Goal: Task Accomplishment & Management: Manage account settings

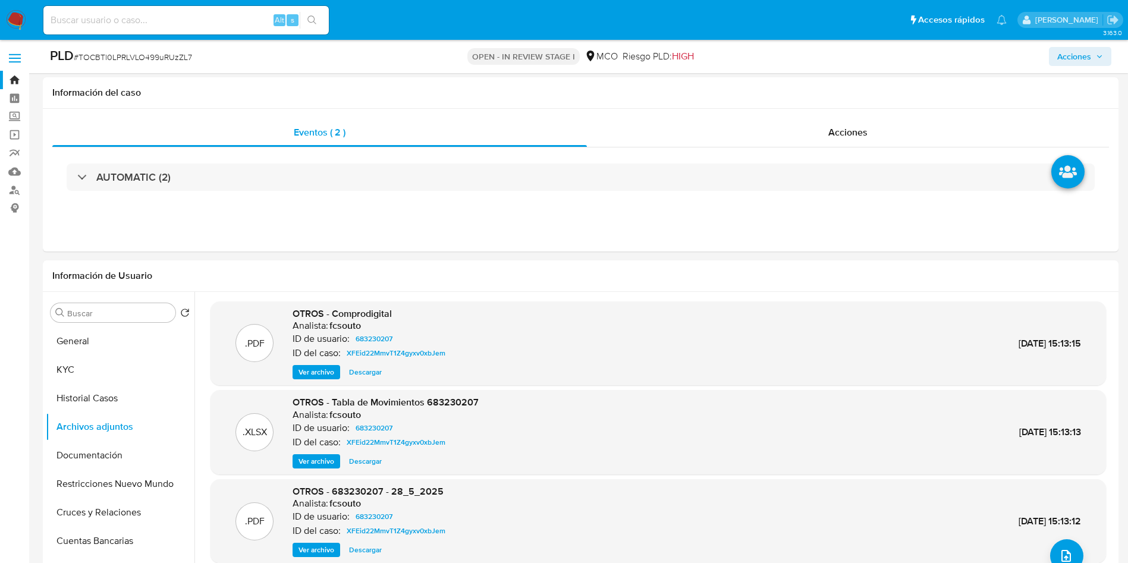
select select "10"
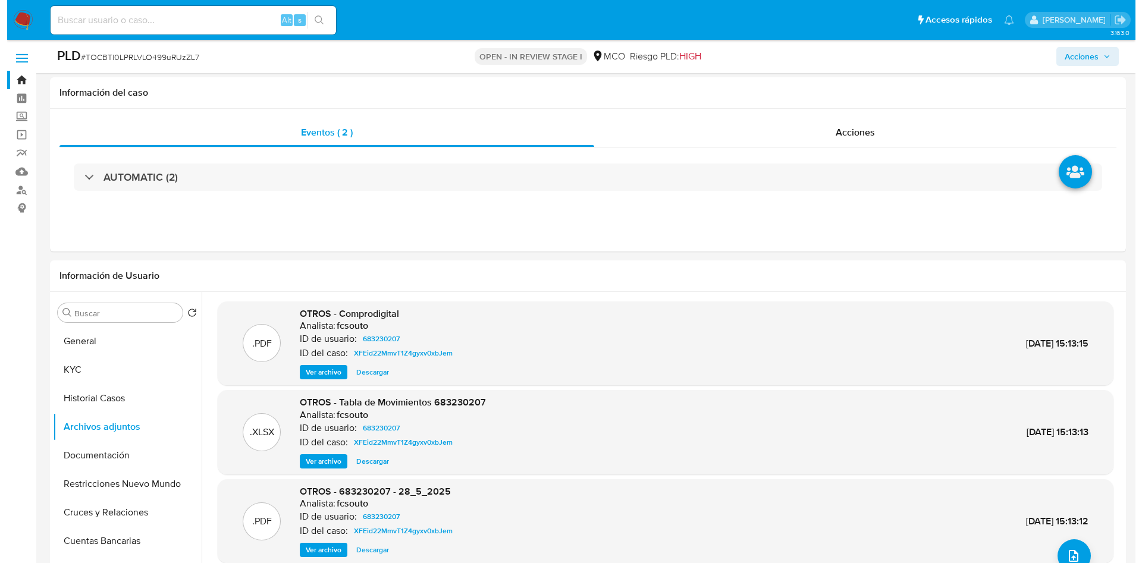
scroll to position [89, 0]
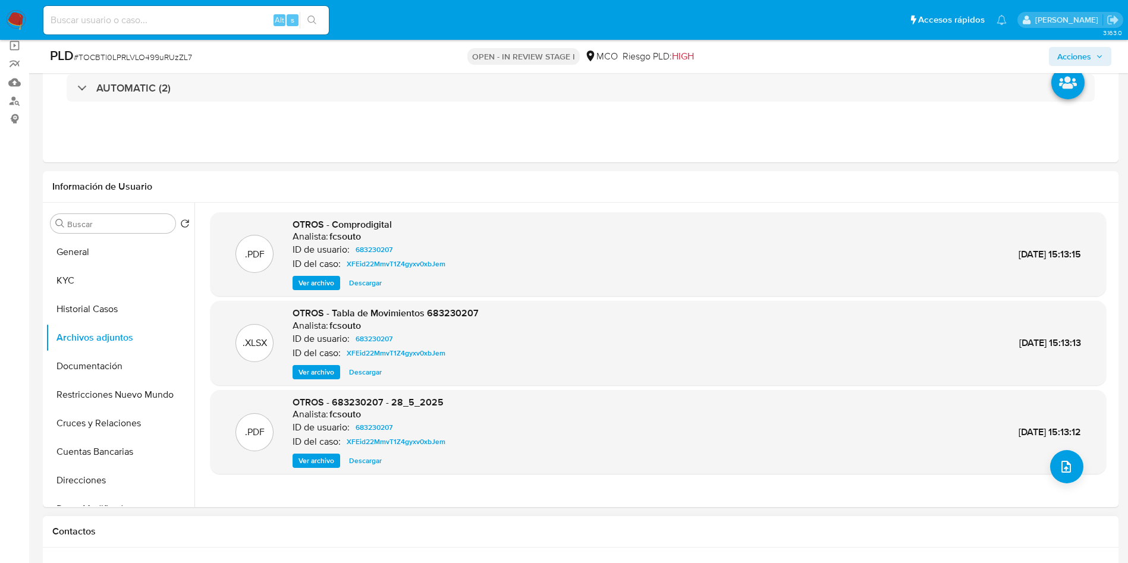
click at [651, 533] on h1 "Contactos" at bounding box center [580, 532] width 1057 height 12
click at [1064, 469] on icon "upload-file" at bounding box center [1066, 467] width 14 height 14
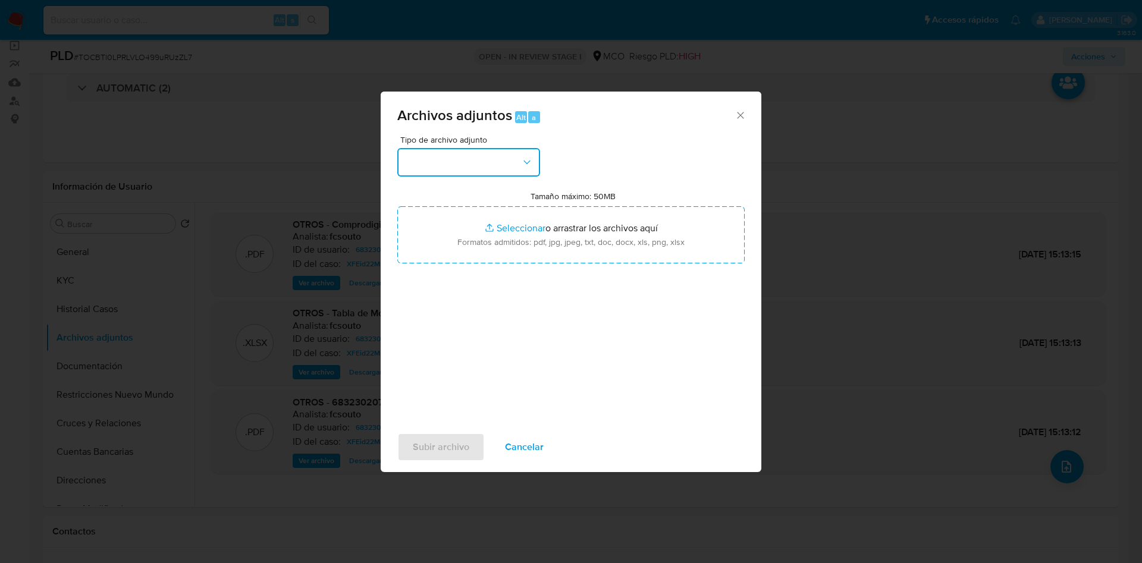
click at [479, 165] on button "button" at bounding box center [468, 162] width 143 height 29
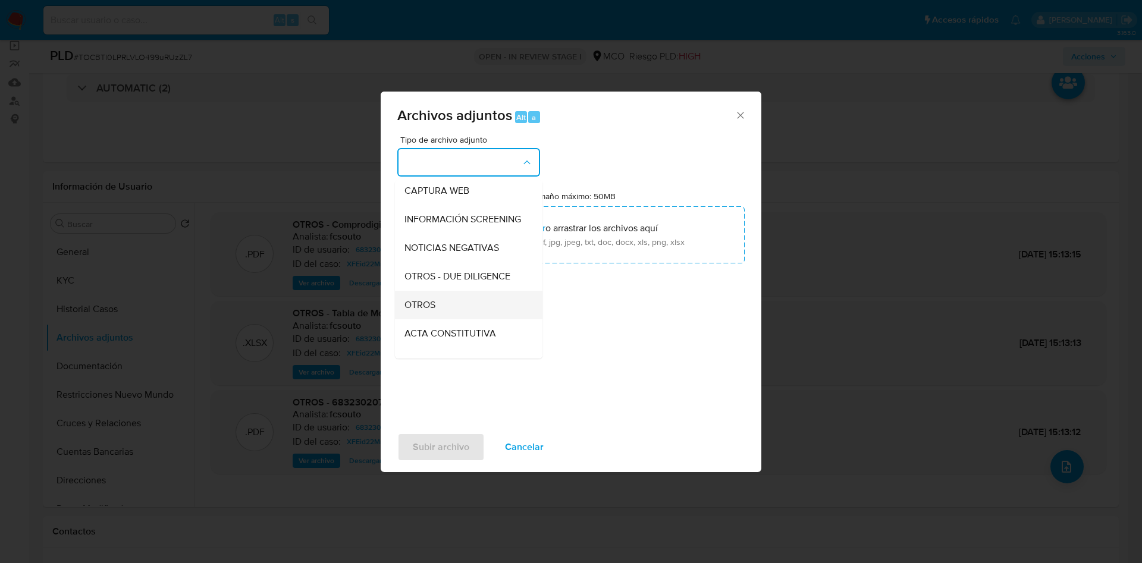
click at [454, 313] on div "OTROS" at bounding box center [464, 305] width 121 height 29
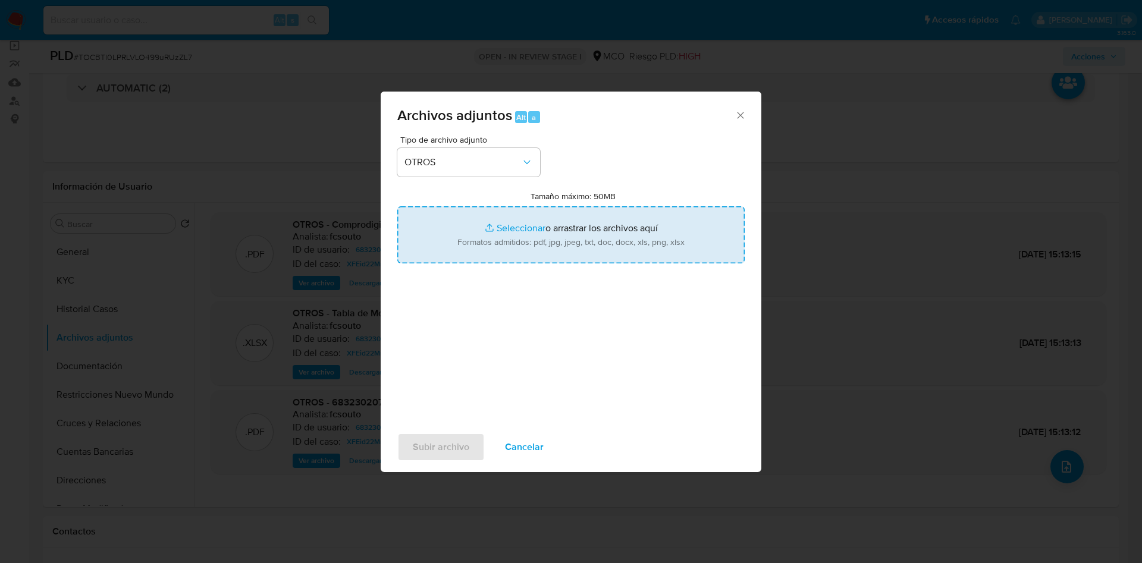
click at [512, 240] on input "Tamaño máximo: 50MB Seleccionar archivos" at bounding box center [570, 234] width 347 height 57
type input "C:\fakepath\683230207 - 09_10_2025.pdf"
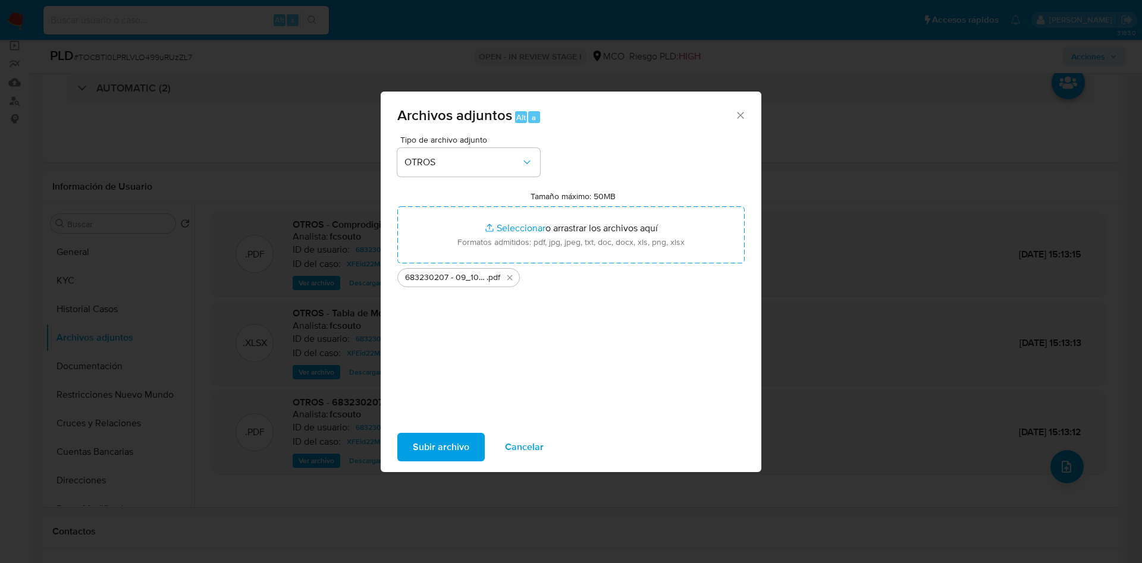
click at [437, 442] on span "Subir archivo" at bounding box center [441, 447] width 57 height 26
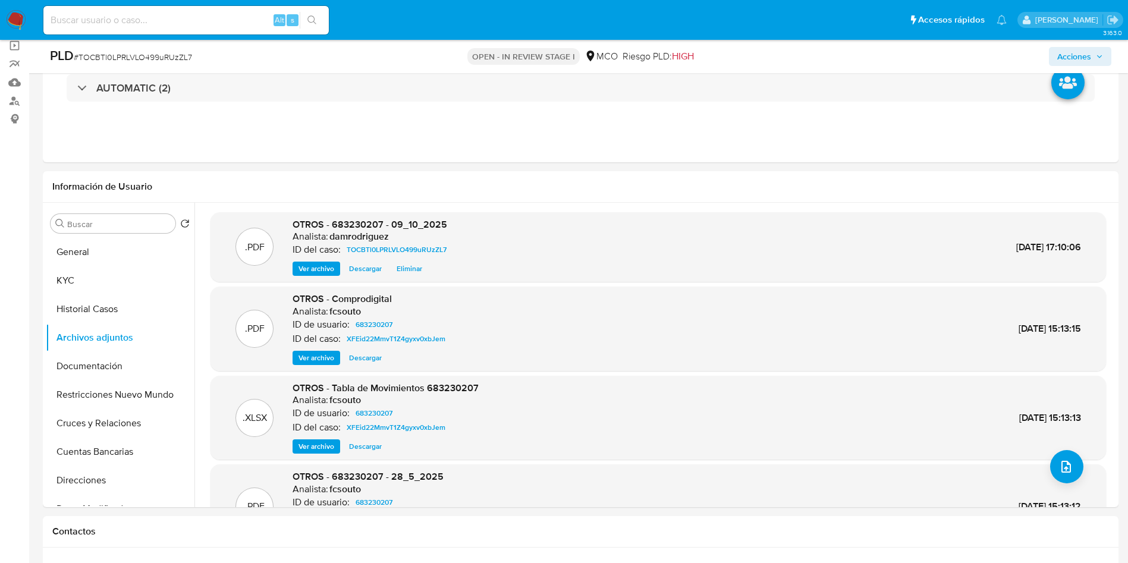
click at [1087, 55] on span "Acciones" at bounding box center [1074, 56] width 34 height 19
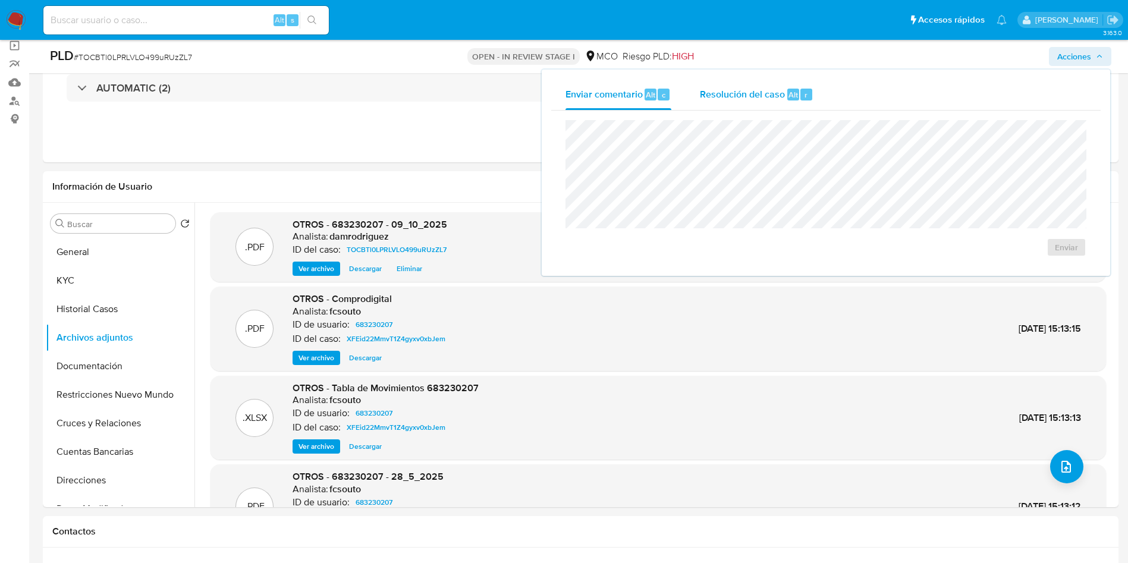
click at [782, 93] on div "Resolución del caso Alt r" at bounding box center [757, 94] width 114 height 31
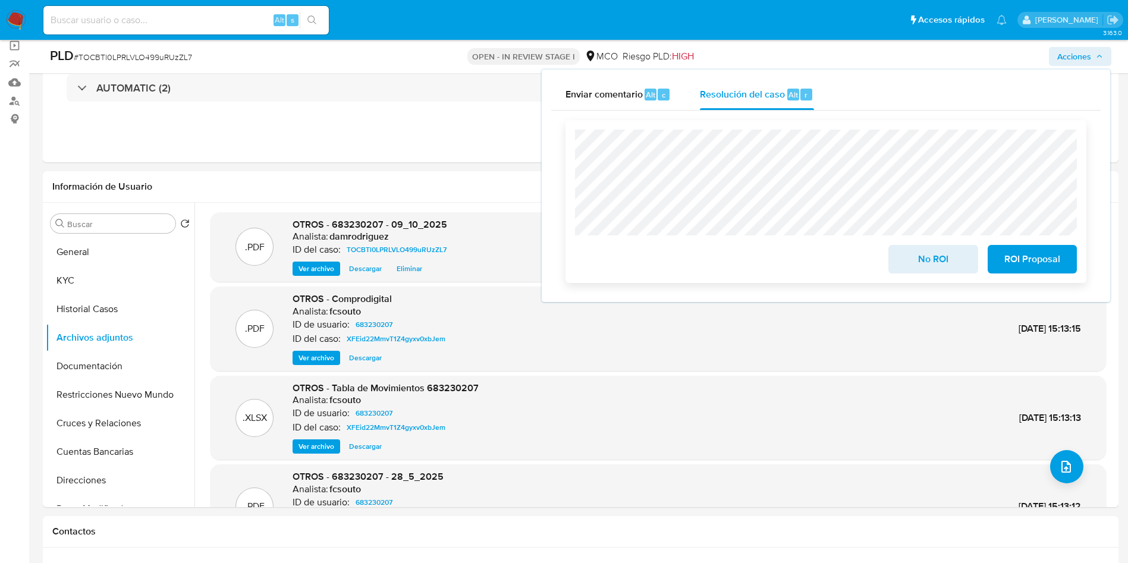
click at [939, 267] on span "No ROI" at bounding box center [933, 259] width 58 height 26
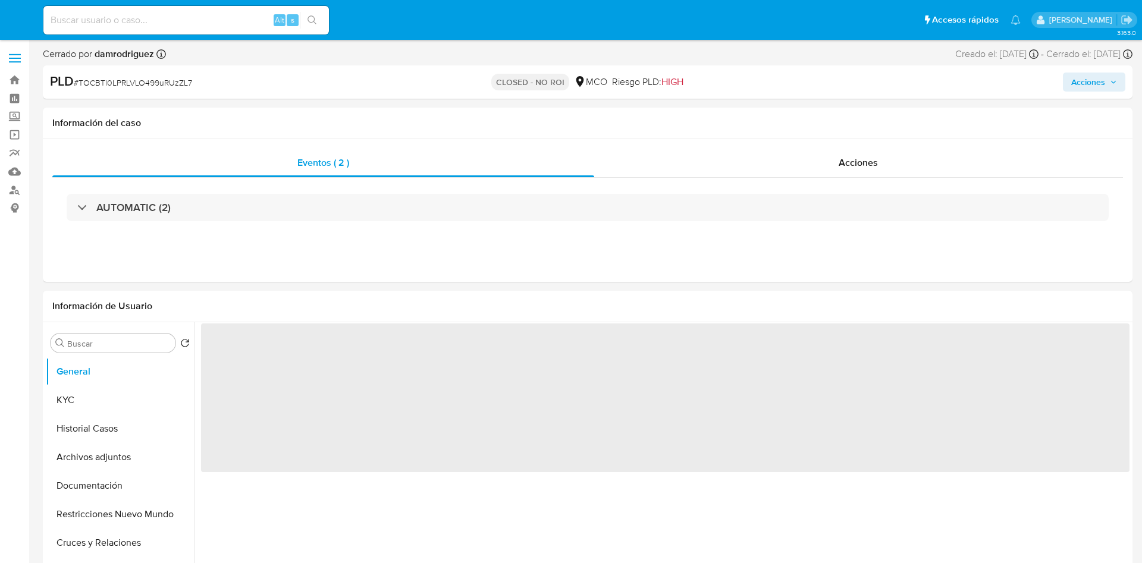
select select "10"
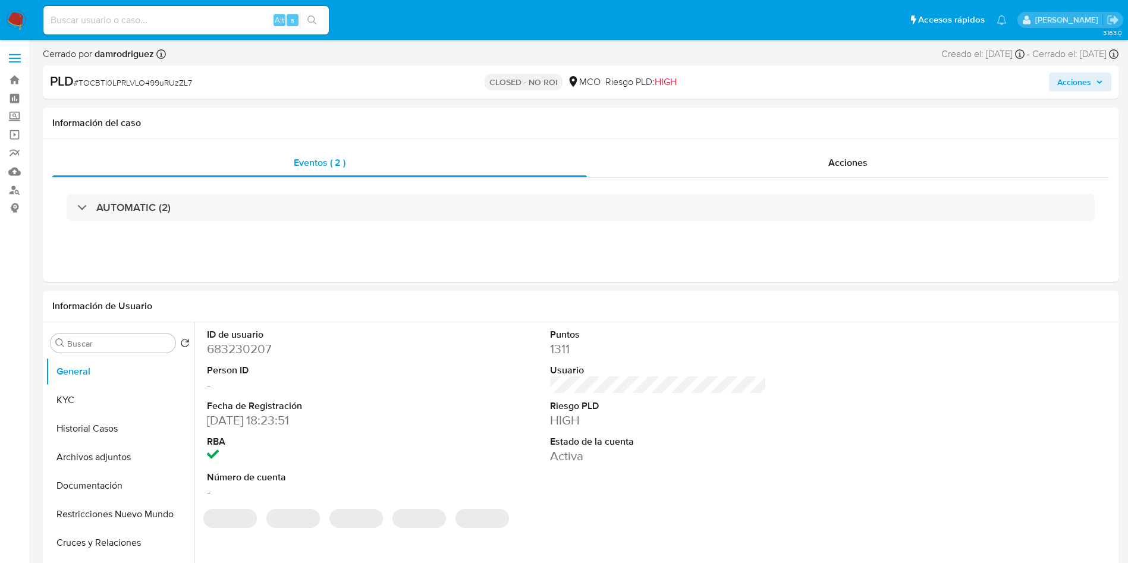
click at [204, 19] on input at bounding box center [185, 19] width 285 height 15
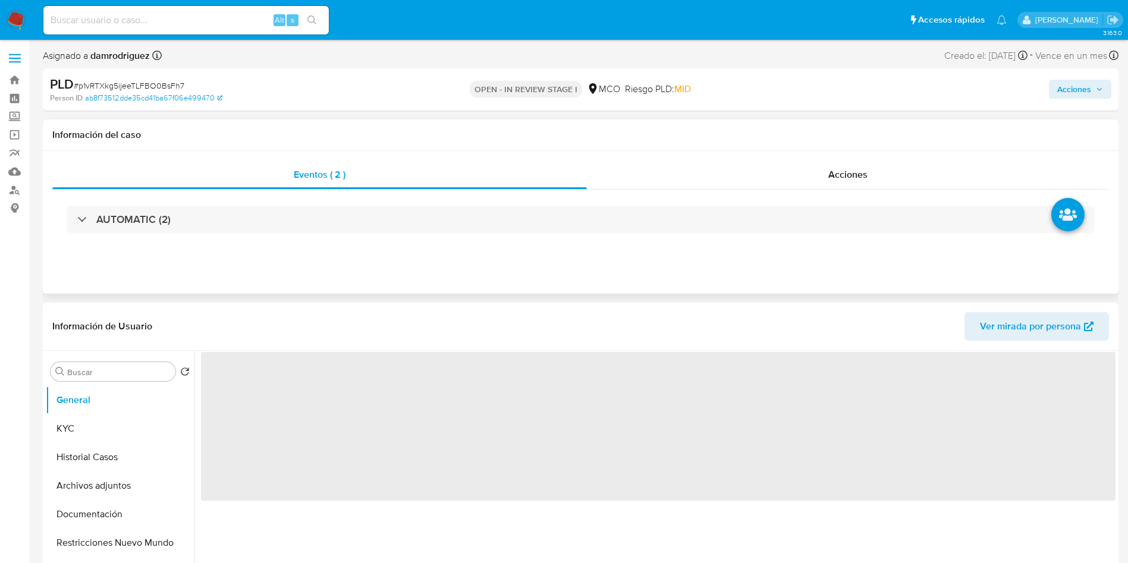
select select "10"
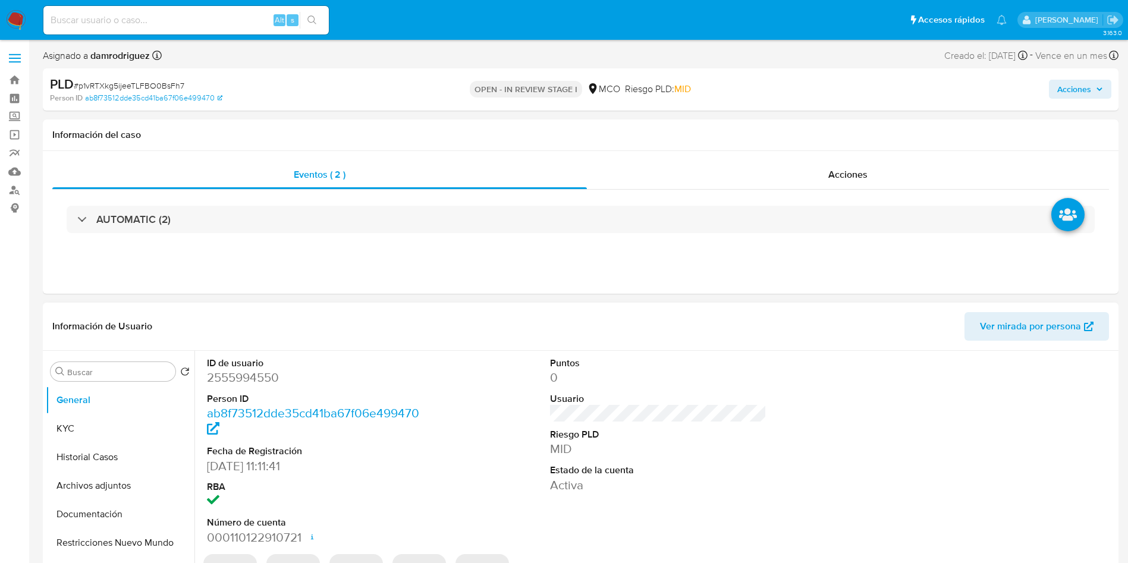
click at [247, 372] on dd "2555994550" at bounding box center [315, 377] width 217 height 17
copy dd "2555994550"
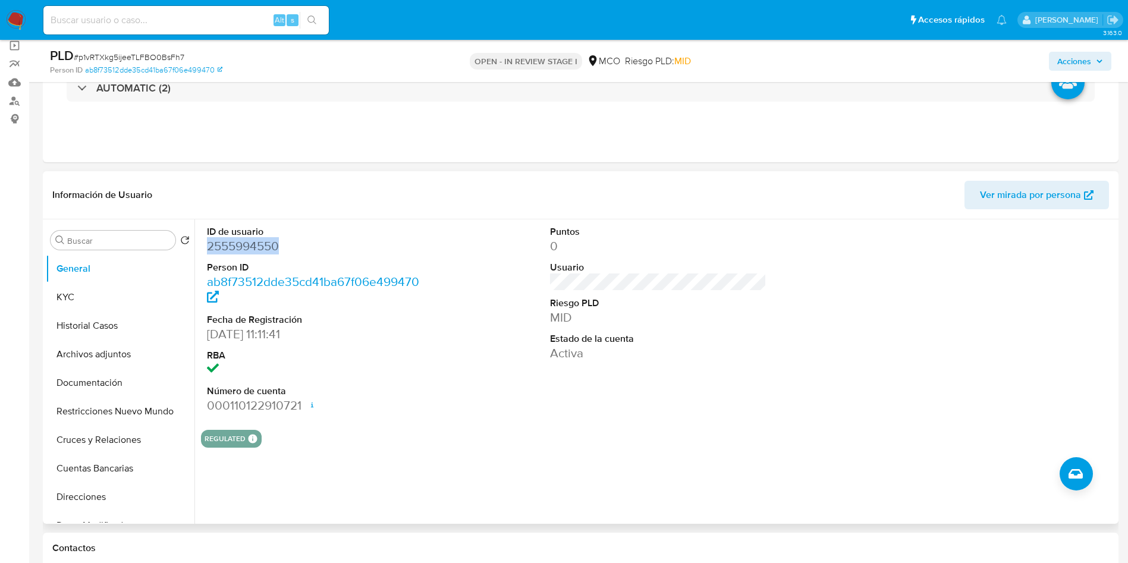
copy dd "2555994550"
click at [227, 245] on dd "2555994550" at bounding box center [315, 246] width 217 height 17
click at [418, 157] on div "Eventos ( 2 ) Acciones AUTOMATIC (2)" at bounding box center [581, 91] width 1076 height 143
click at [92, 327] on button "Historial Casos" at bounding box center [115, 326] width 139 height 29
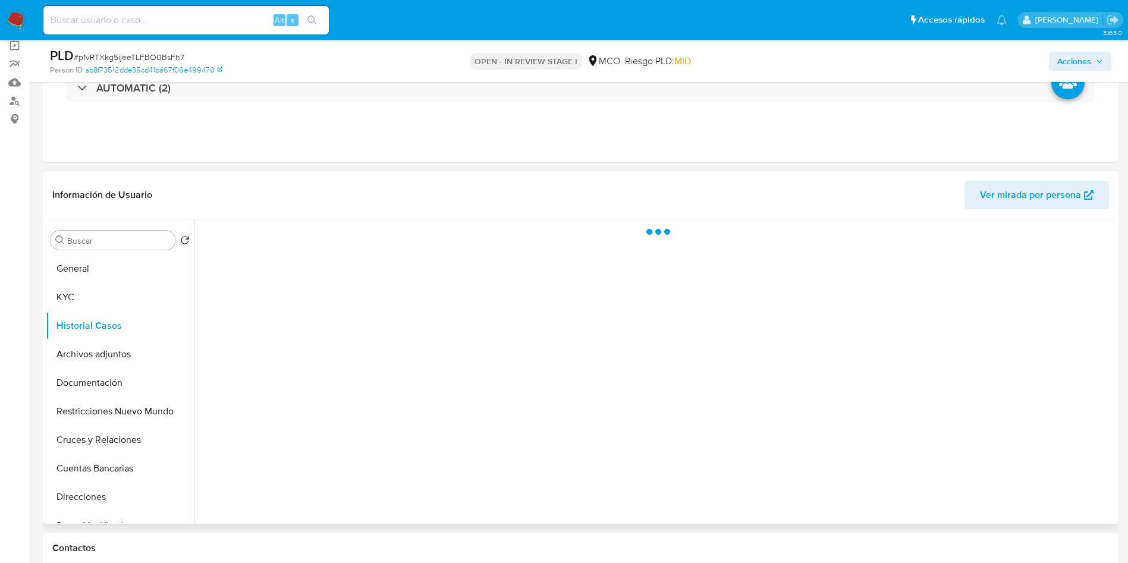
click at [366, 181] on header "Información de Usuario Ver mirada por persona" at bounding box center [580, 195] width 1057 height 29
click at [371, 188] on header "Información de Usuario Ver mirada por persona" at bounding box center [580, 195] width 1057 height 29
click at [495, 185] on header "Información de Usuario Ver mirada por persona" at bounding box center [580, 195] width 1057 height 29
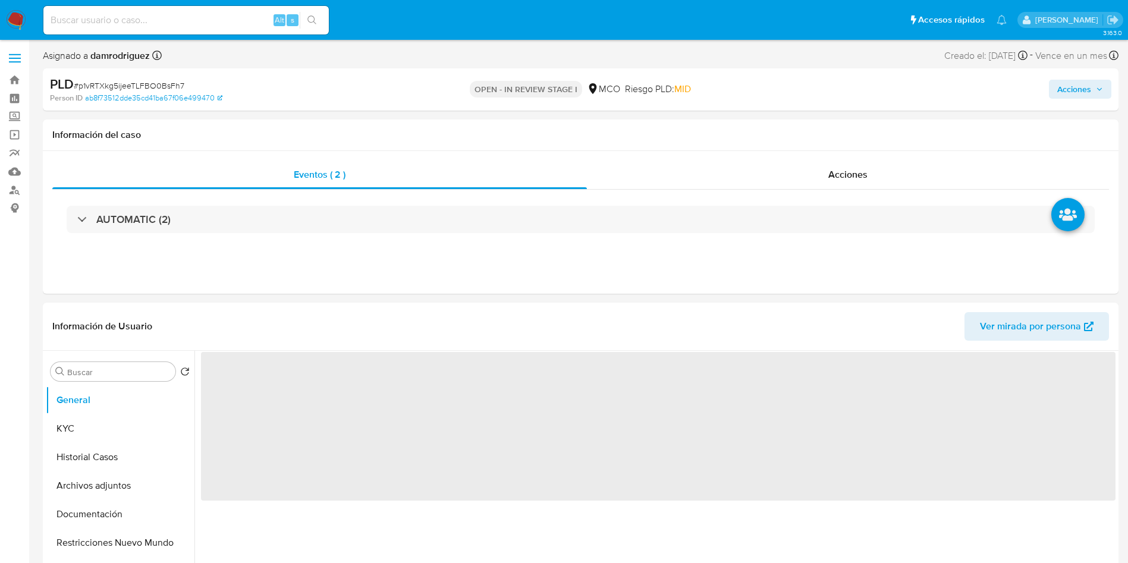
select select "10"
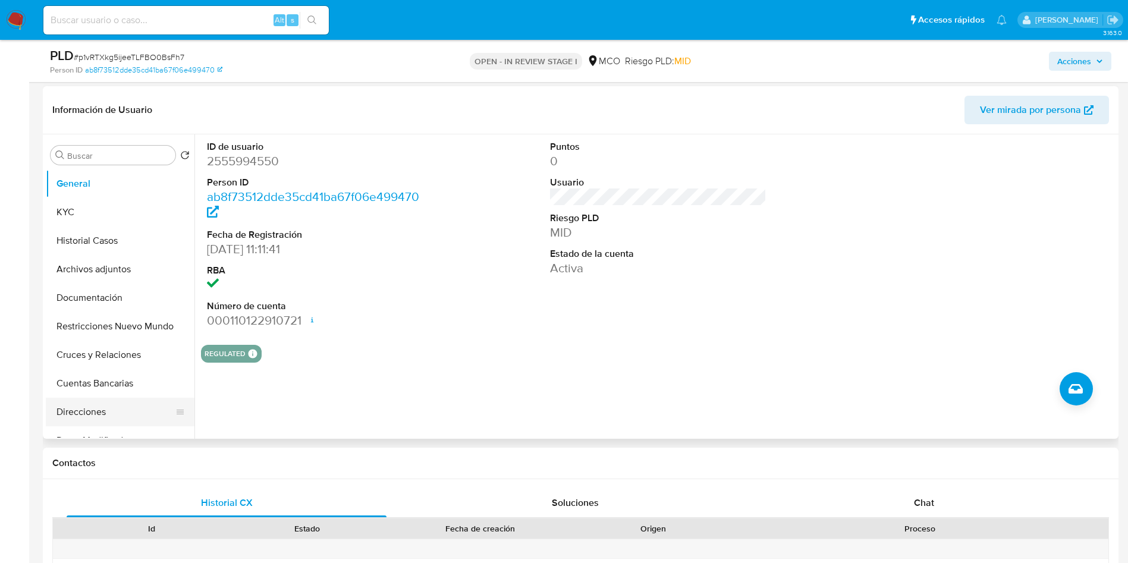
scroll to position [178, 0]
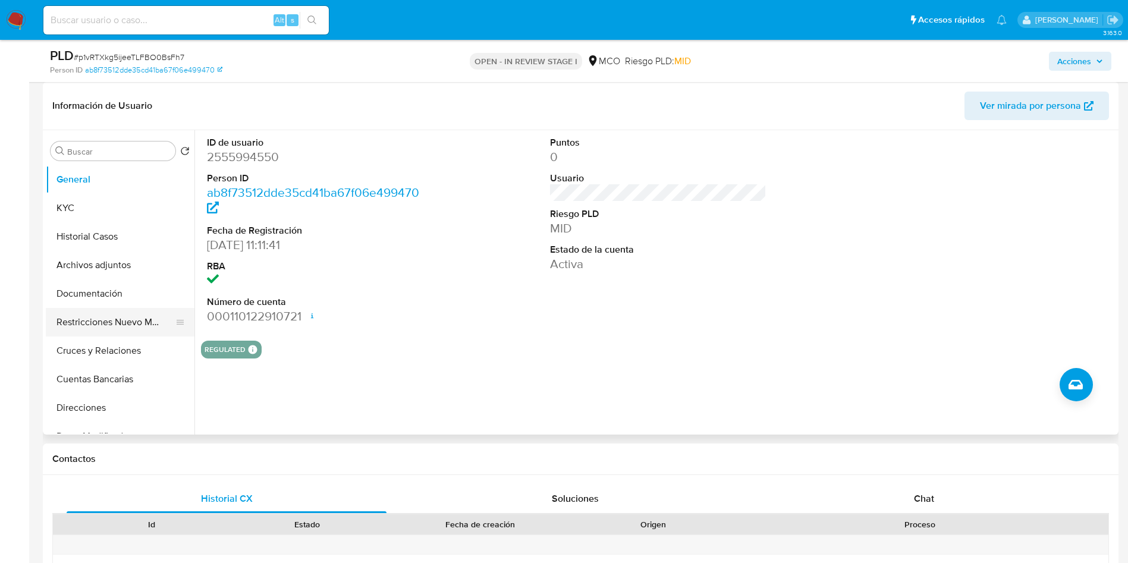
click at [90, 328] on button "Restricciones Nuevo Mundo" at bounding box center [115, 322] width 139 height 29
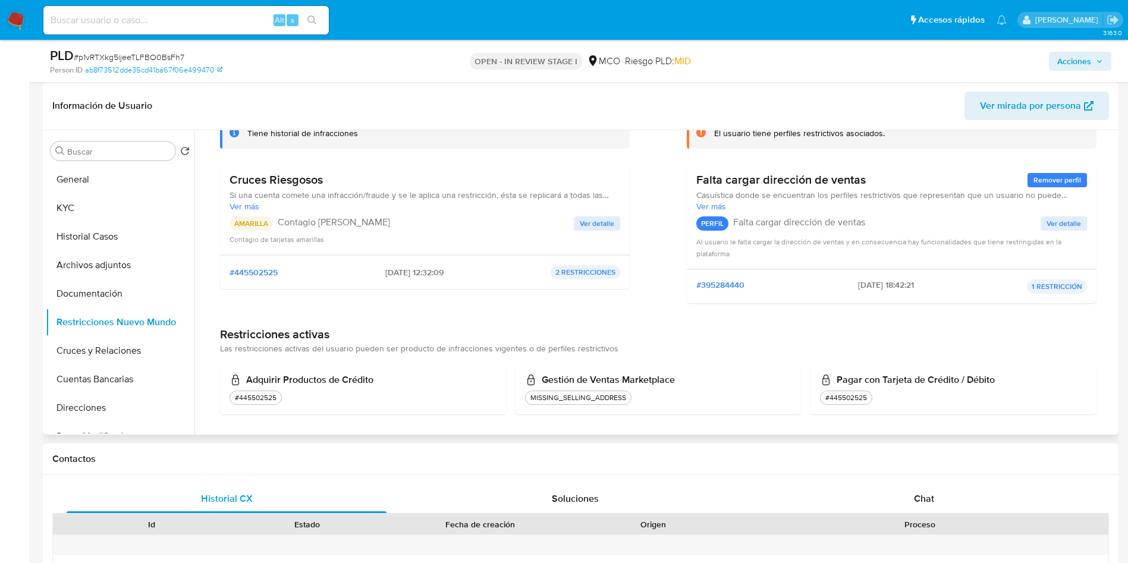
scroll to position [94, 0]
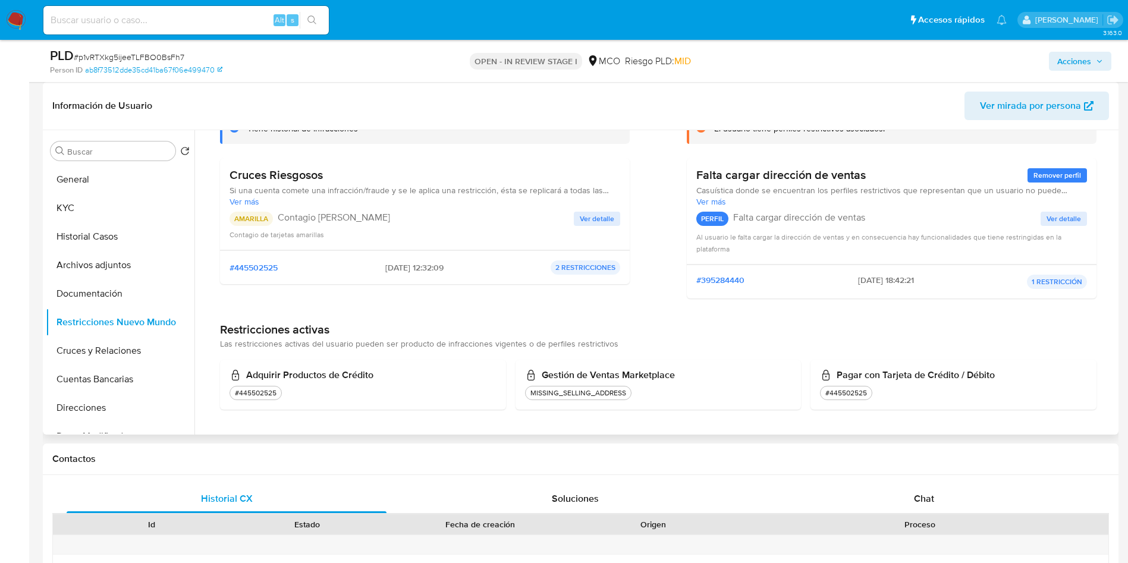
click at [587, 216] on span "Ver detalle" at bounding box center [597, 219] width 34 height 12
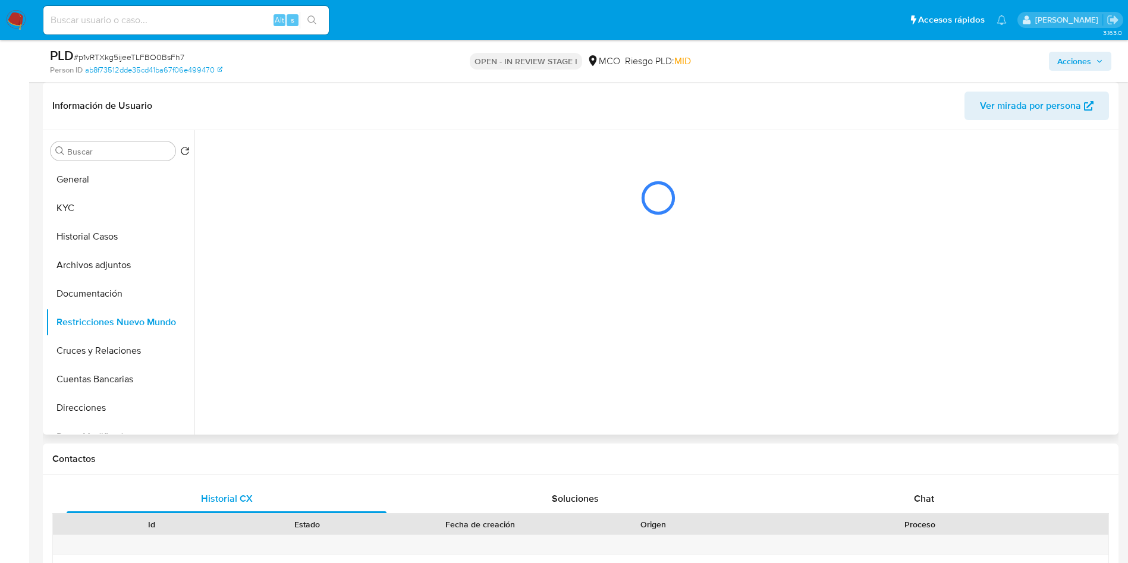
scroll to position [0, 0]
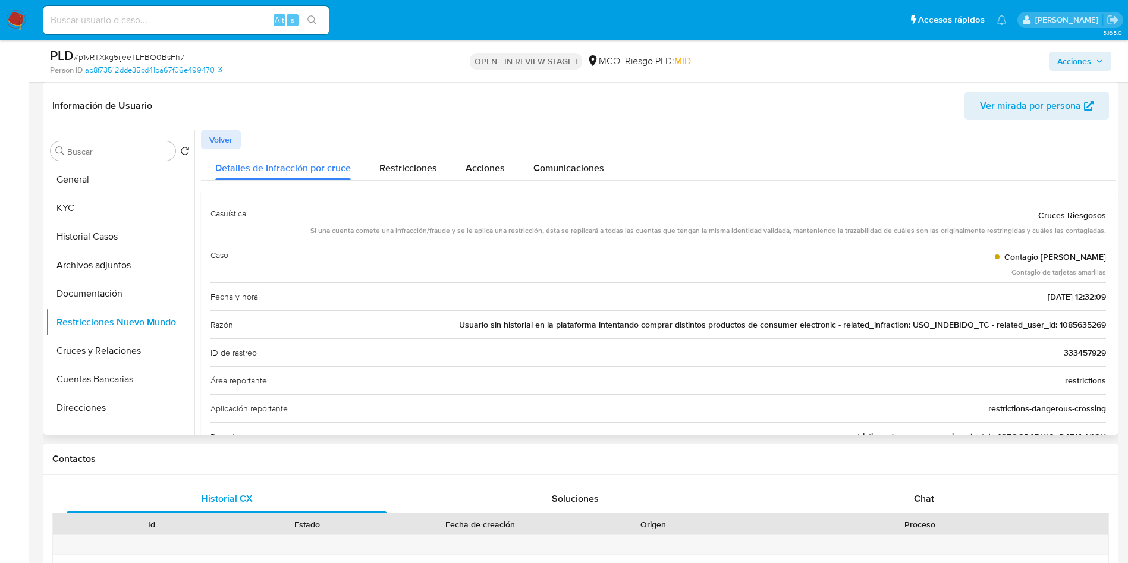
drag, startPoint x: 429, startPoint y: 227, endPoint x: 1094, endPoint y: 235, distance: 664.4
click at [1094, 235] on div "Si una cuenta comete una infracción/fraude y se le aplica una restricción, ésta…" at bounding box center [708, 231] width 796 height 10
click at [216, 140] on span "Volver" at bounding box center [220, 139] width 23 height 17
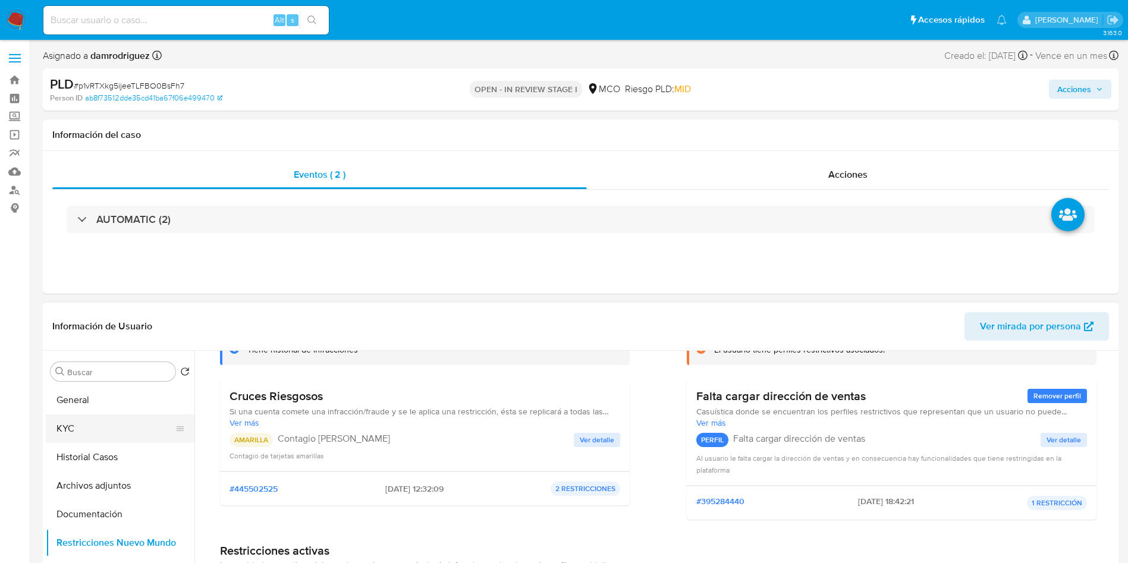
click at [108, 416] on button "KYC" at bounding box center [115, 429] width 139 height 29
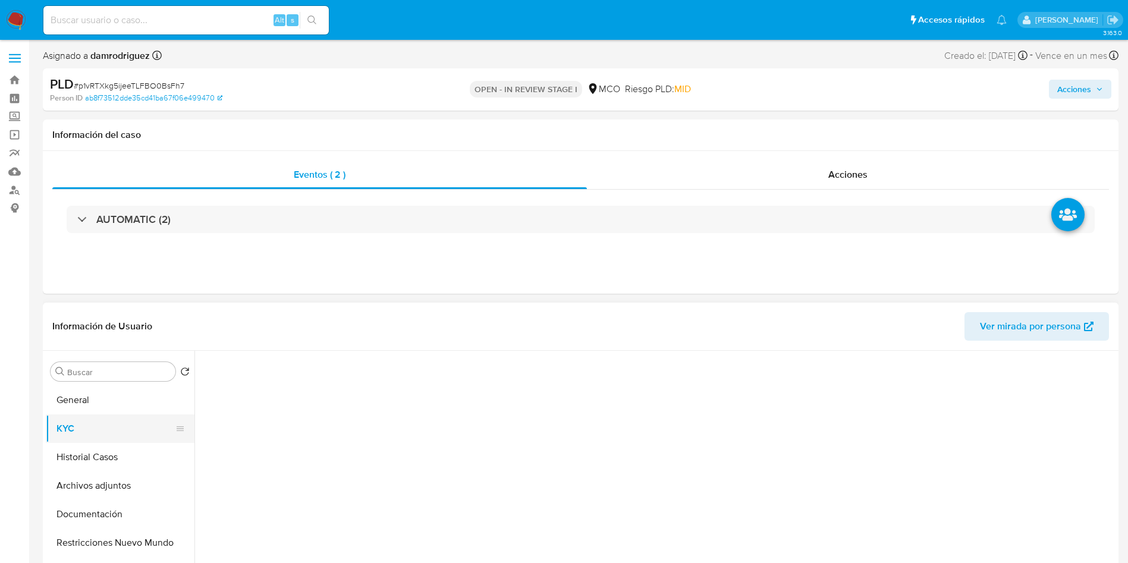
click at [108, 416] on button "KYC" at bounding box center [115, 429] width 139 height 29
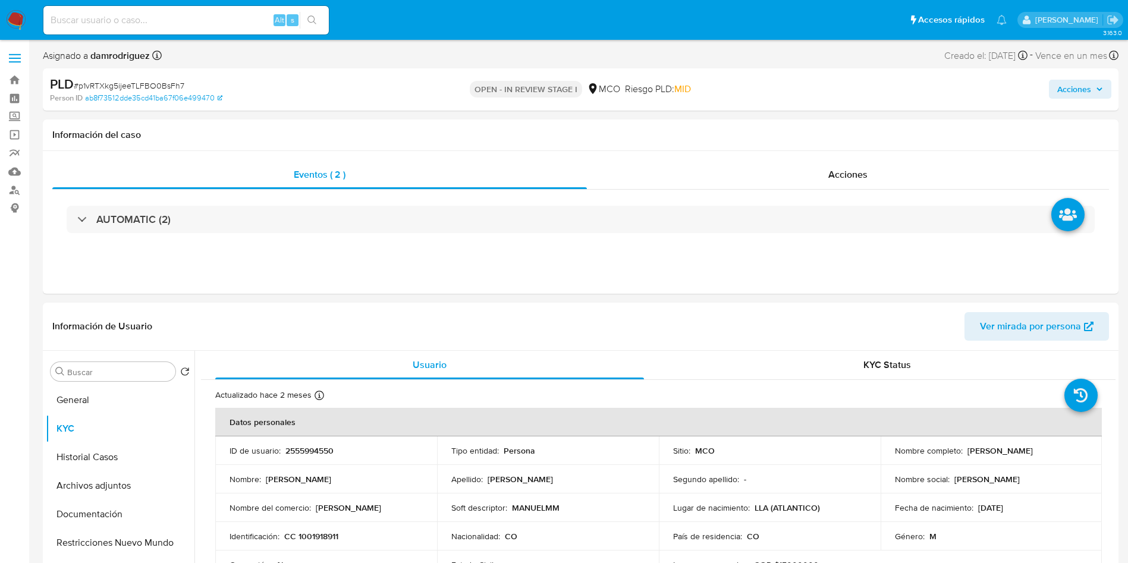
click at [356, 130] on h1 "Información del caso" at bounding box center [580, 135] width 1057 height 12
click at [313, 129] on h1 "Información del caso" at bounding box center [580, 135] width 1057 height 12
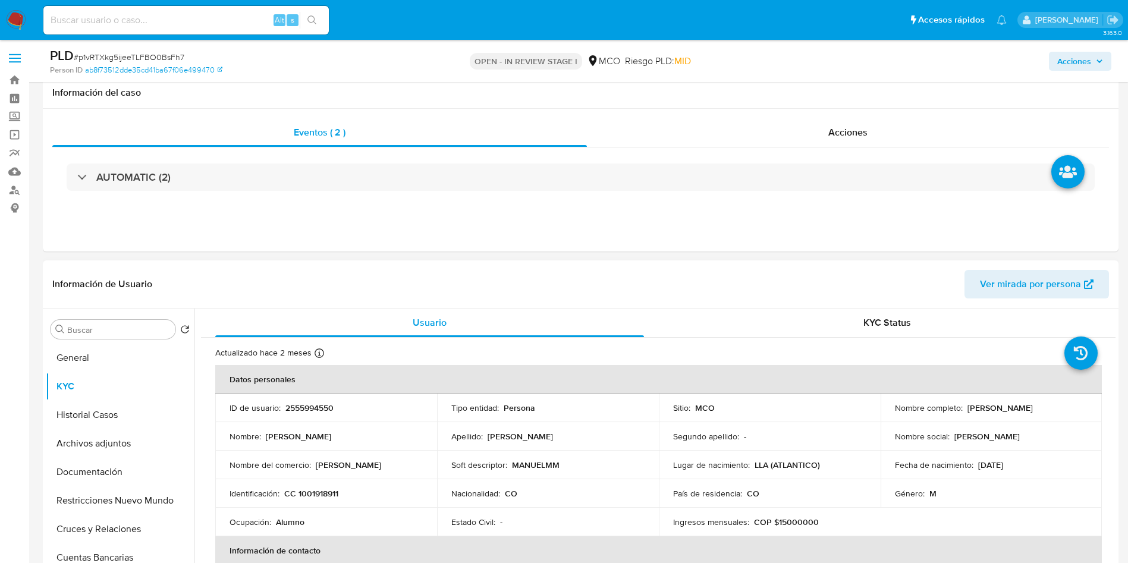
scroll to position [178, 0]
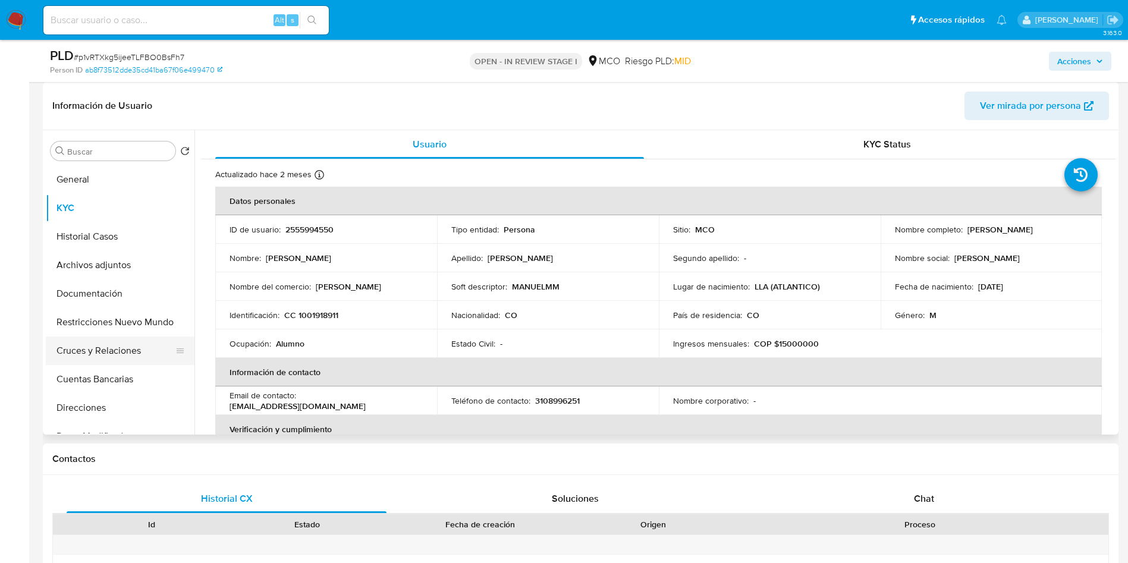
click at [123, 353] on button "Cruces y Relaciones" at bounding box center [115, 351] width 139 height 29
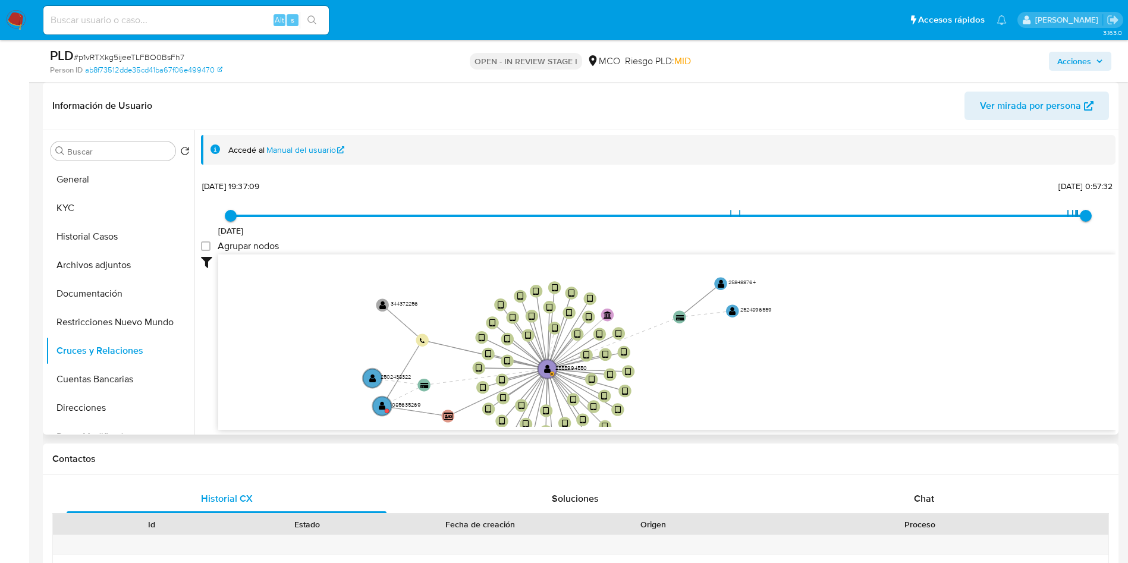
drag, startPoint x: 712, startPoint y: 343, endPoint x: 712, endPoint y: 372, distance: 29.1
click at [712, 372] on icon "device-6884e50a0f91209f08805c16  device-68843d603b82ea5901be3e7b  device-6872…" at bounding box center [666, 341] width 897 height 172
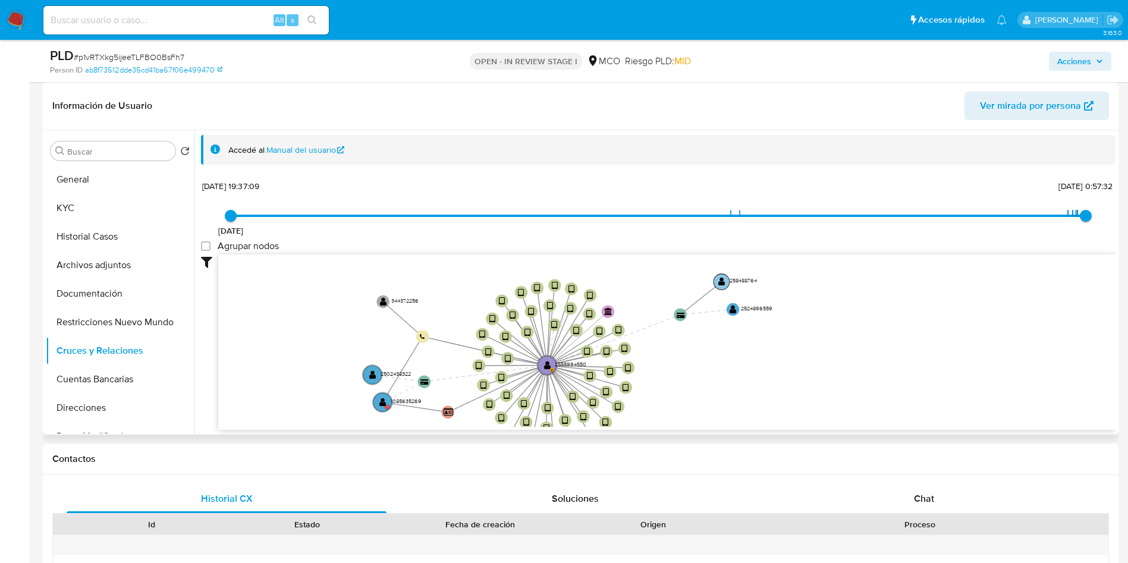
click at [724, 280] on text "" at bounding box center [721, 281] width 7 height 9
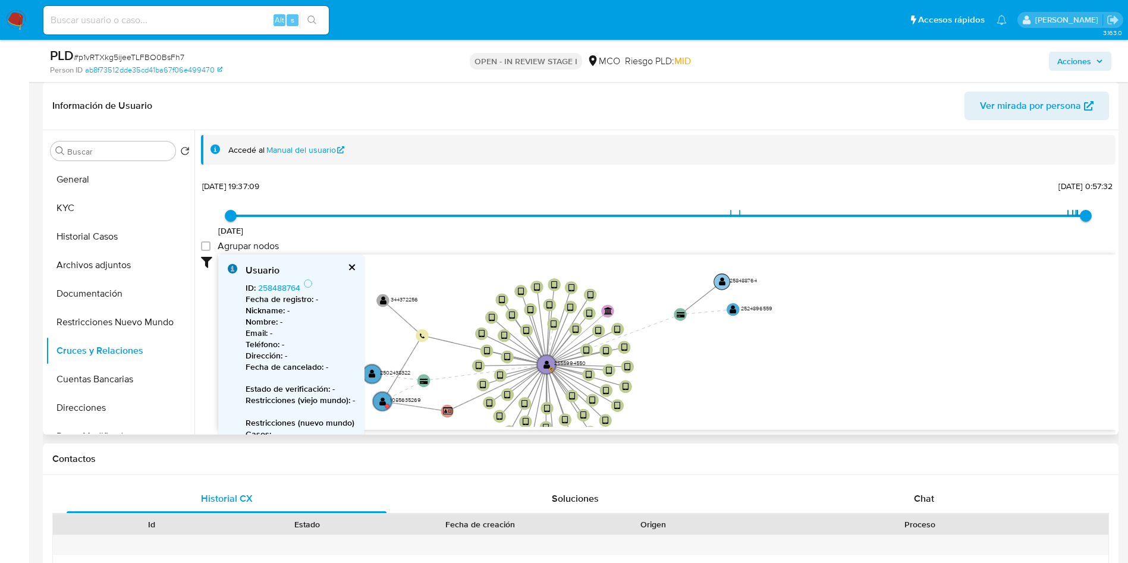
click at [724, 280] on text "" at bounding box center [722, 281] width 7 height 9
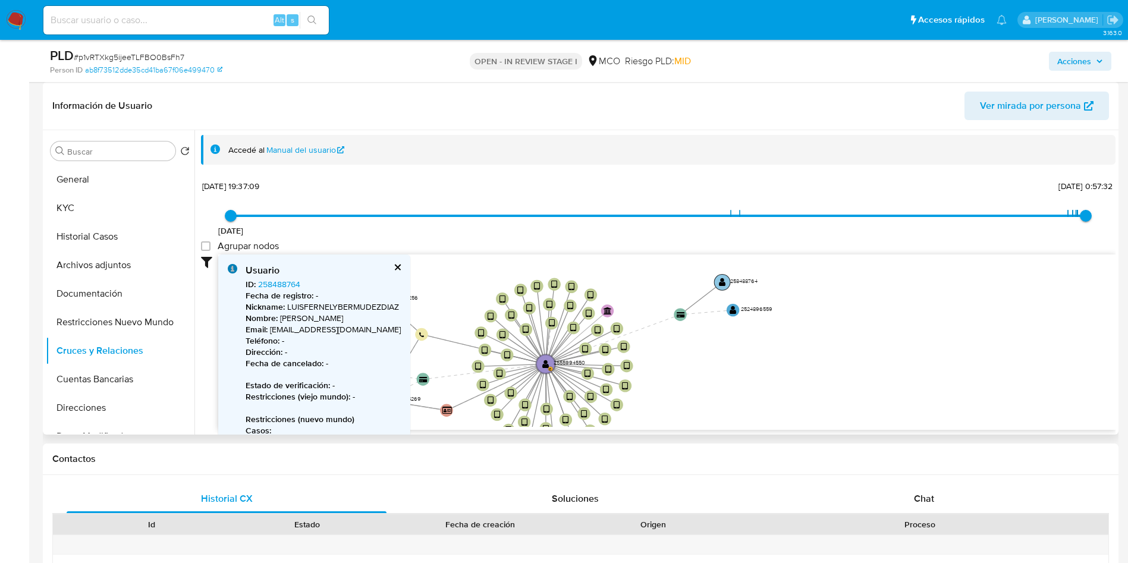
click at [737, 281] on text "258488764" at bounding box center [743, 281] width 27 height 8
click at [278, 283] on link "258488764" at bounding box center [279, 284] width 42 height 12
click at [764, 307] on text "2524896559" at bounding box center [757, 309] width 32 height 8
click at [758, 306] on text "2524896559" at bounding box center [757, 309] width 32 height 8
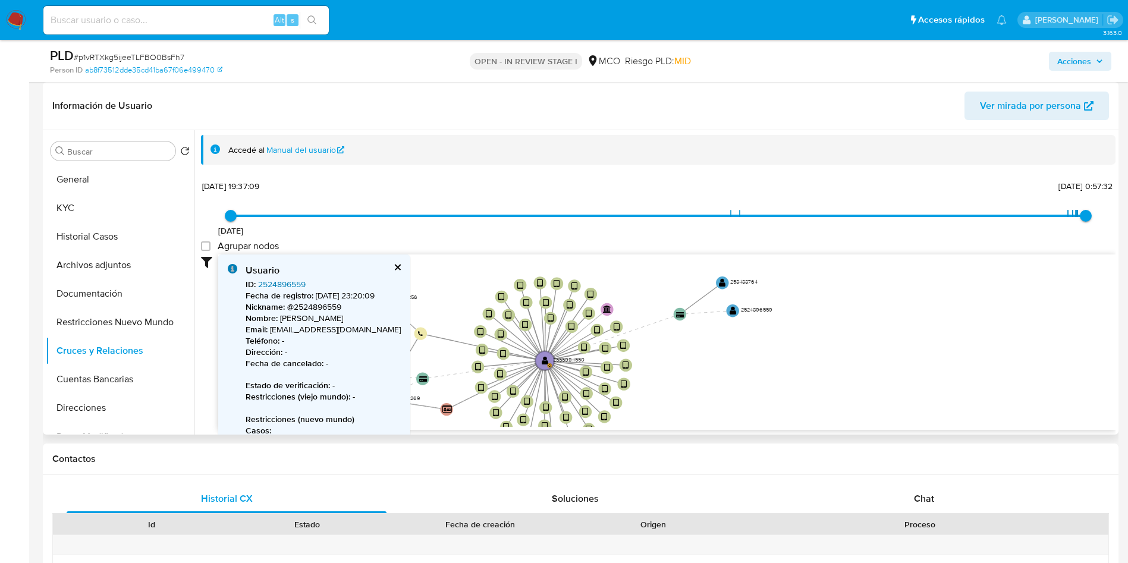
click at [283, 283] on link "2524896559" at bounding box center [282, 284] width 48 height 12
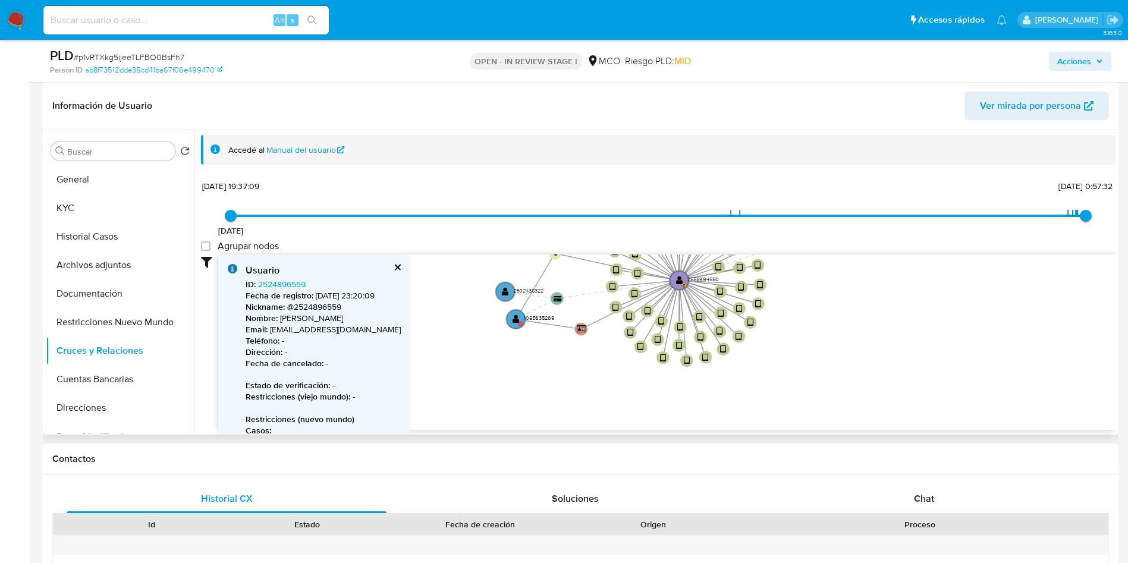
drag, startPoint x: 696, startPoint y: 342, endPoint x: 831, endPoint y: 262, distance: 157.1
click at [831, 262] on icon "device-6884e50a0f91209f08805c16  device-68843d603b82ea5901be3e7b  device-6872…" at bounding box center [666, 341] width 897 height 172
click at [520, 322] on circle at bounding box center [521, 324] width 5 height 5
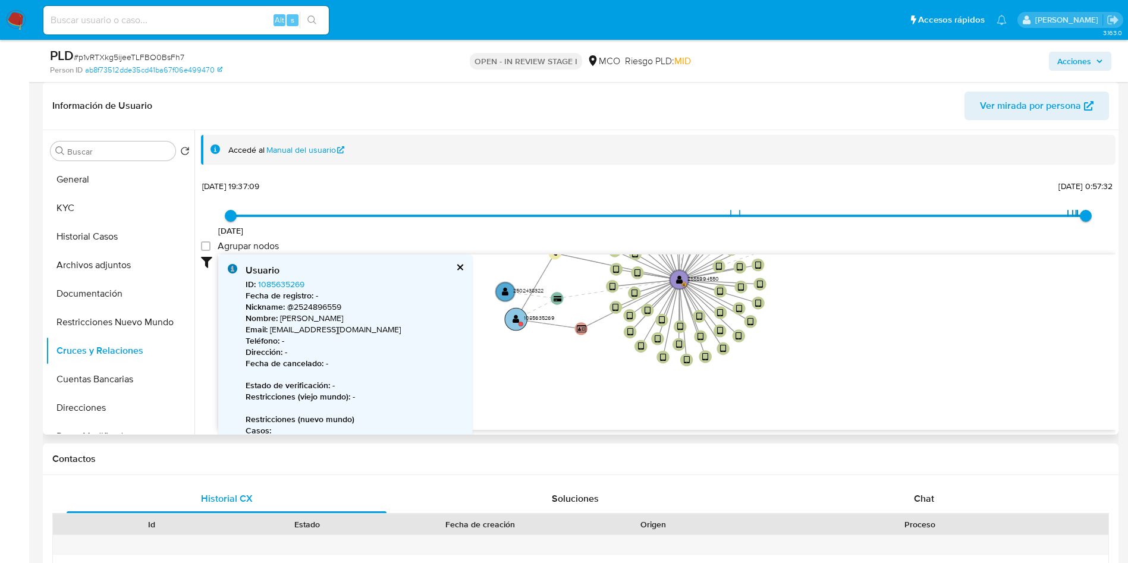
click at [520, 322] on circle at bounding box center [521, 324] width 5 height 5
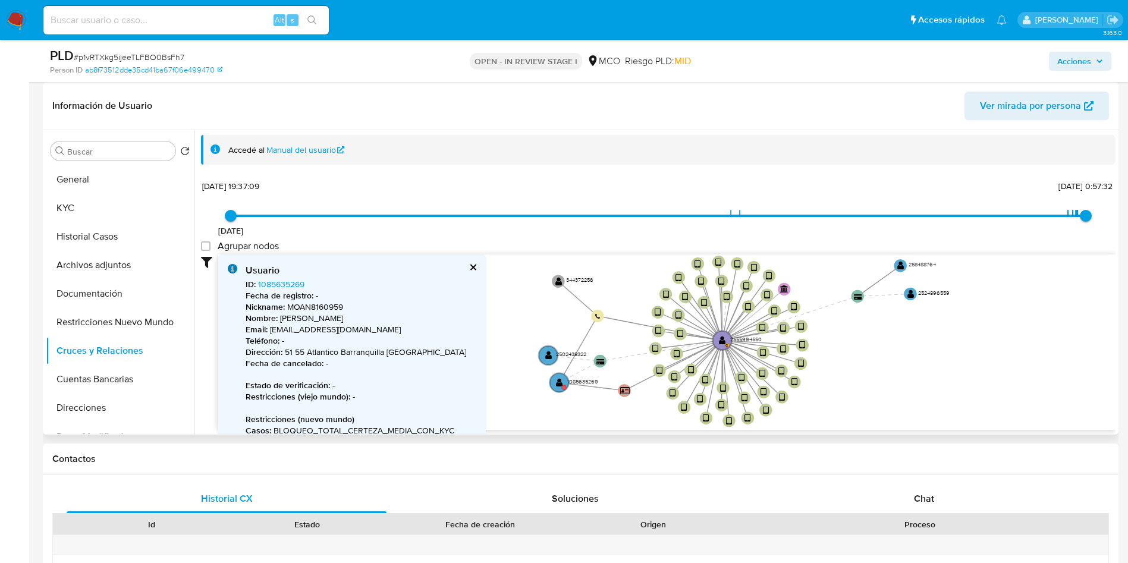
drag, startPoint x: 506, startPoint y: 346, endPoint x: 549, endPoint y: 409, distance: 76.2
click at [549, 409] on icon "device-6884e50a0f91209f08805c16  device-68843d603b82ea5901be3e7b  device-6872…" at bounding box center [666, 341] width 897 height 172
click at [564, 352] on text "2502438322" at bounding box center [571, 354] width 30 height 8
click at [564, 352] on text "2502438322" at bounding box center [572, 354] width 30 height 8
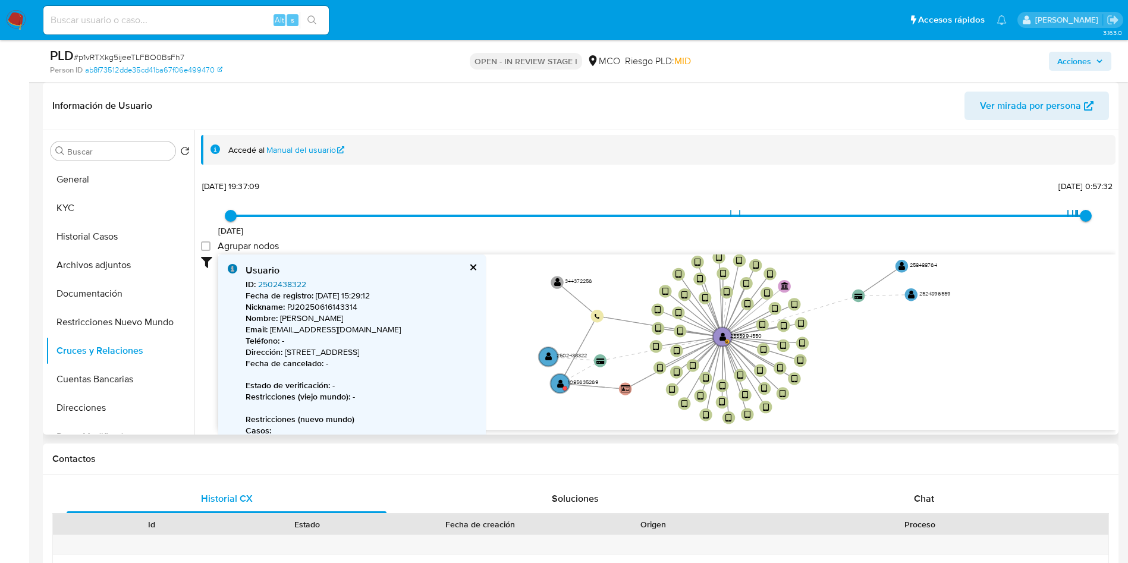
click at [289, 287] on link "2502438322" at bounding box center [282, 284] width 48 height 12
click at [567, 380] on circle at bounding box center [560, 383] width 23 height 23
click at [564, 385] on text "" at bounding box center [560, 383] width 7 height 9
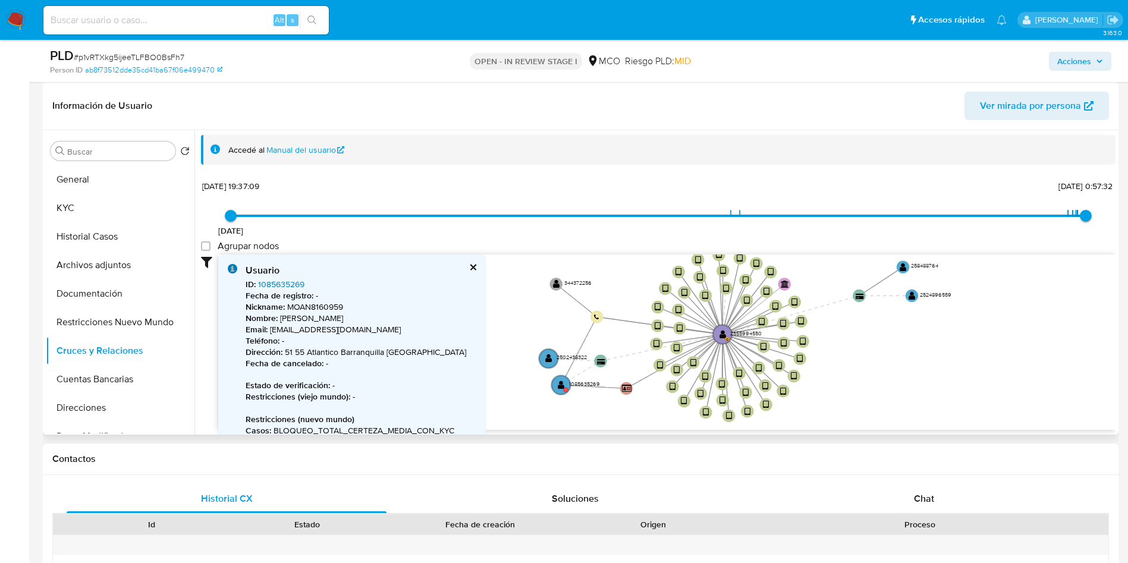
click at [287, 284] on link "1085635269" at bounding box center [281, 284] width 46 height 12
click at [95, 177] on button "General" at bounding box center [115, 179] width 139 height 29
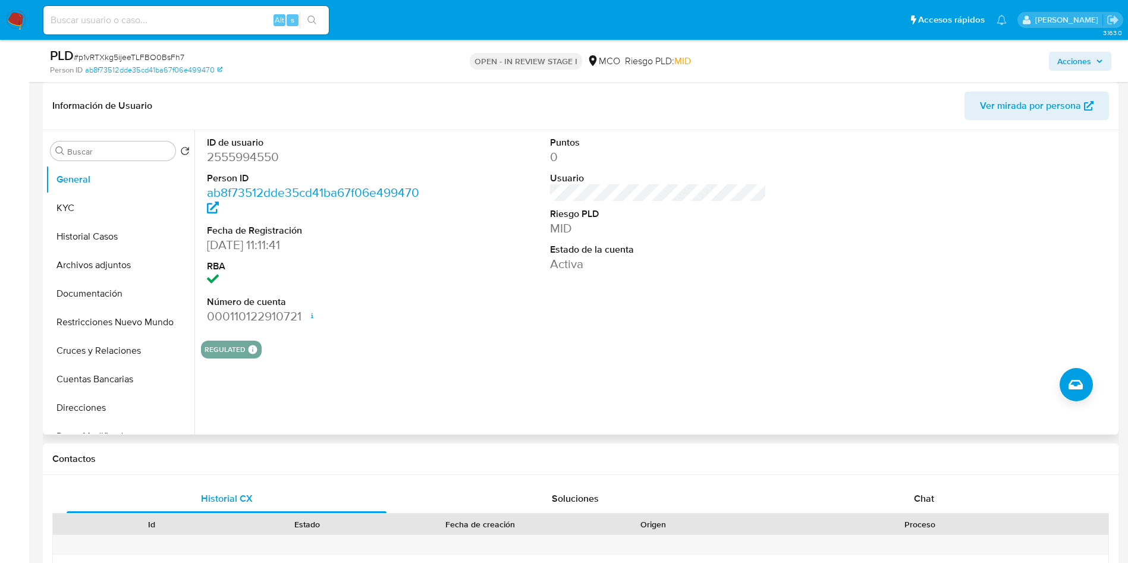
click at [435, 327] on div "ID de usuario 2555994550 Person ID ab8f73512dde35cd41ba67f06e499470 Fecha de Re…" at bounding box center [658, 230] width 915 height 201
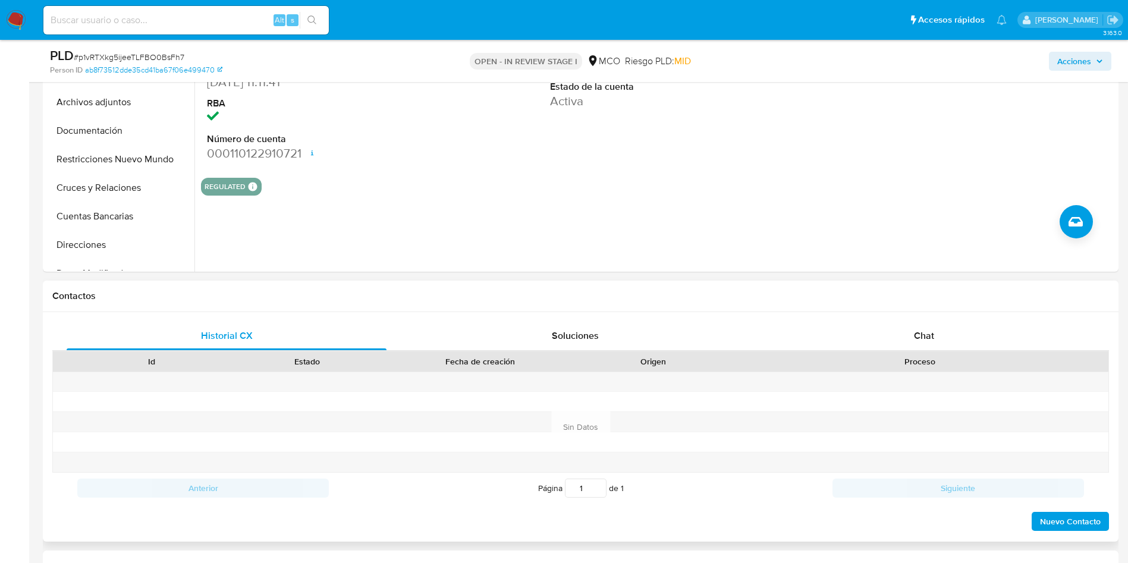
scroll to position [357, 0]
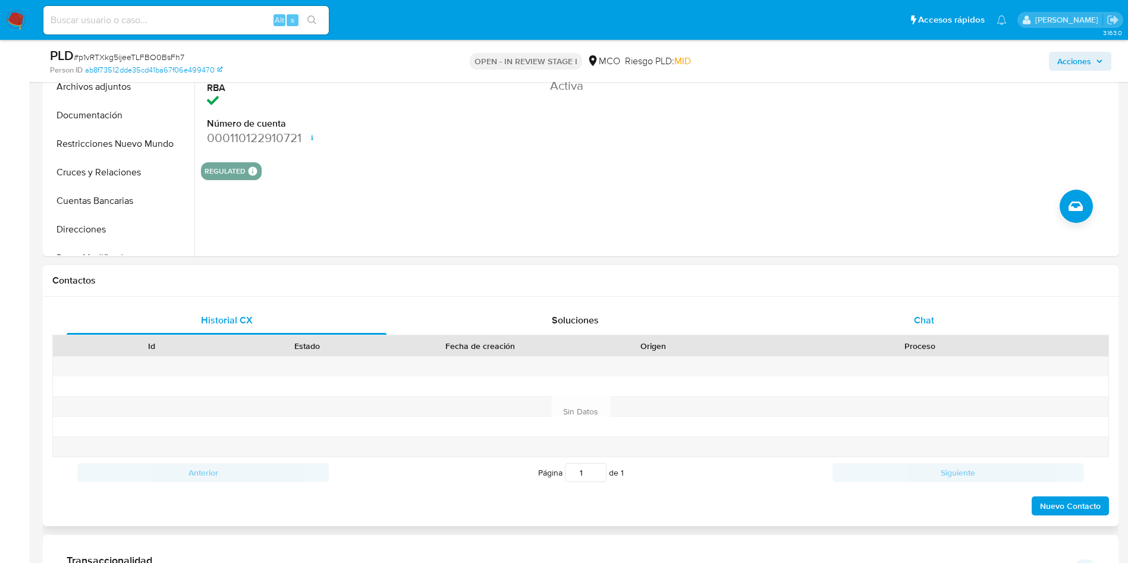
click at [907, 316] on div "Chat" at bounding box center [924, 320] width 320 height 29
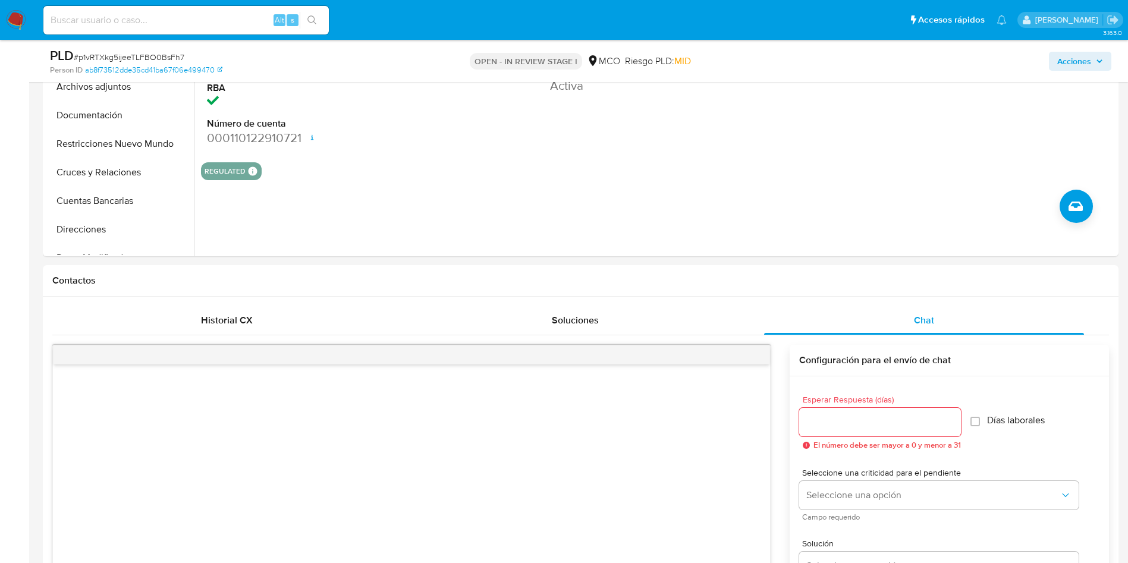
drag, startPoint x: 353, startPoint y: 10, endPoint x: 18, endPoint y: 18, distance: 334.4
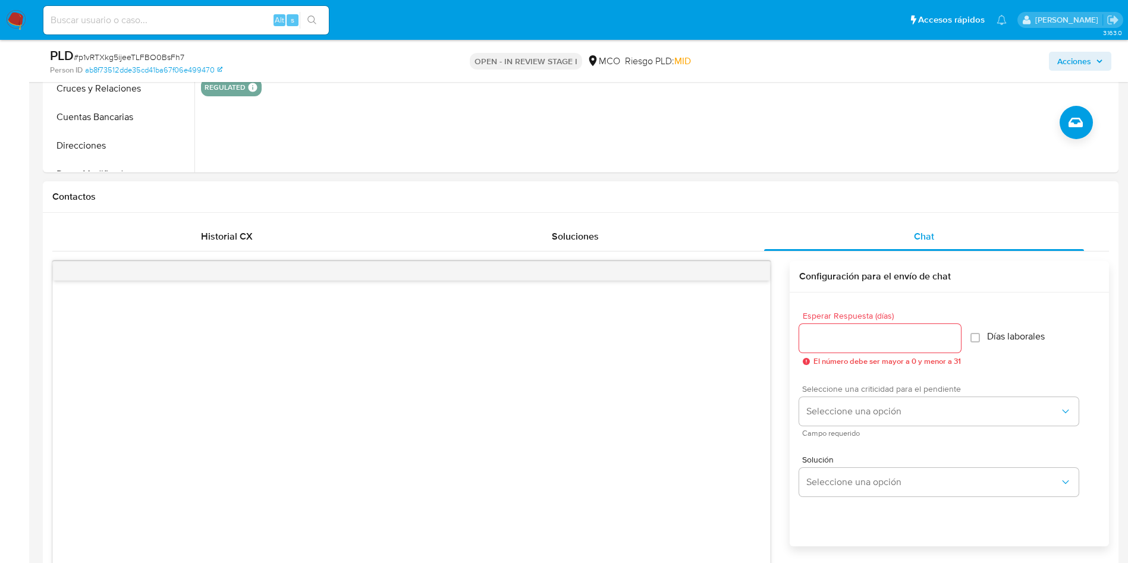
scroll to position [535, 0]
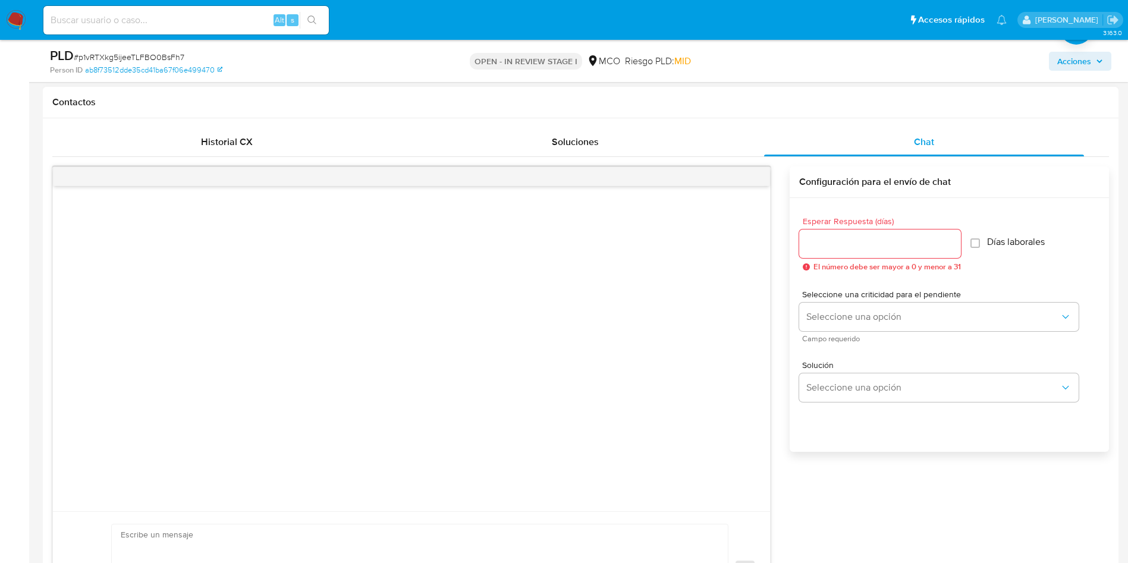
click at [815, 233] on div at bounding box center [880, 244] width 162 height 29
click at [835, 252] on div at bounding box center [880, 244] width 162 height 29
click at [838, 246] on input "Esperar Respuesta (días)" at bounding box center [880, 243] width 162 height 15
type input "3"
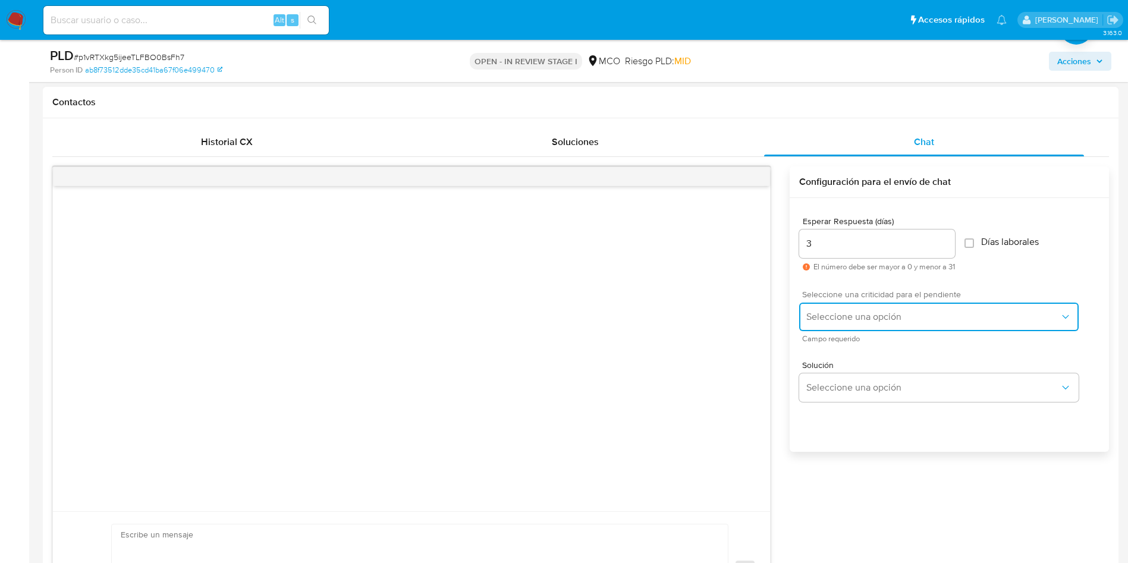
click at [848, 311] on span "Seleccione una opción" at bounding box center [932, 317] width 253 height 12
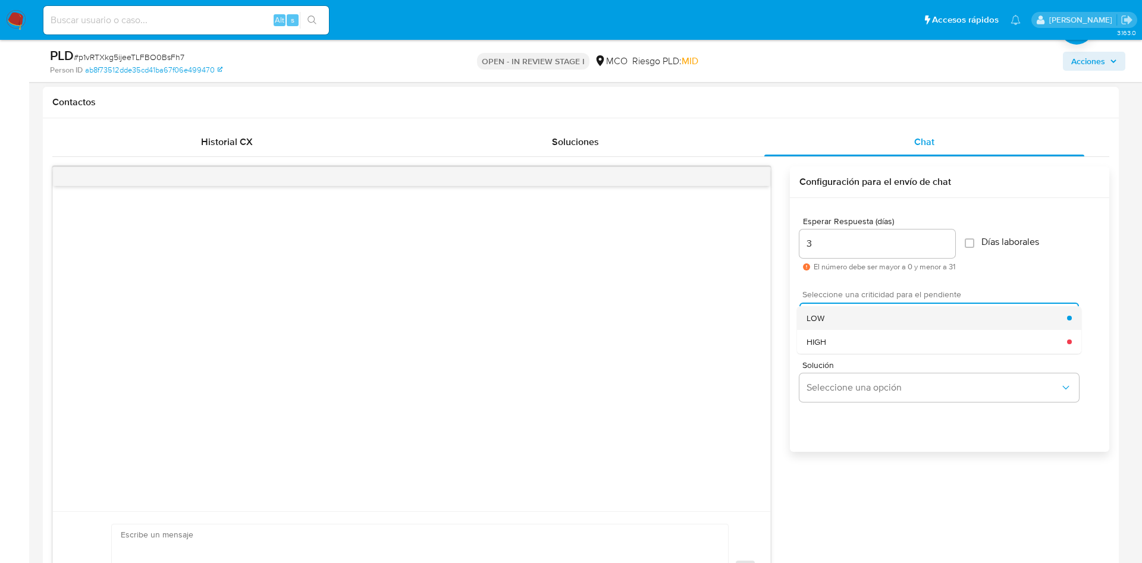
click at [840, 321] on div "LOW" at bounding box center [936, 318] width 261 height 24
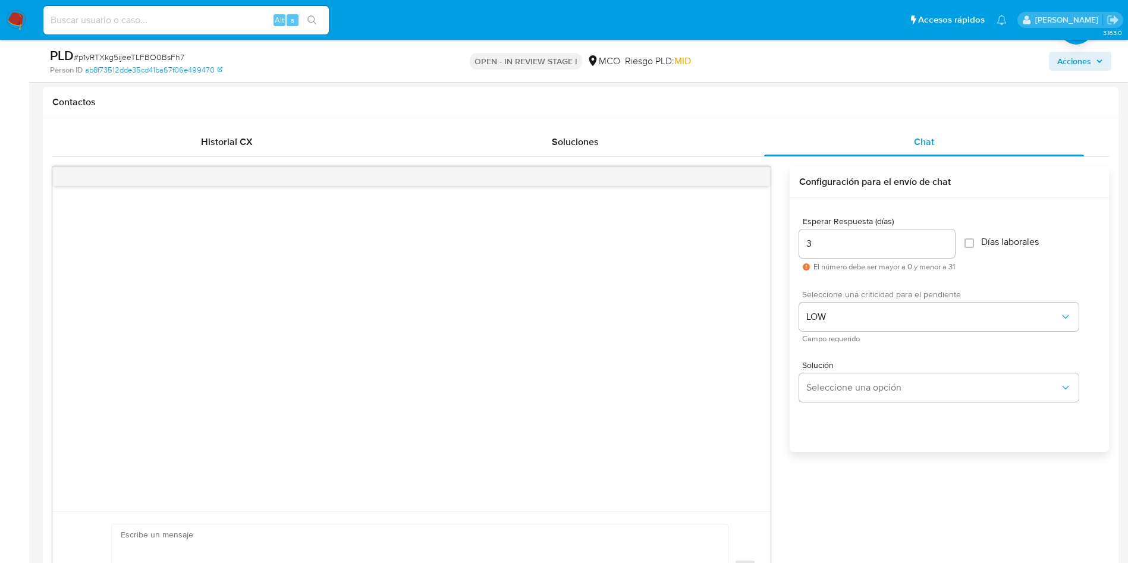
click at [849, 358] on div "Solución Seleccione una opción" at bounding box center [949, 383] width 300 height 65
click at [852, 378] on button "Seleccione una opción" at bounding box center [939, 388] width 280 height 29
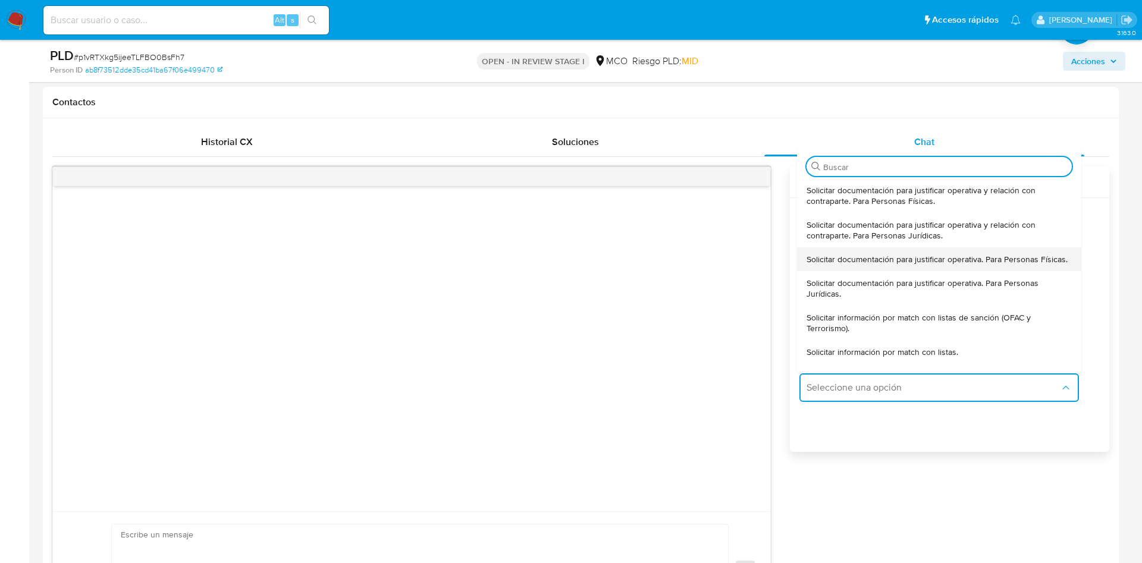
click at [865, 258] on span "Solicitar documentación para justificar operativa. Para Personas Físicas." at bounding box center [936, 259] width 261 height 11
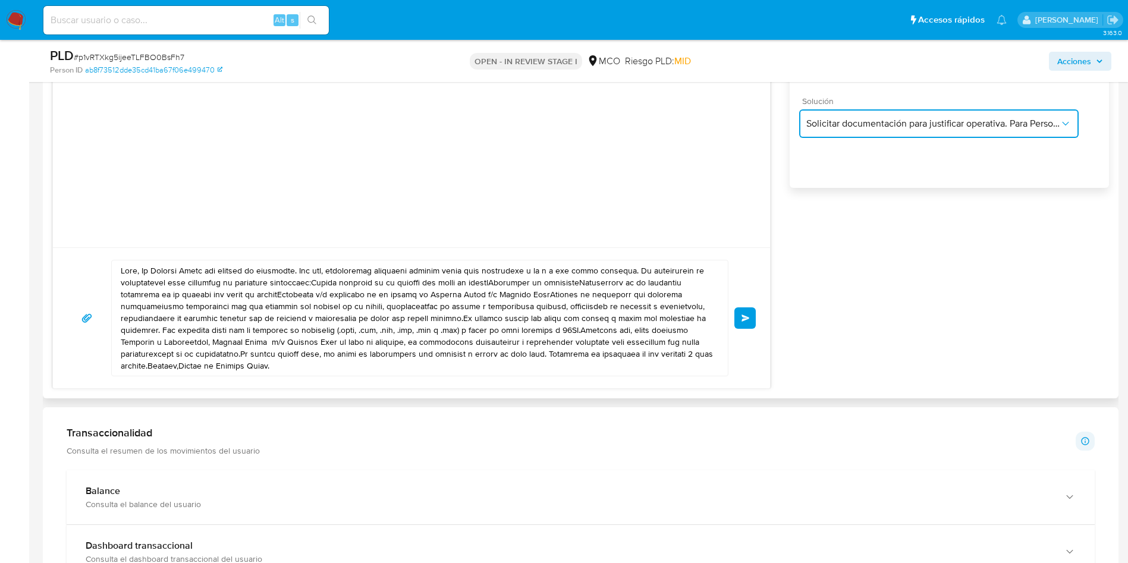
scroll to position [803, 0]
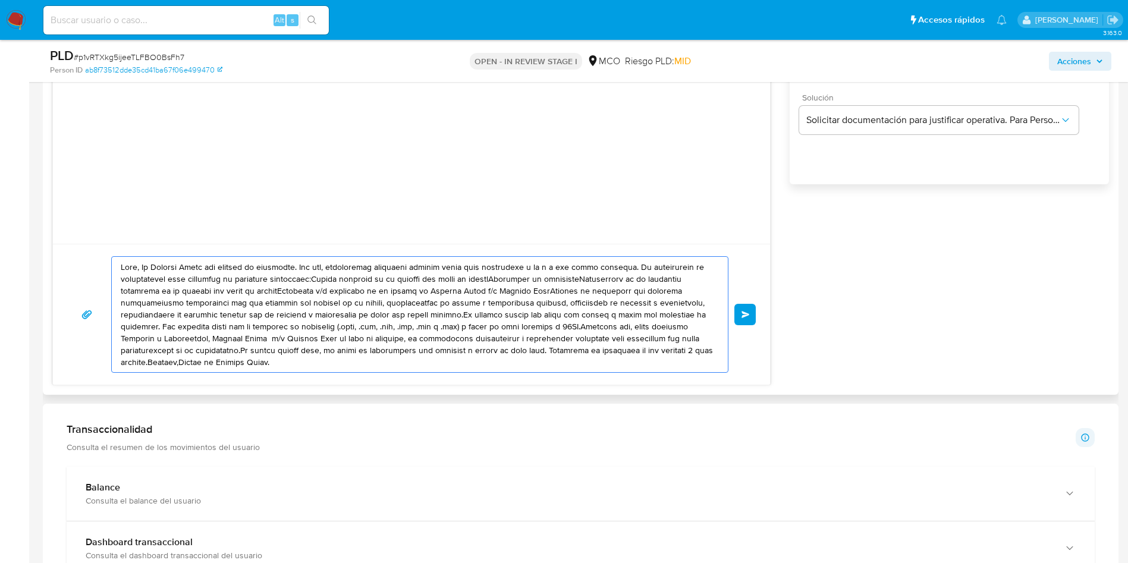
click at [226, 322] on textarea at bounding box center [417, 314] width 592 height 115
paste textarea "En Mercado Libre nos importa tu seguridad. Por eso, necesitamos verificar algun…"
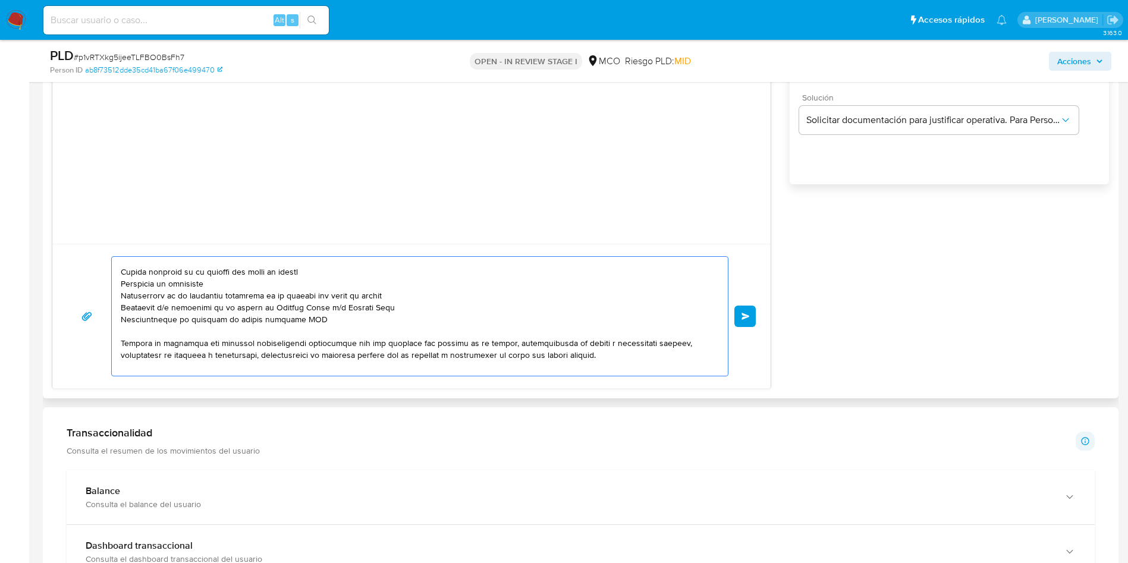
scroll to position [89, 0]
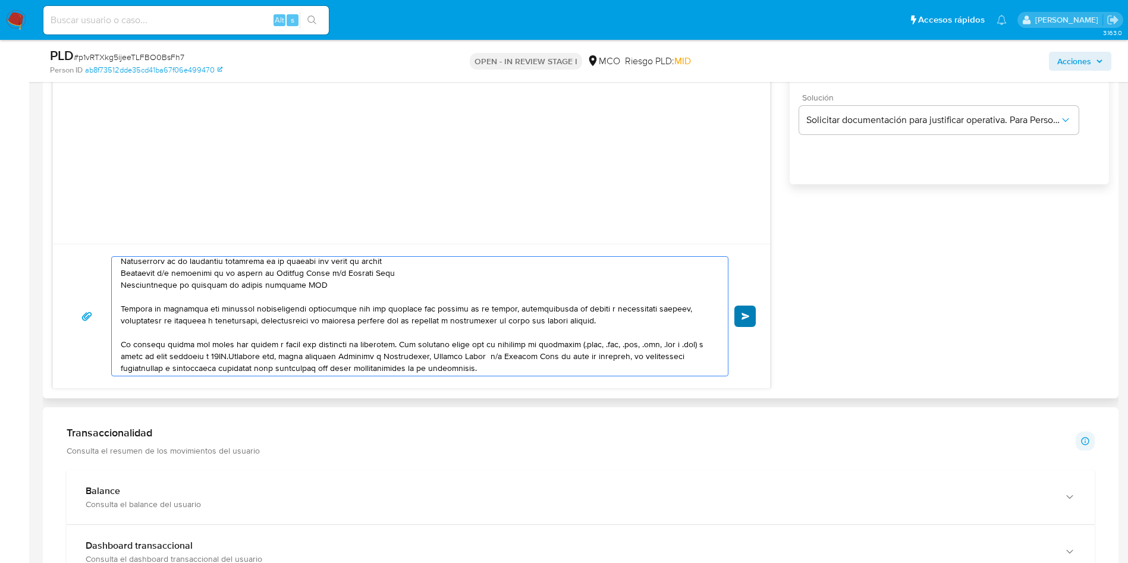
type textarea "Hola, En Mercado Libre nos importa tu seguridad. Por eso, necesitamos verificar…"
click at [745, 306] on button "Enviar" at bounding box center [745, 316] width 21 height 21
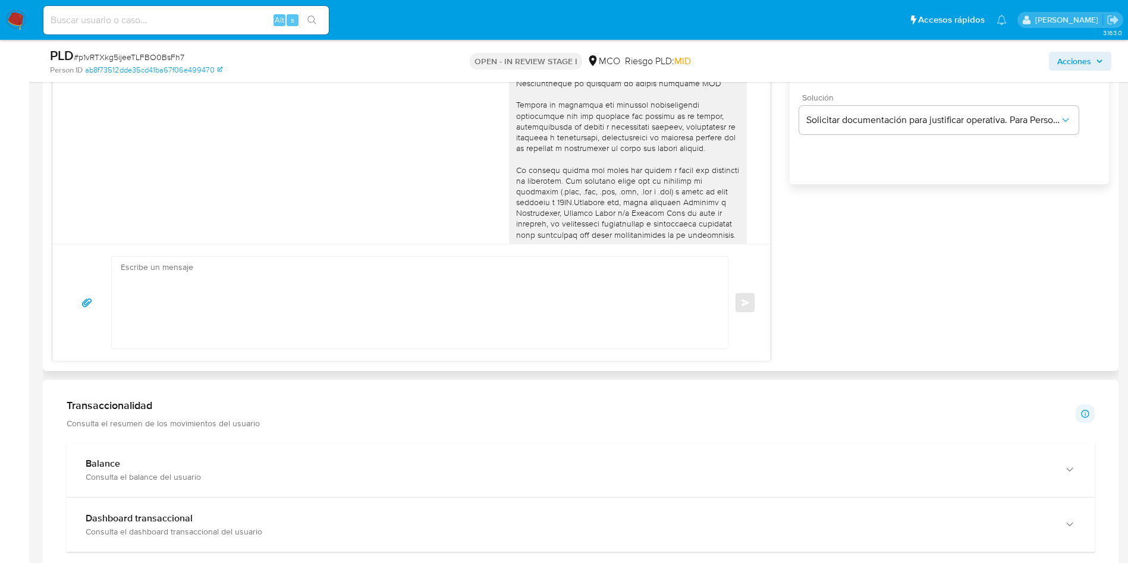
scroll to position [0, 0]
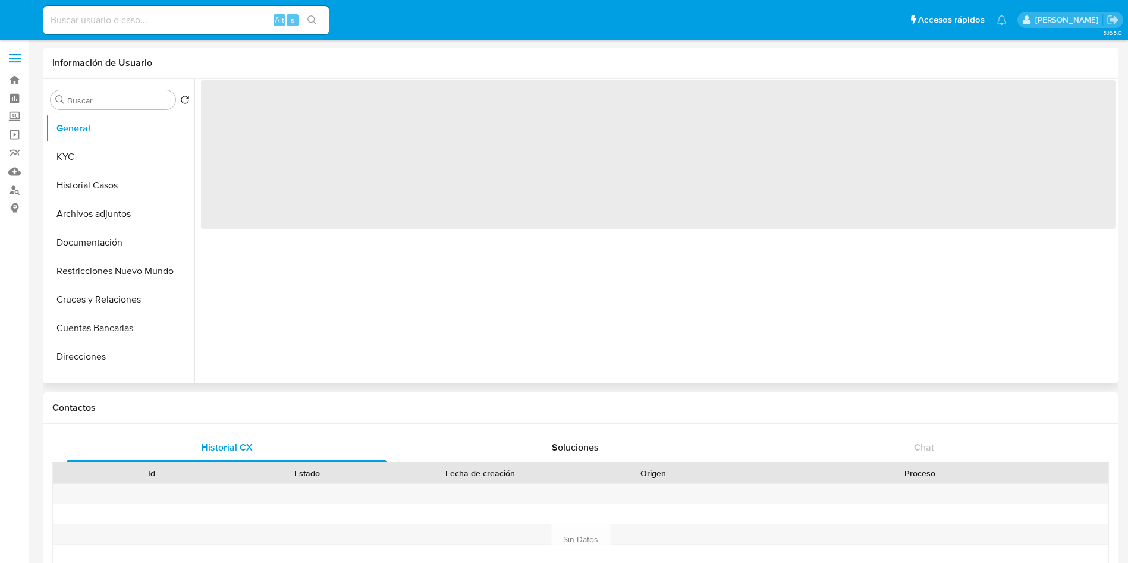
select select "10"
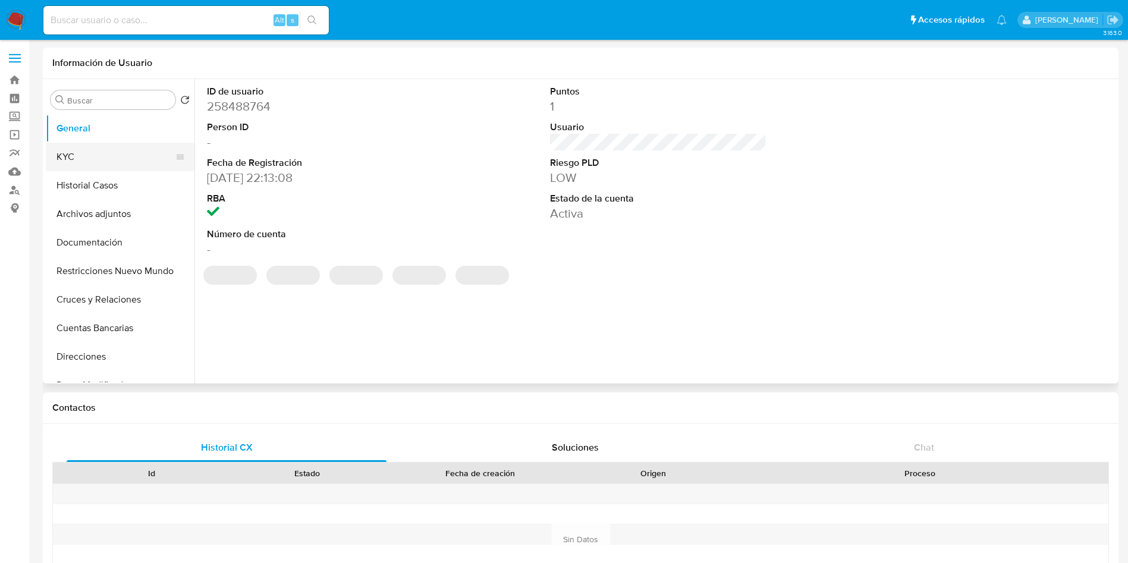
click at [82, 150] on button "KYC" at bounding box center [115, 157] width 139 height 29
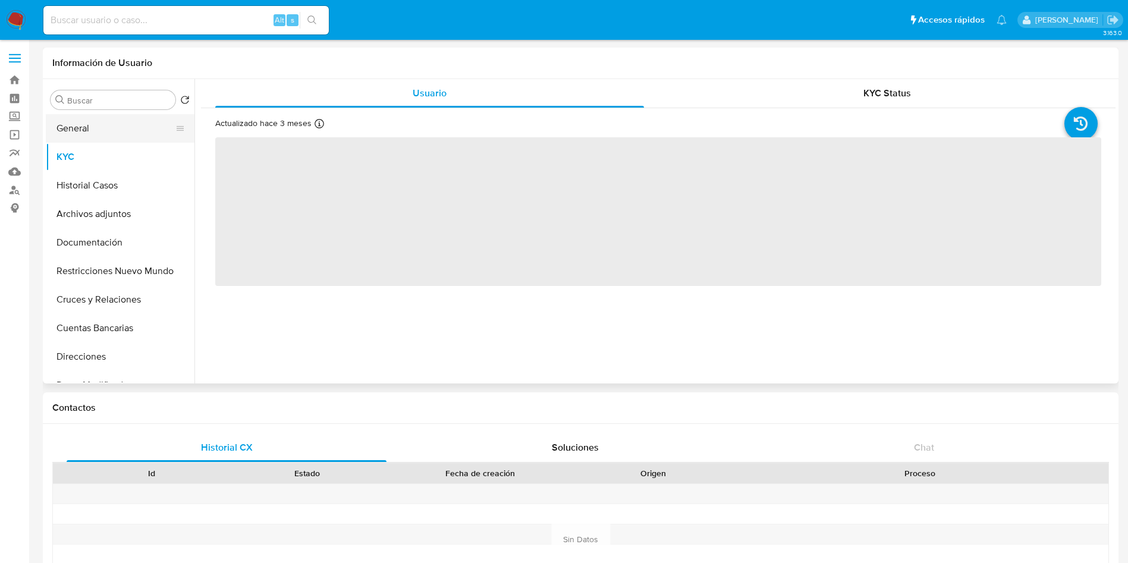
click at [80, 123] on button "General" at bounding box center [115, 128] width 139 height 29
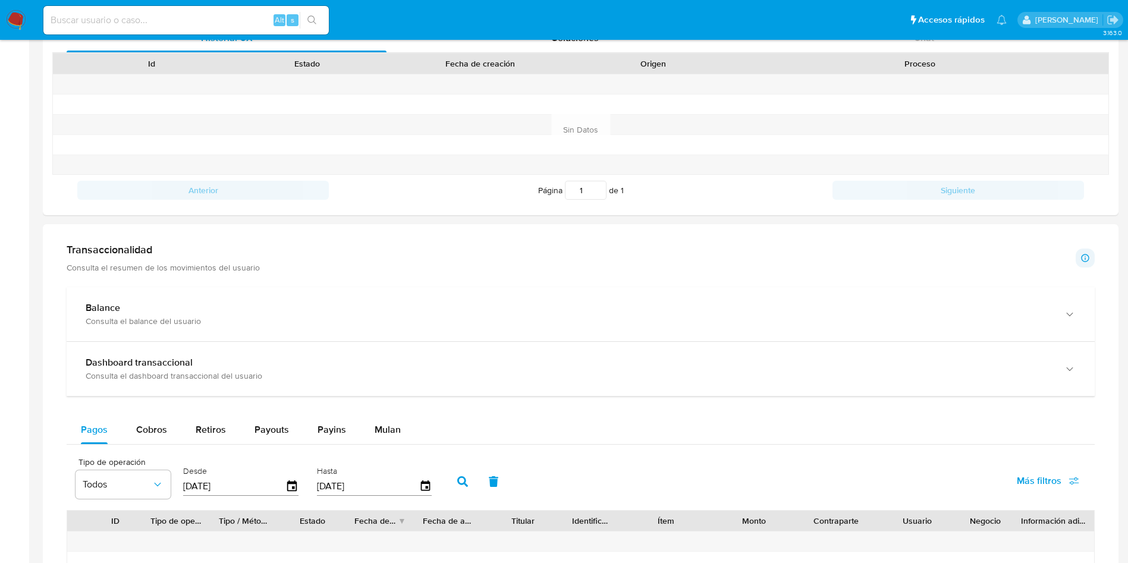
scroll to position [624, 0]
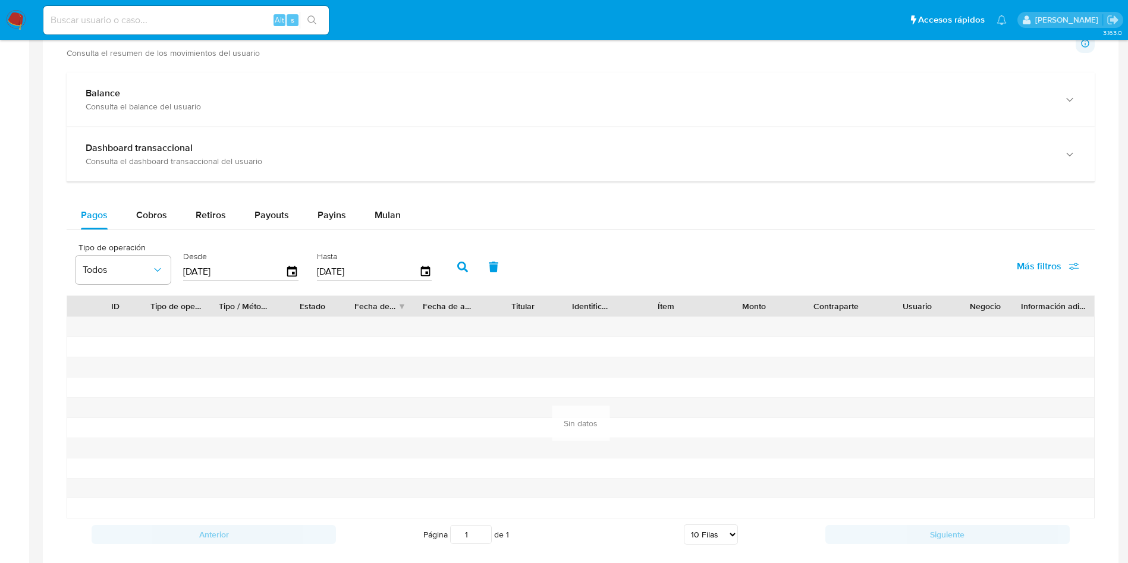
click at [147, 208] on span "Cobros" at bounding box center [151, 215] width 31 height 14
select select "10"
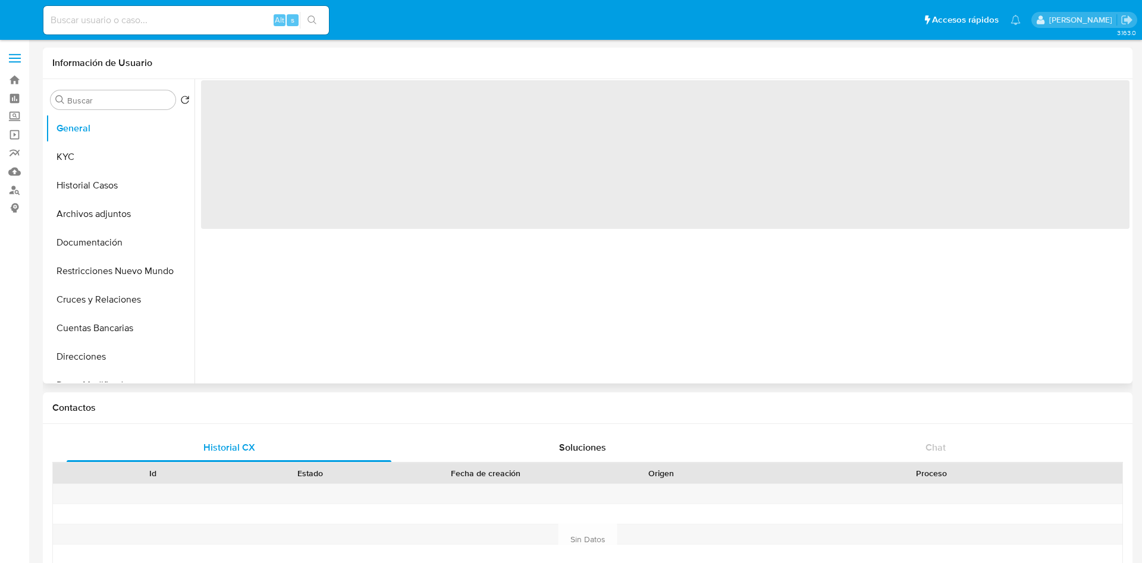
select select "10"
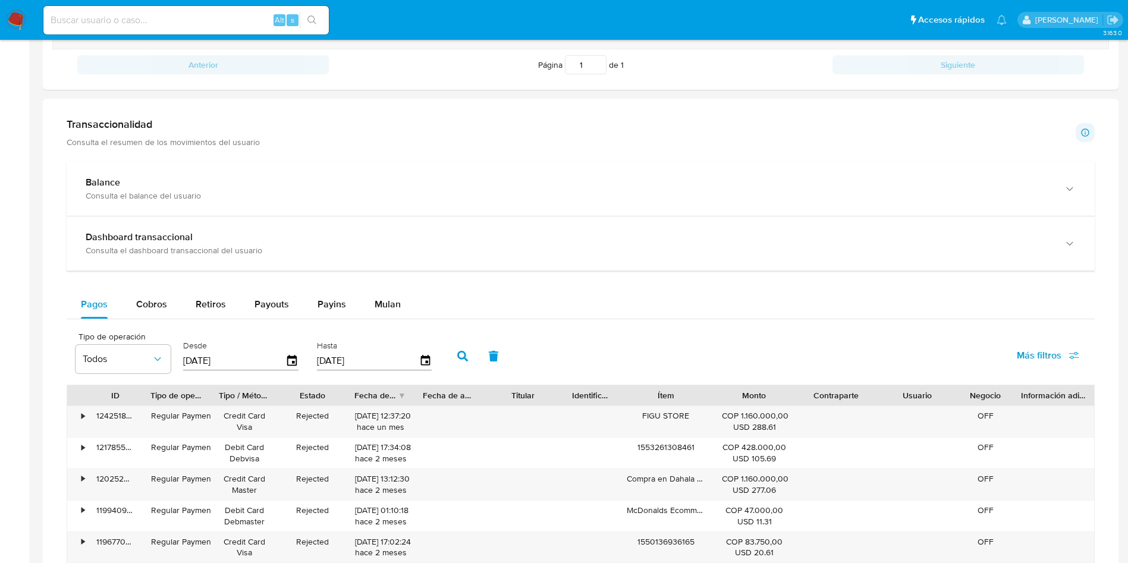
scroll to position [714, 0]
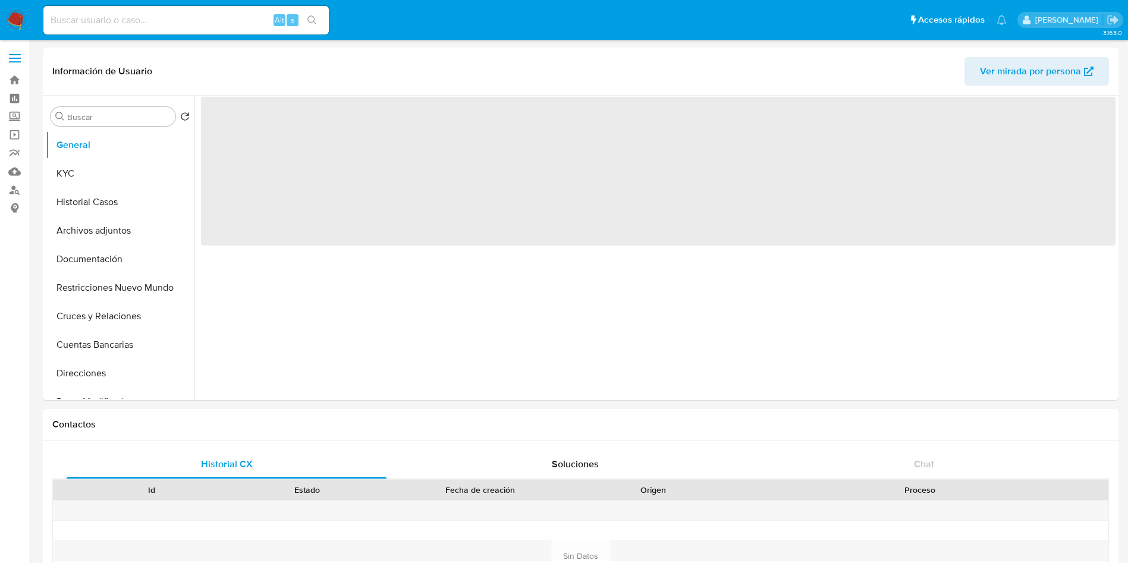
select select "10"
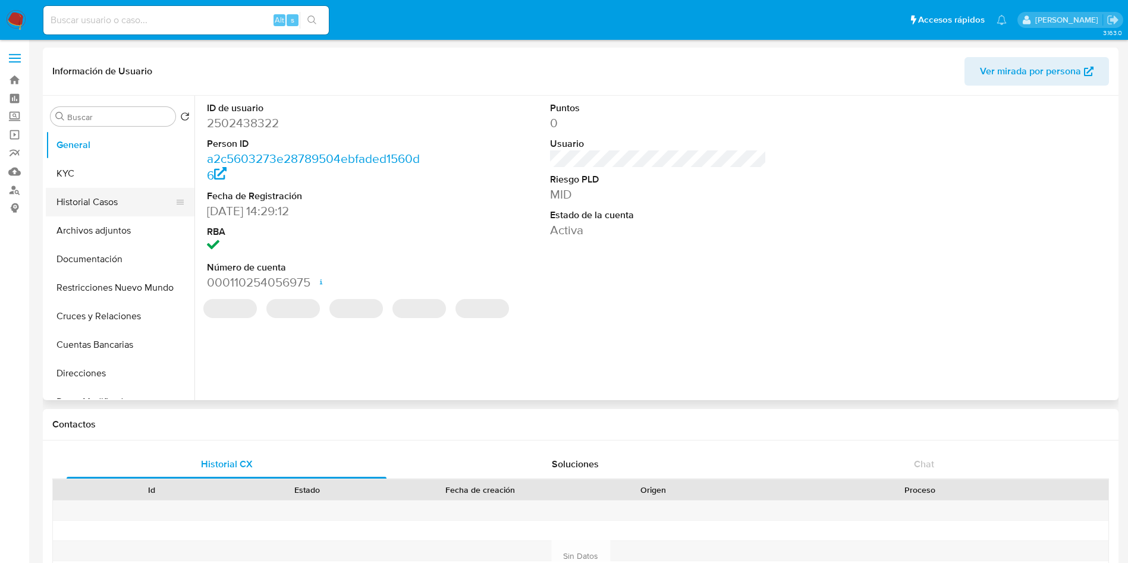
click at [106, 204] on button "Historial Casos" at bounding box center [115, 202] width 139 height 29
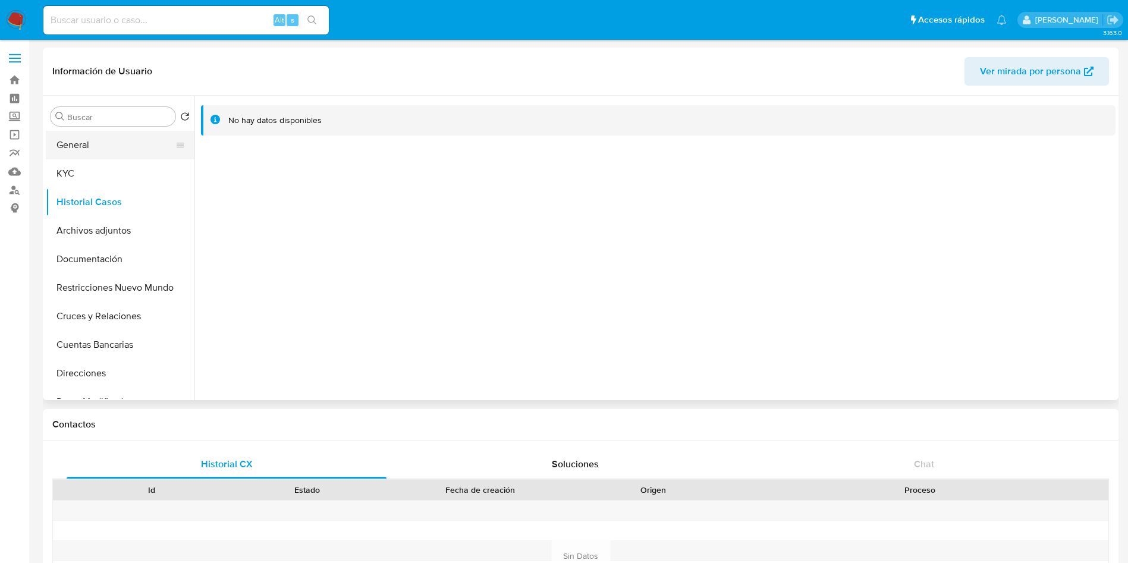
click at [84, 143] on button "General" at bounding box center [115, 145] width 139 height 29
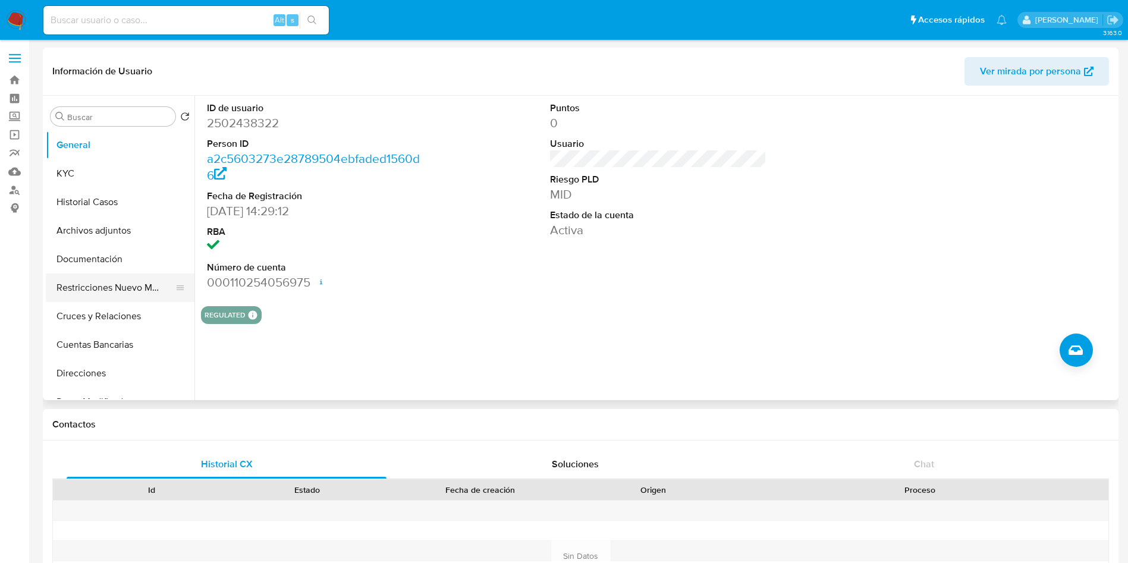
click at [136, 287] on button "Restricciones Nuevo Mundo" at bounding box center [115, 288] width 139 height 29
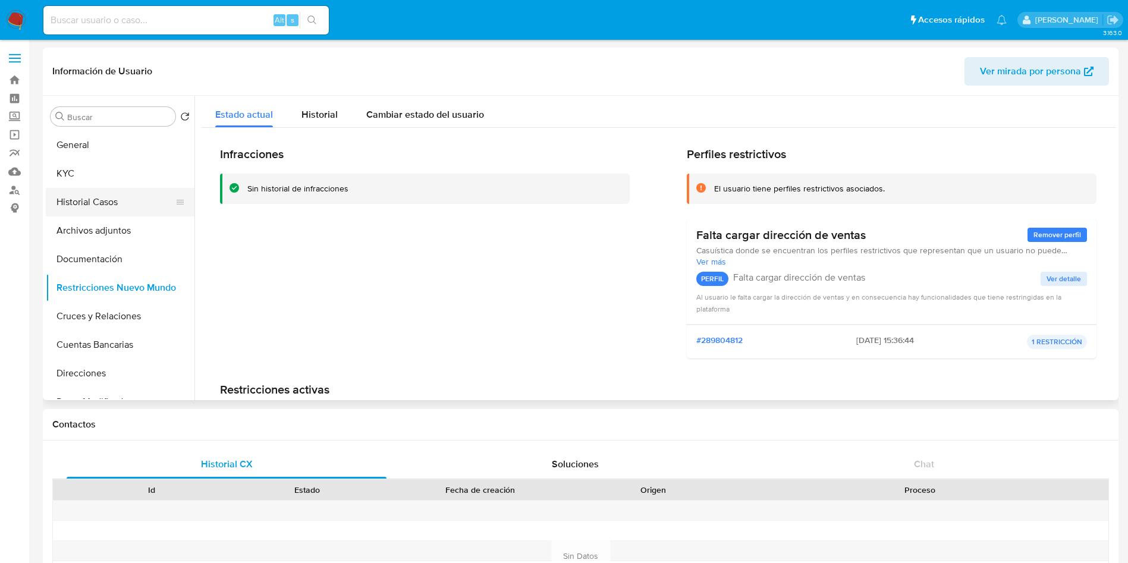
click at [108, 197] on button "Historial Casos" at bounding box center [115, 202] width 139 height 29
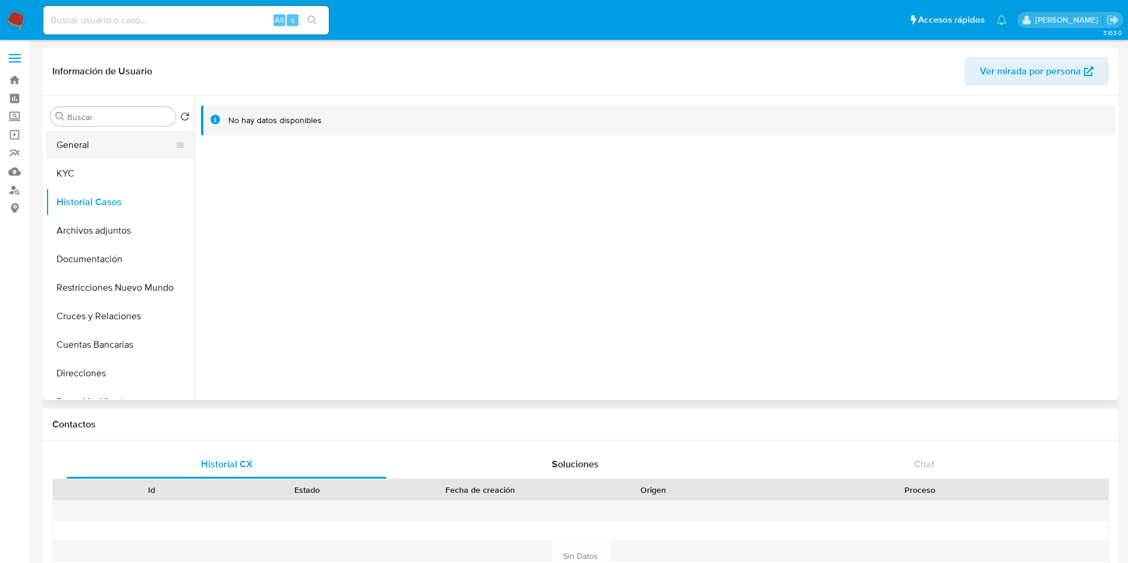
click at [77, 154] on button "General" at bounding box center [115, 145] width 139 height 29
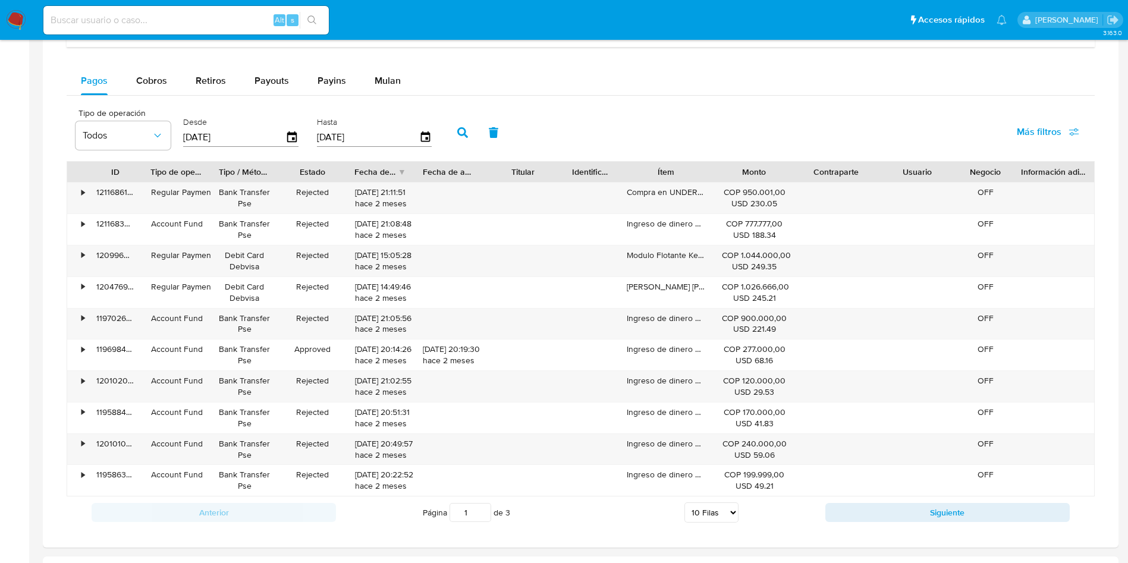
scroll to position [803, 0]
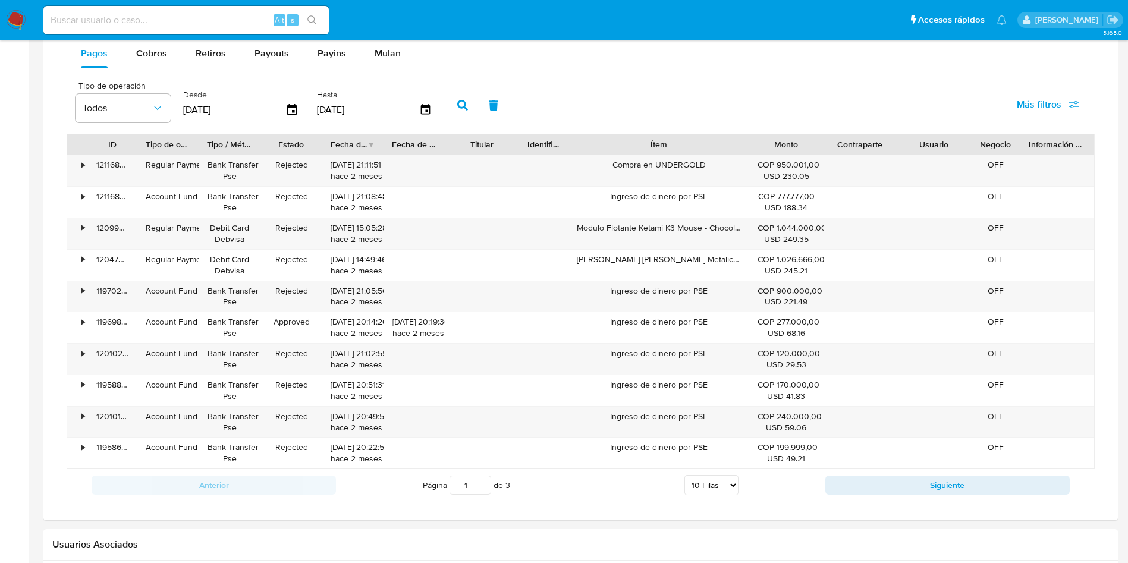
drag, startPoint x: 709, startPoint y: 139, endPoint x: 790, endPoint y: 150, distance: 81.7
click at [794, 150] on div "ID Tipo de operación Tipo / Método Estado Fecha de creación Fecha de aprobación…" at bounding box center [580, 144] width 1027 height 20
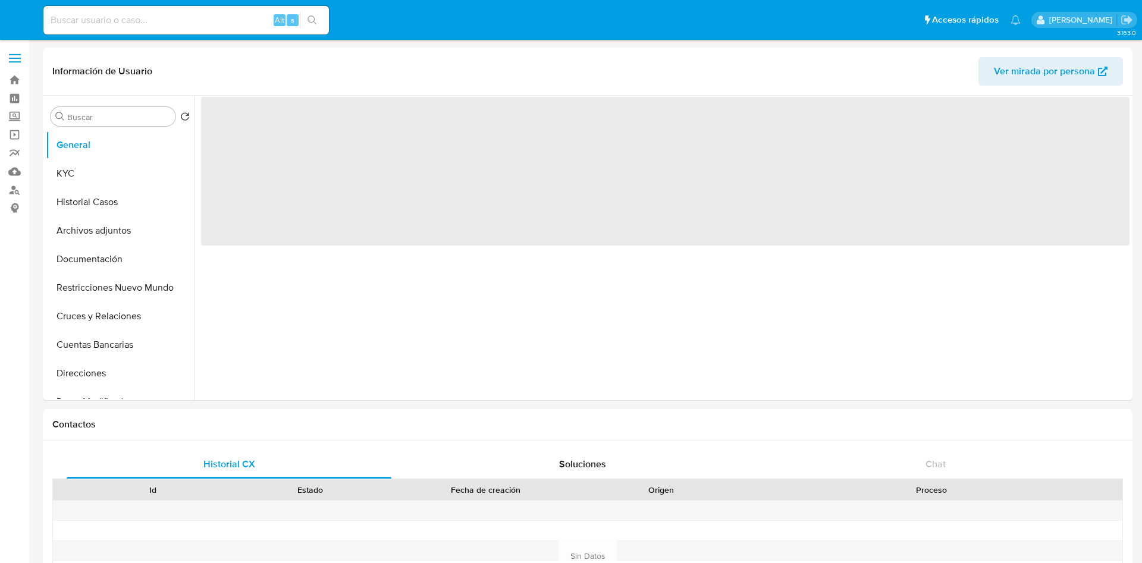
select select "10"
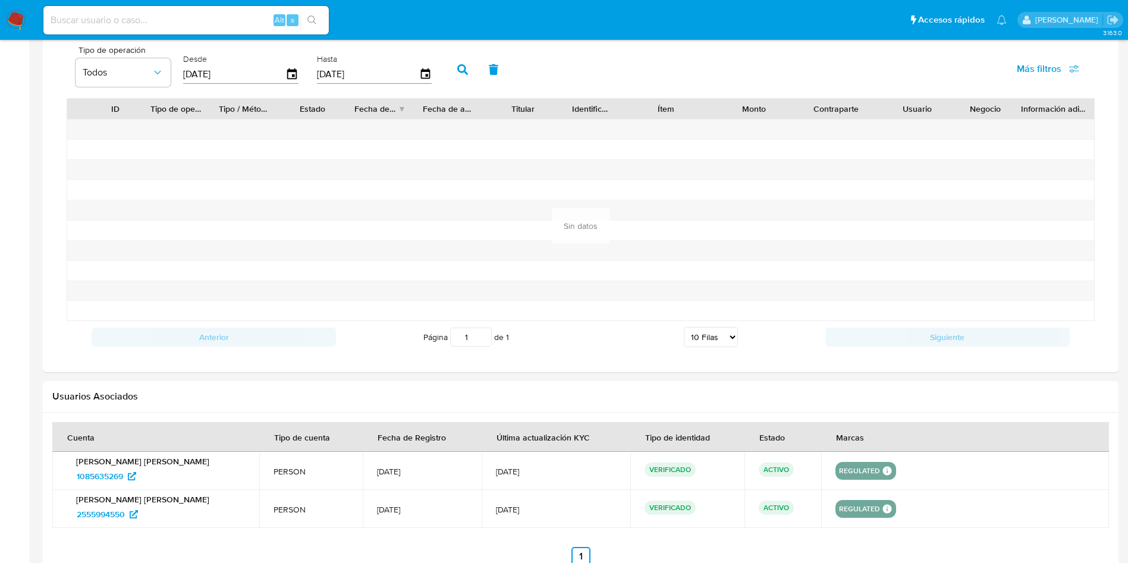
scroll to position [535, 0]
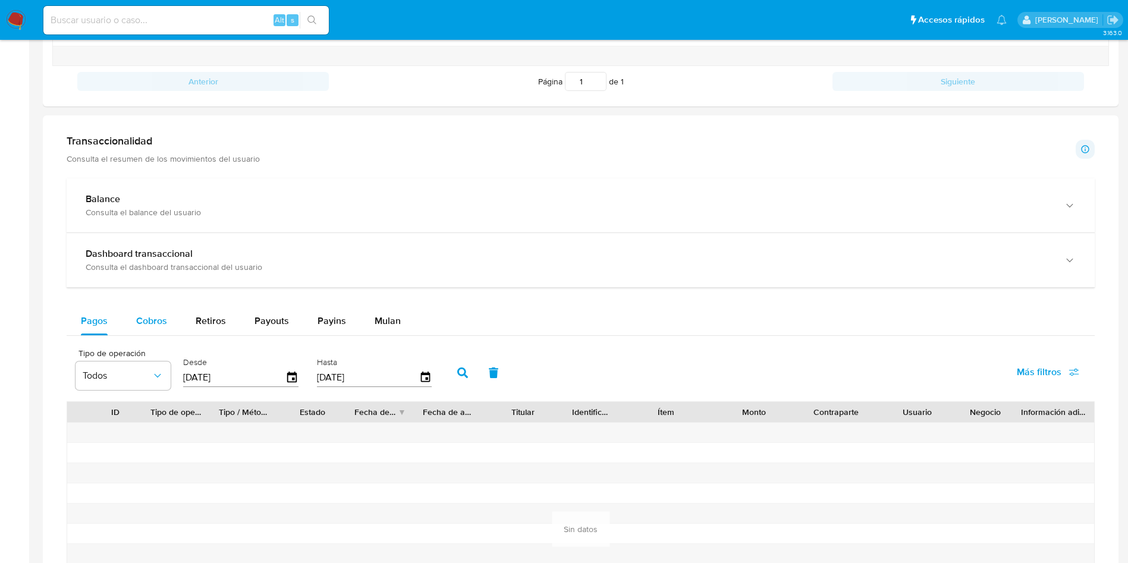
click at [165, 315] on span "Cobros" at bounding box center [151, 321] width 31 height 14
select select "10"
click at [286, 376] on icon "button" at bounding box center [292, 378] width 21 height 21
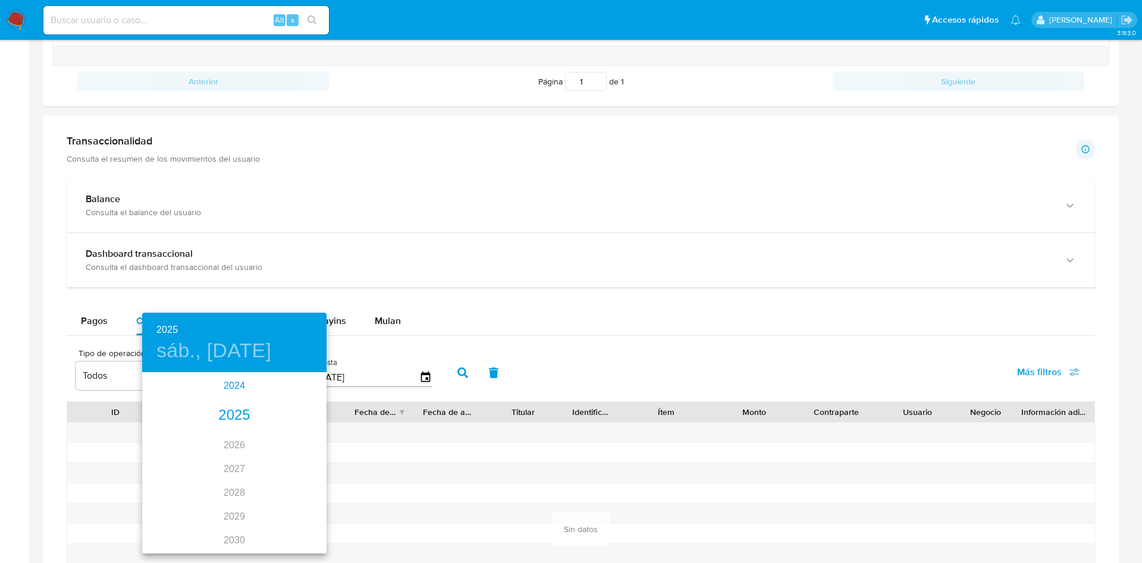
click at [222, 385] on div "2024" at bounding box center [234, 386] width 184 height 24
click at [241, 525] on div "nov." at bounding box center [233, 530] width 61 height 45
click at [228, 496] on span "21" at bounding box center [234, 500] width 21 height 12
type input "21/11/2024"
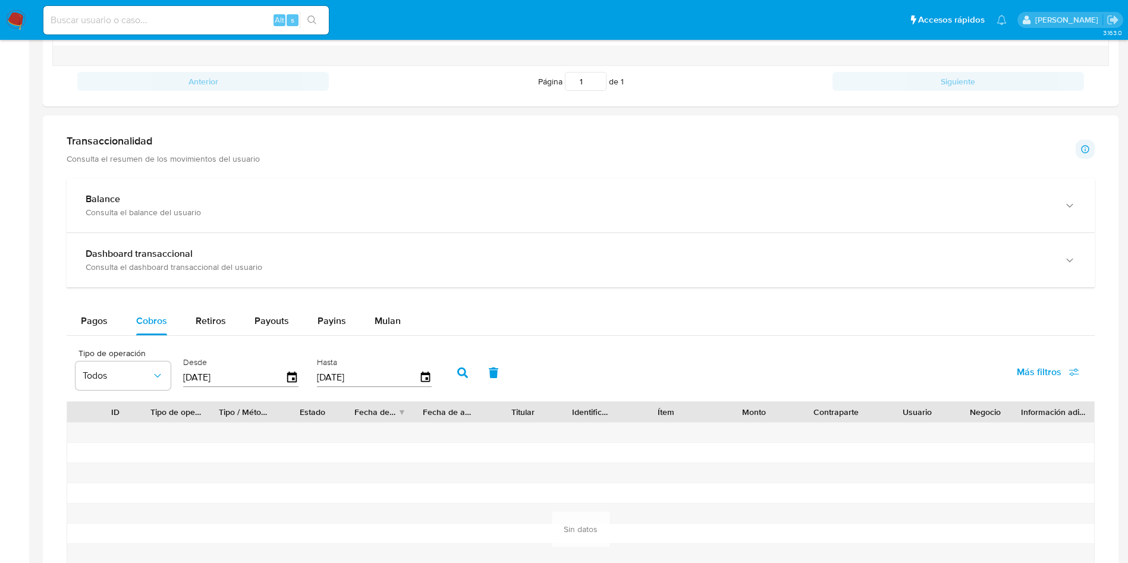
click at [467, 366] on button "button" at bounding box center [462, 373] width 31 height 29
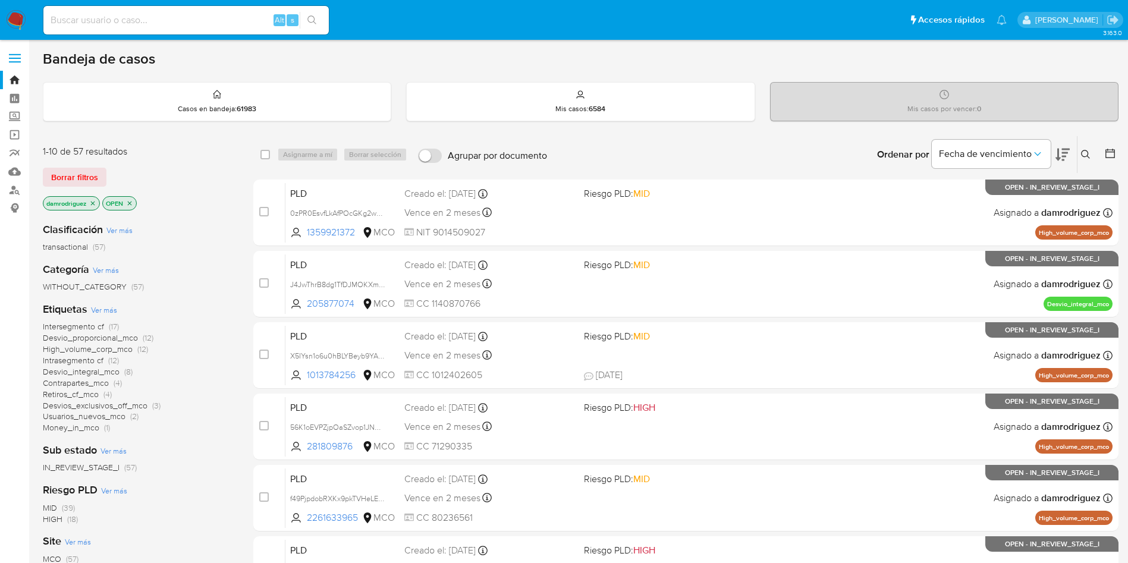
click at [172, 21] on input at bounding box center [185, 19] width 285 height 15
paste input "1225510103"
type input "1225510103"
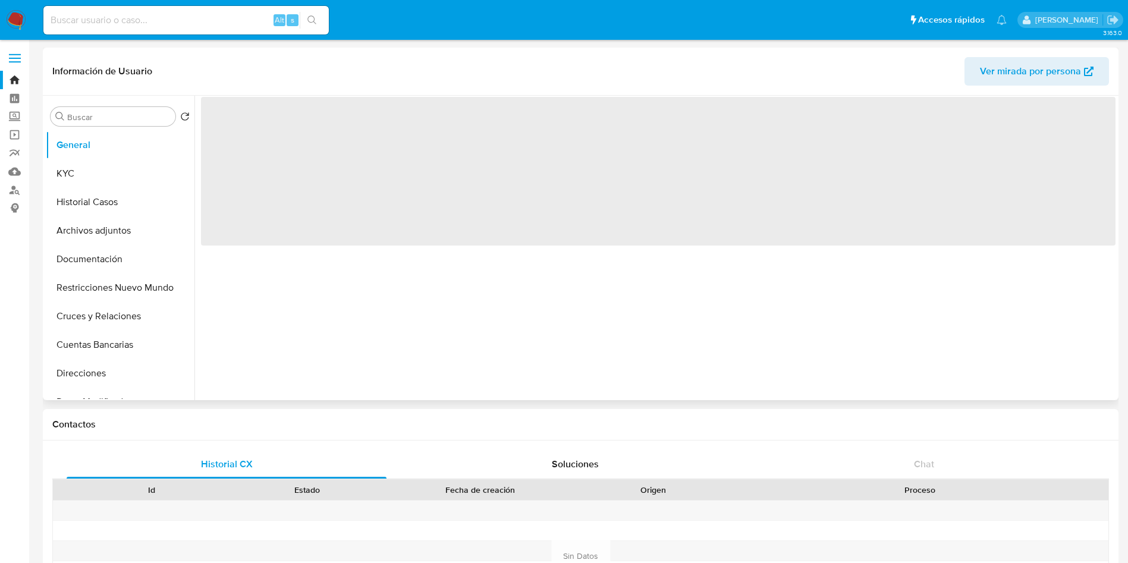
select select "10"
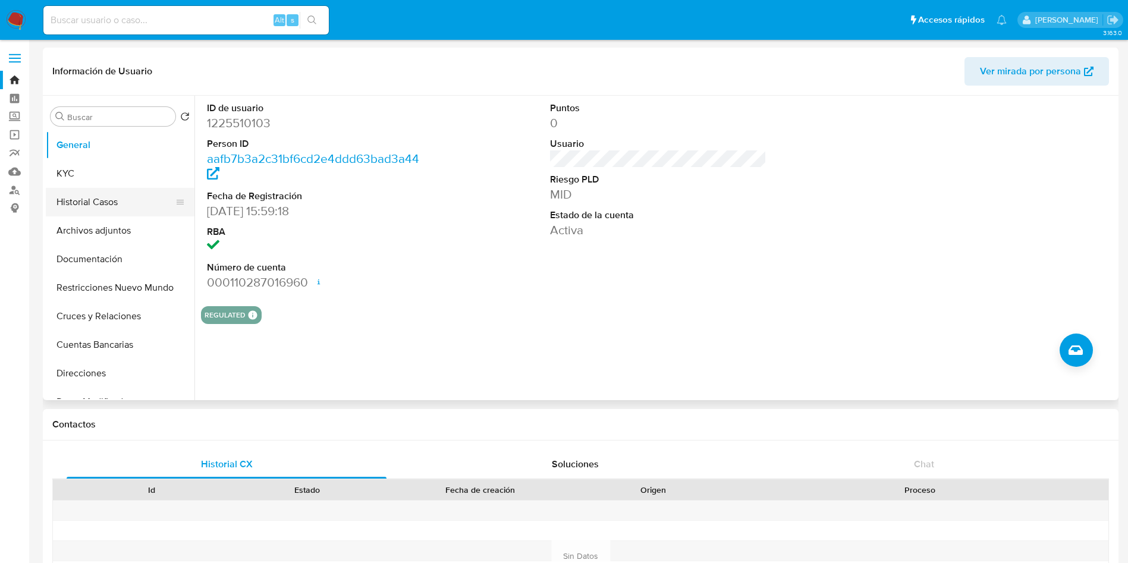
click at [107, 193] on button "Historial Casos" at bounding box center [115, 202] width 139 height 29
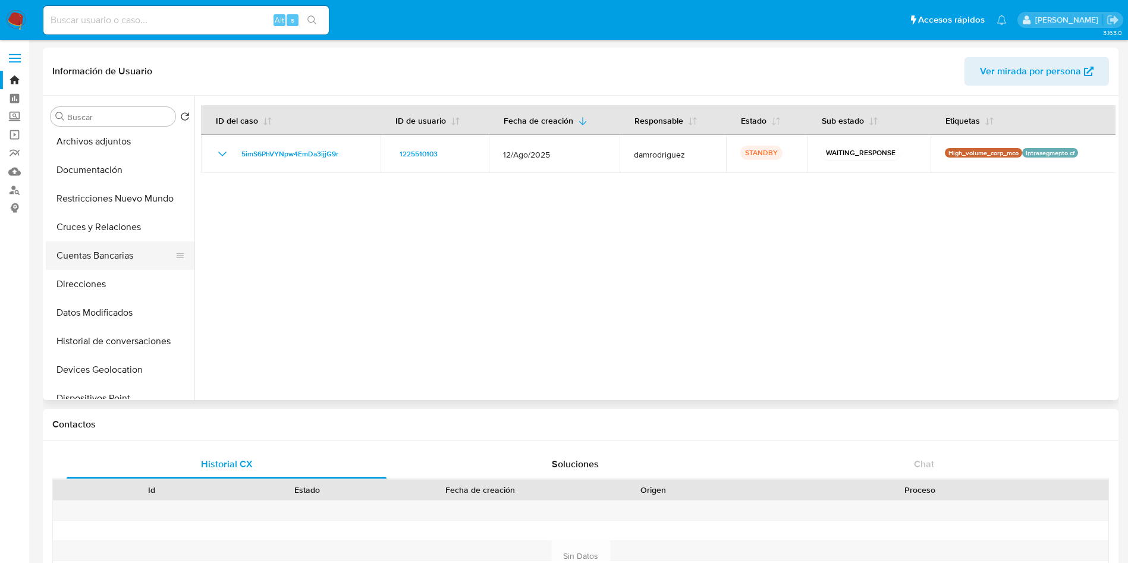
scroll to position [178, 0]
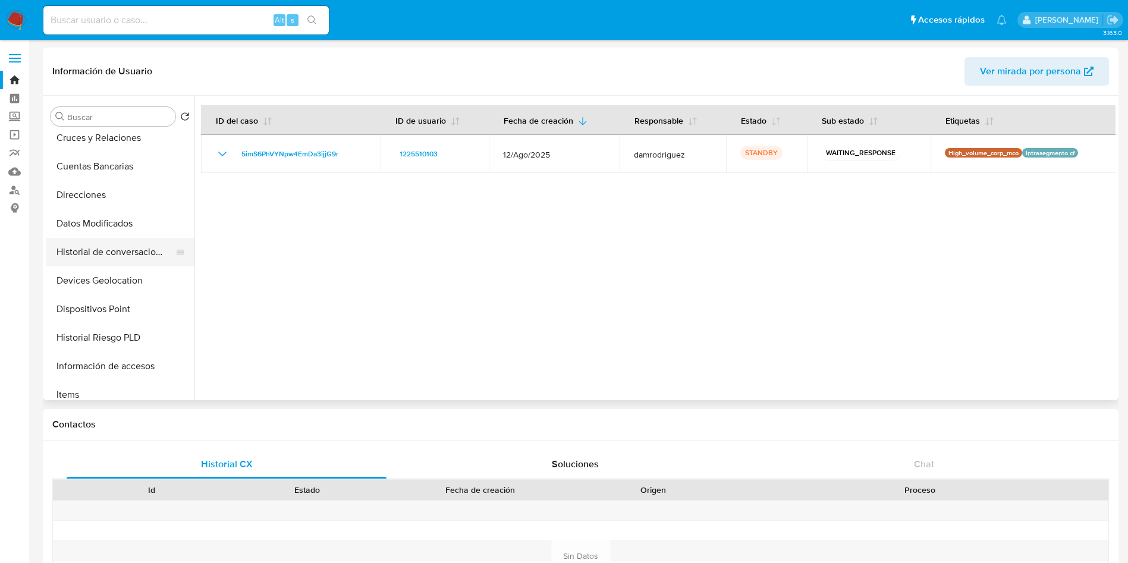
click at [119, 256] on button "Historial de conversaciones" at bounding box center [115, 252] width 139 height 29
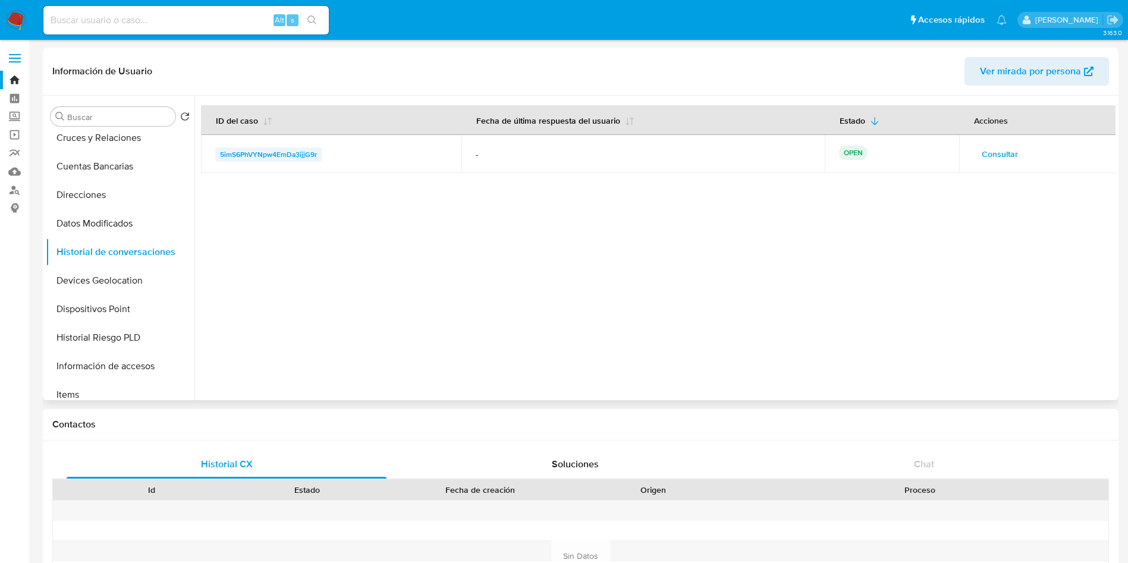
click at [303, 156] on span "5imS6PhVYNpw4EmDa3ijjG9r" at bounding box center [268, 154] width 97 height 14
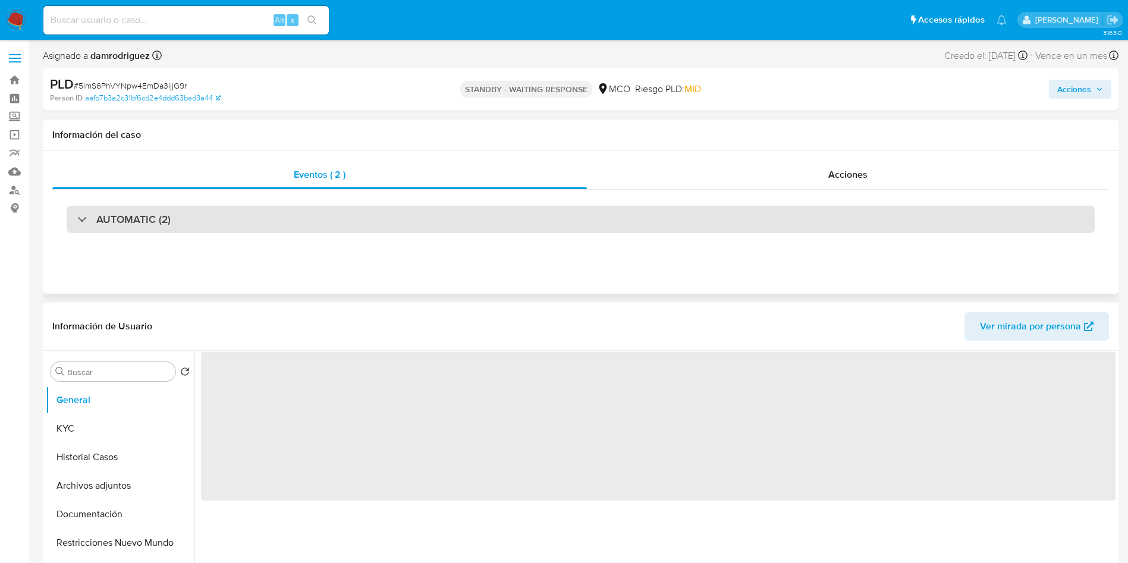
select select "10"
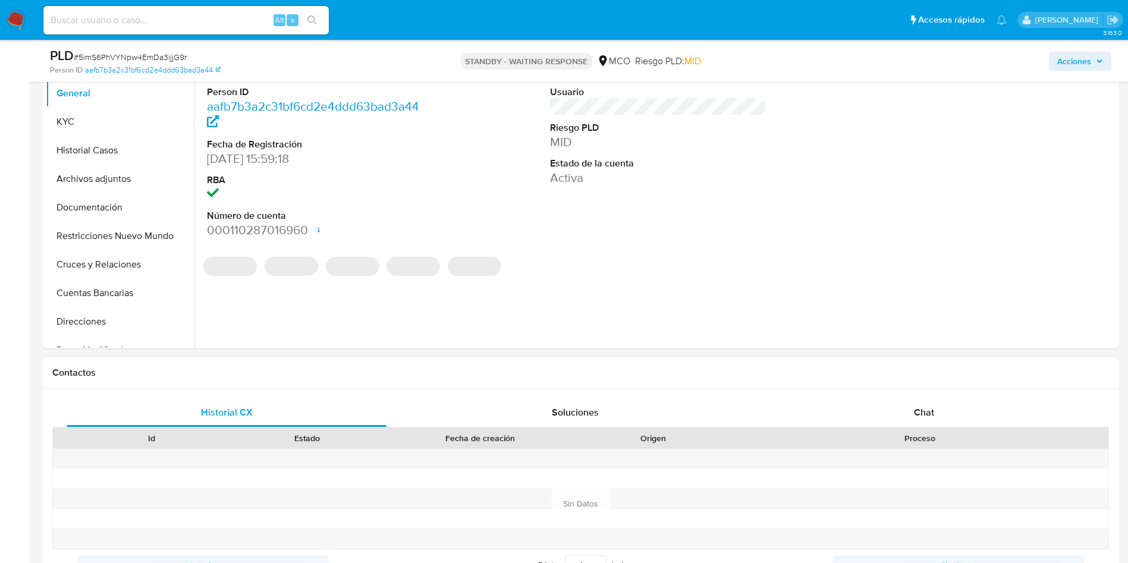
scroll to position [357, 0]
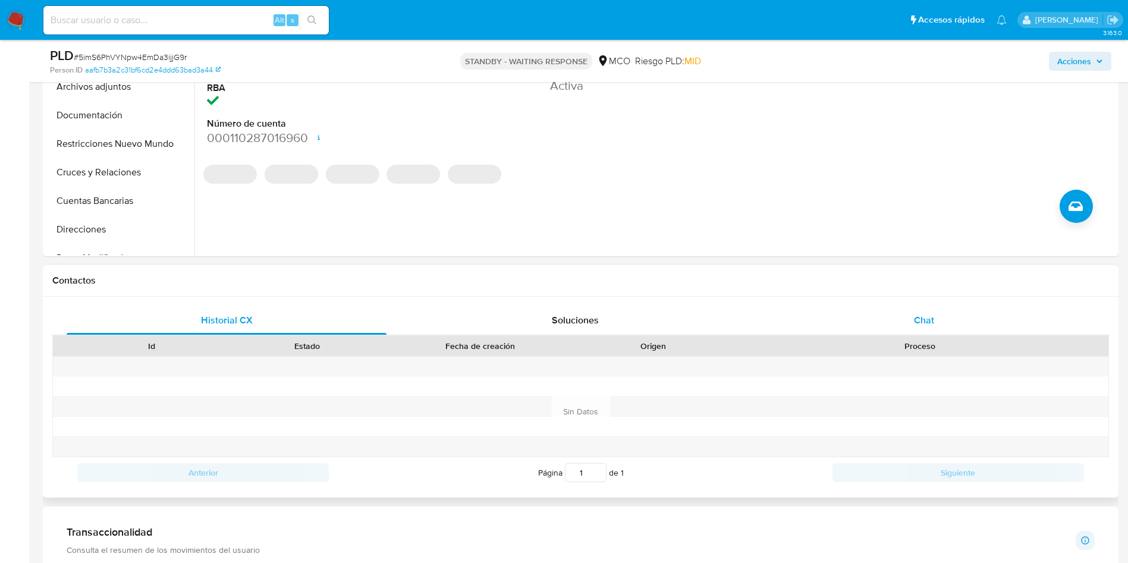
click at [844, 313] on div "Chat" at bounding box center [924, 320] width 320 height 29
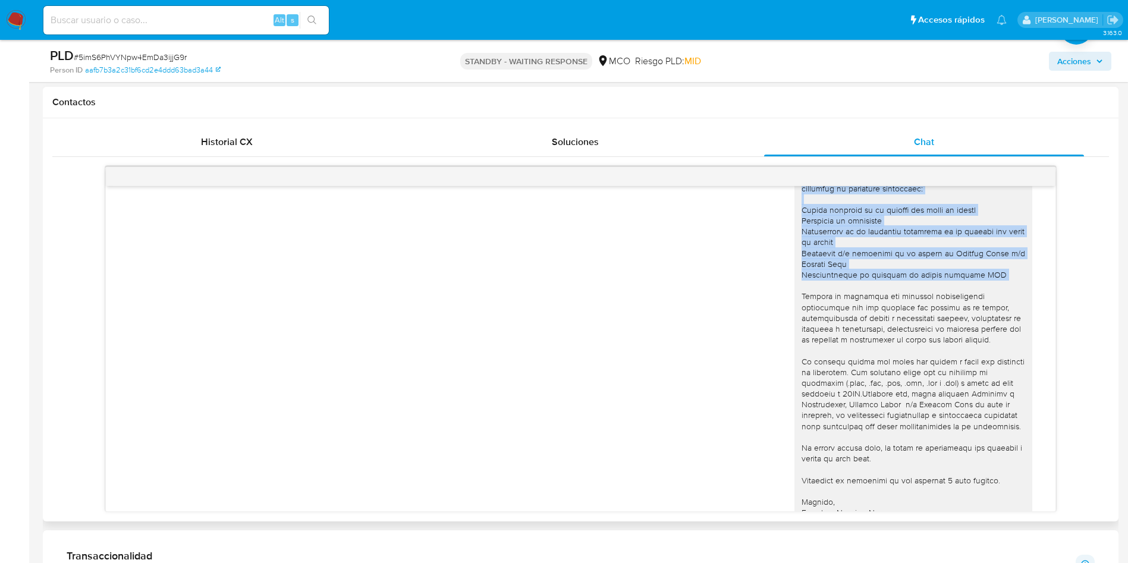
scroll to position [111, 0]
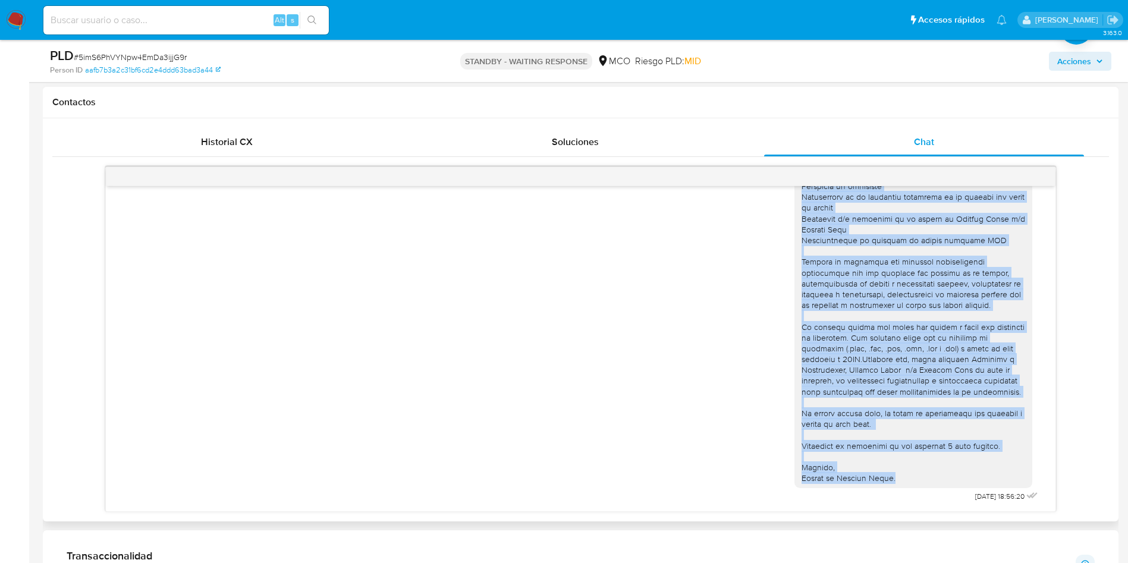
drag, startPoint x: 788, startPoint y: 211, endPoint x: 933, endPoint y: 478, distance: 303.9
click at [933, 478] on div at bounding box center [914, 290] width 224 height 390
copy div "Lore, Ip Dolorsi Ametc adi elitsed do eiusmodte. Inc utl, etdoloremag aliquaeni…"
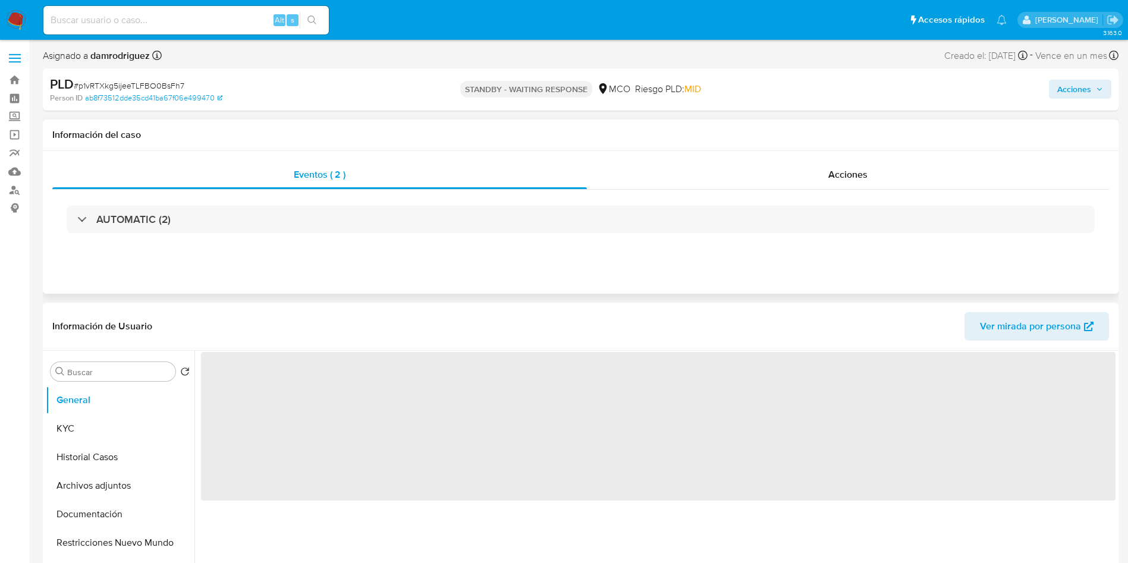
select select "10"
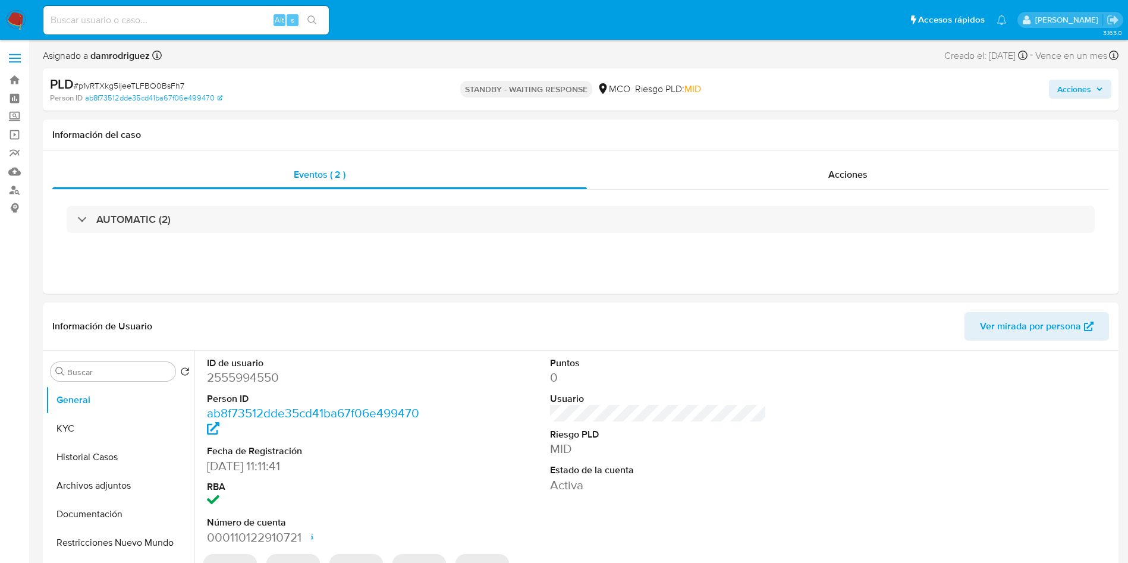
click at [15, 17] on img at bounding box center [16, 20] width 20 height 20
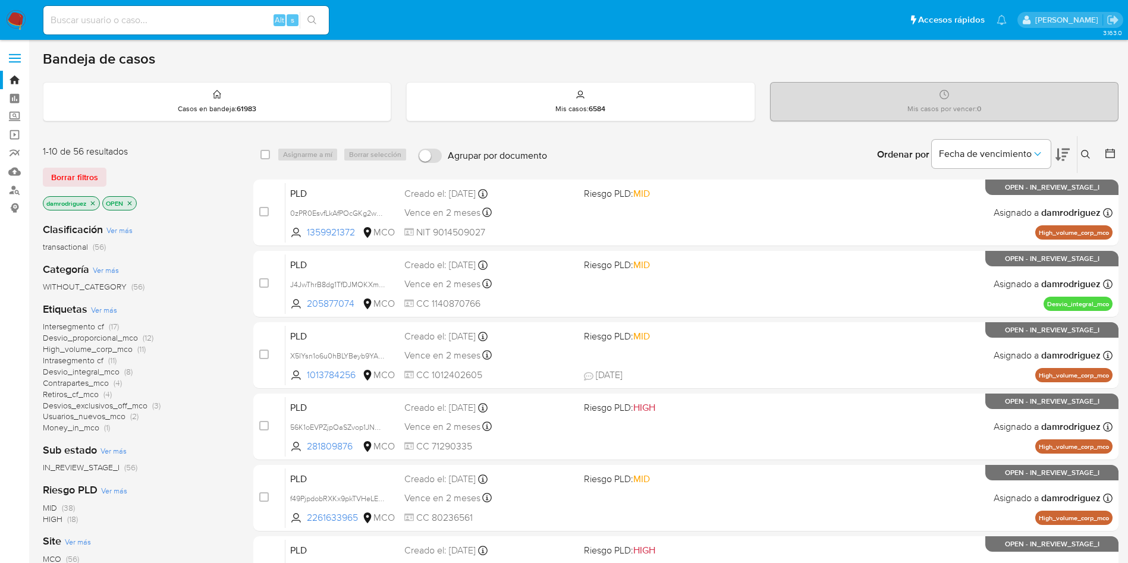
click at [12, 20] on img at bounding box center [16, 20] width 20 height 20
click at [95, 200] on icon "close-filter" at bounding box center [92, 203] width 7 height 7
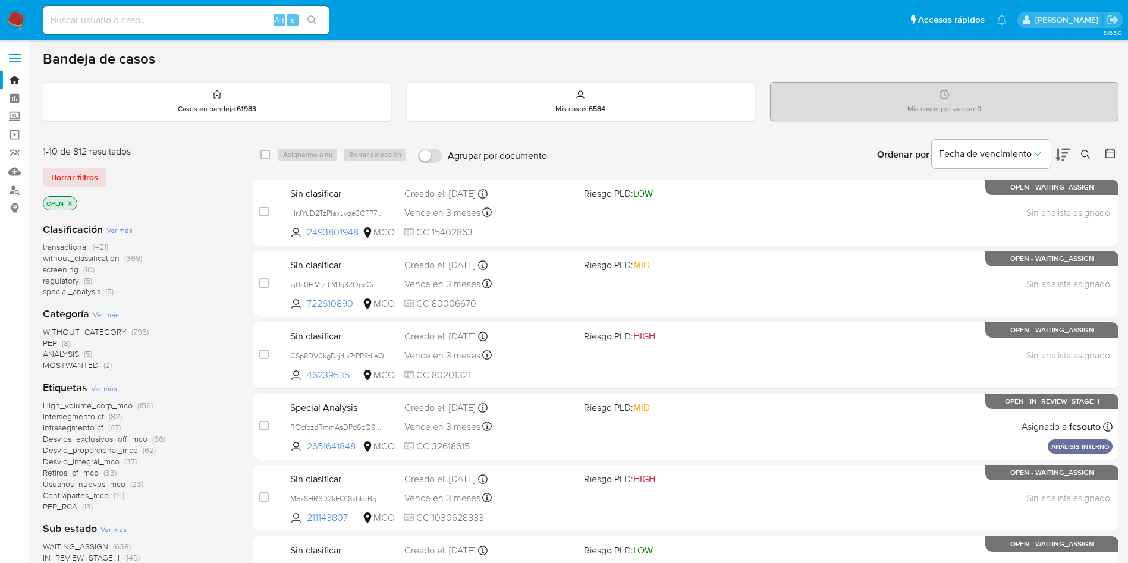
click at [69, 201] on icon "close-filter" at bounding box center [70, 203] width 7 height 7
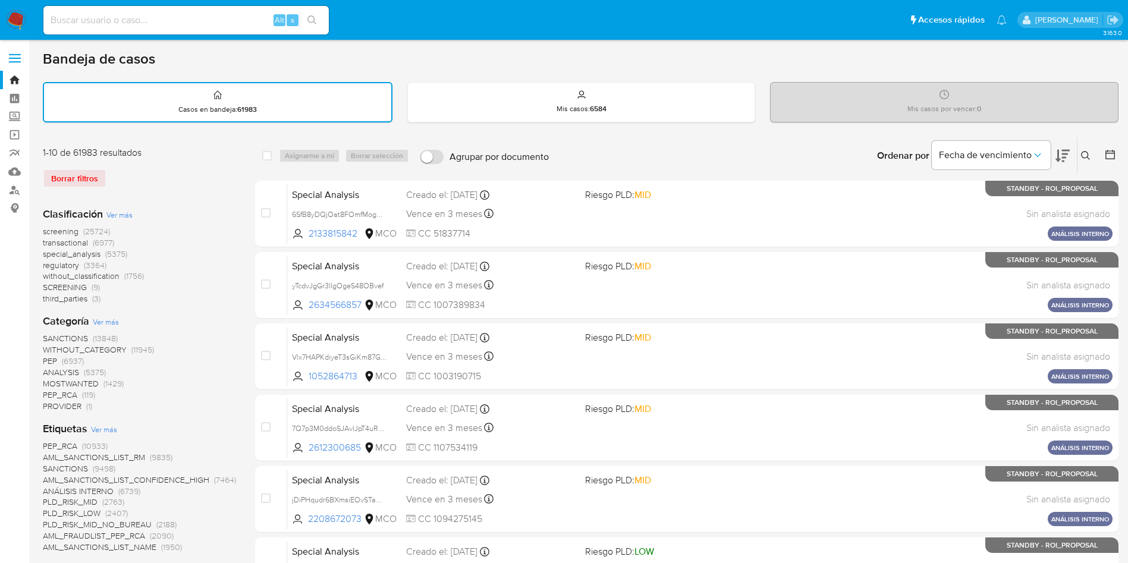
click at [1116, 156] on button at bounding box center [1111, 156] width 14 height 14
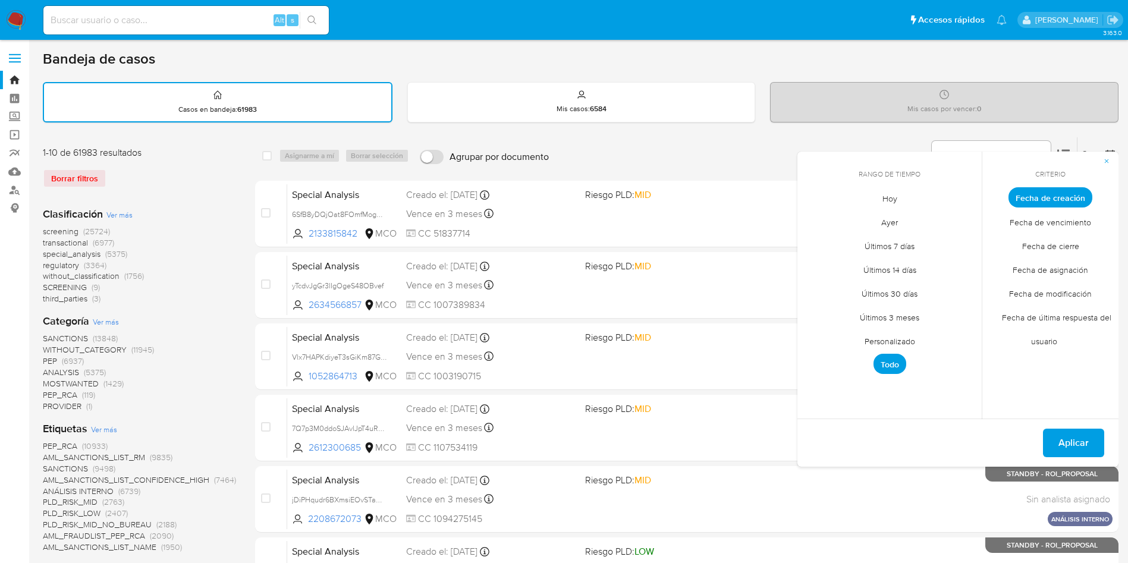
click at [889, 199] on span "Hoy" at bounding box center [890, 198] width 40 height 24
click at [1034, 294] on span "Fecha de modificación" at bounding box center [1051, 293] width 108 height 24
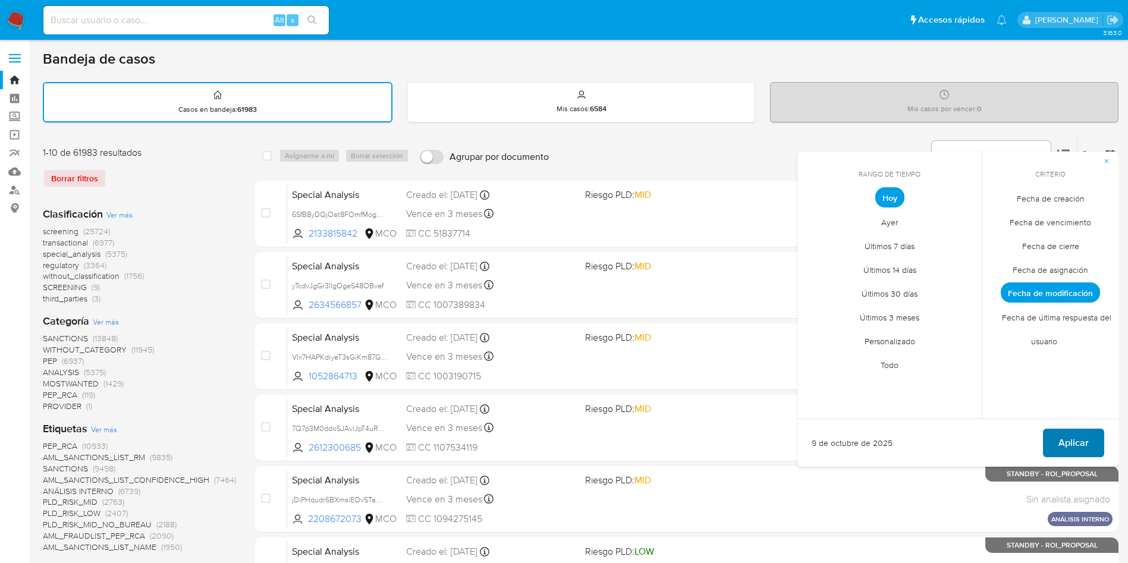
click at [1057, 443] on button "Aplicar" at bounding box center [1073, 443] width 61 height 29
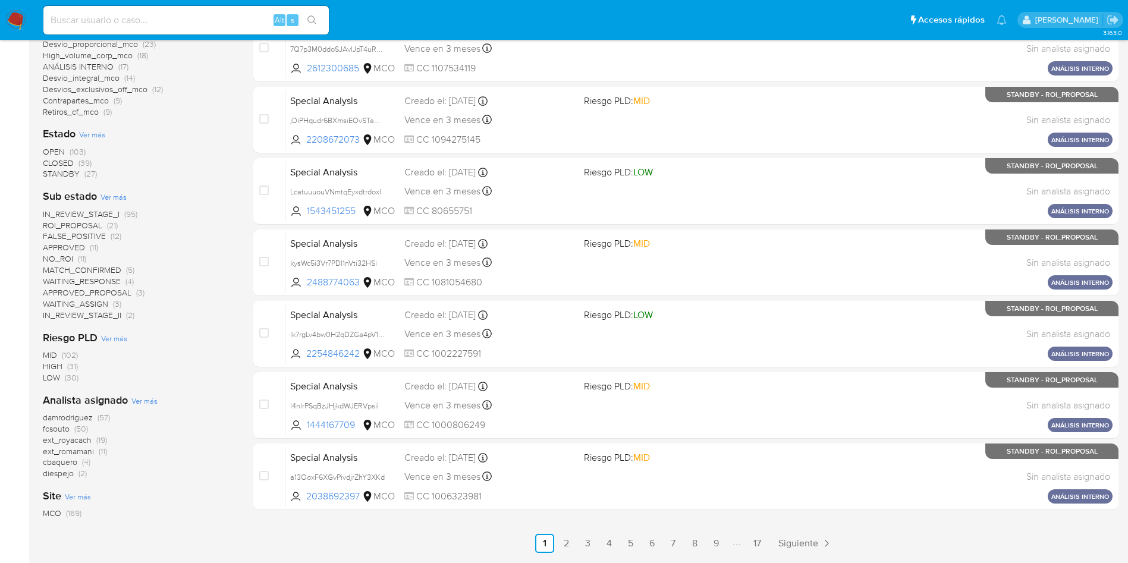
scroll to position [443, 0]
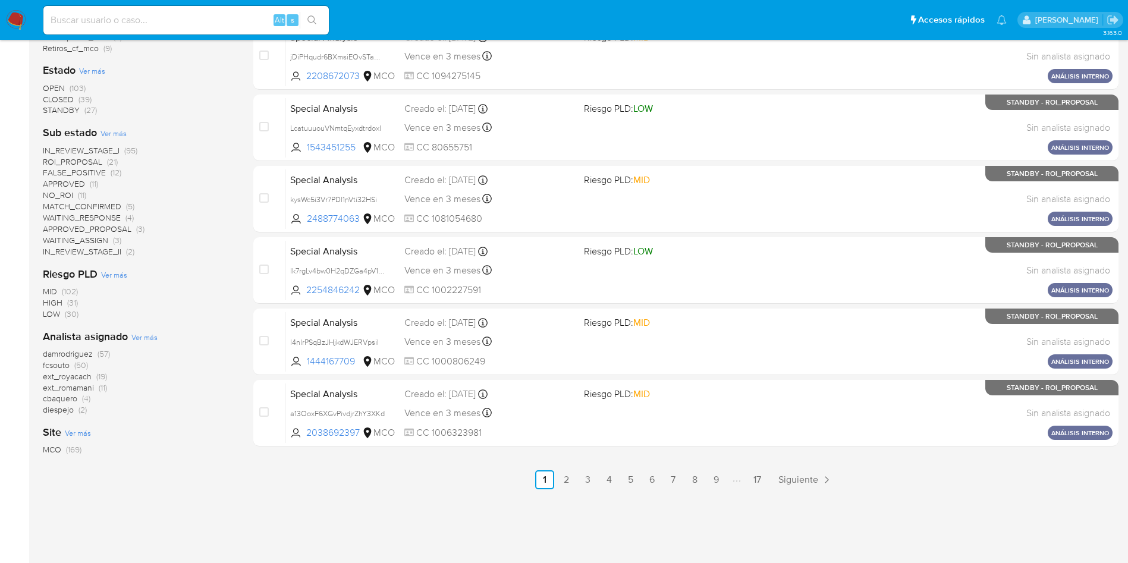
click at [57, 363] on span "fcsouto" at bounding box center [56, 365] width 27 height 12
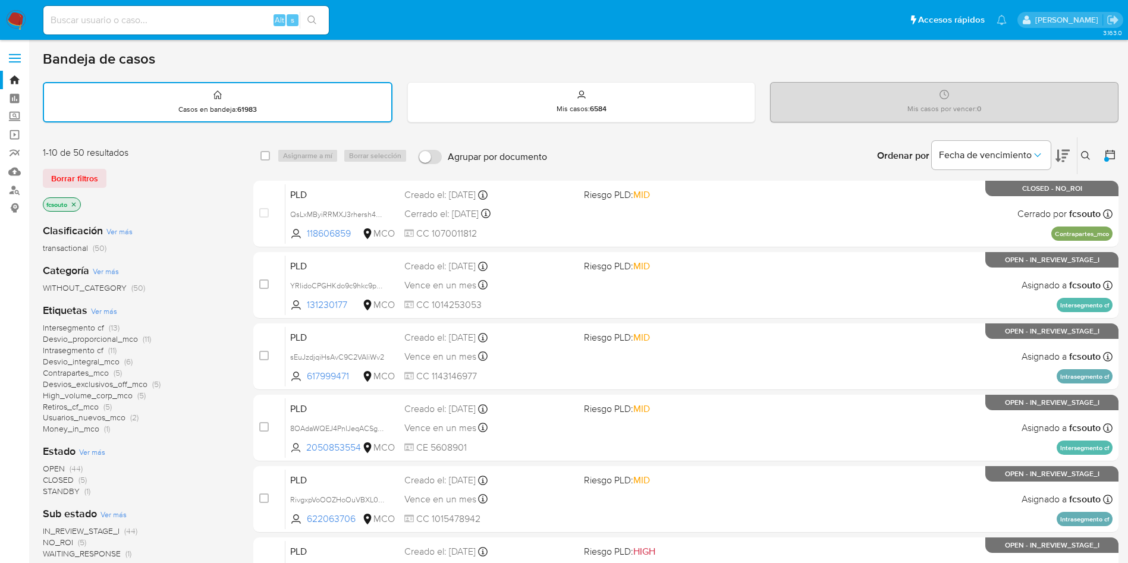
click at [75, 204] on icon "close-filter" at bounding box center [74, 204] width 4 height 4
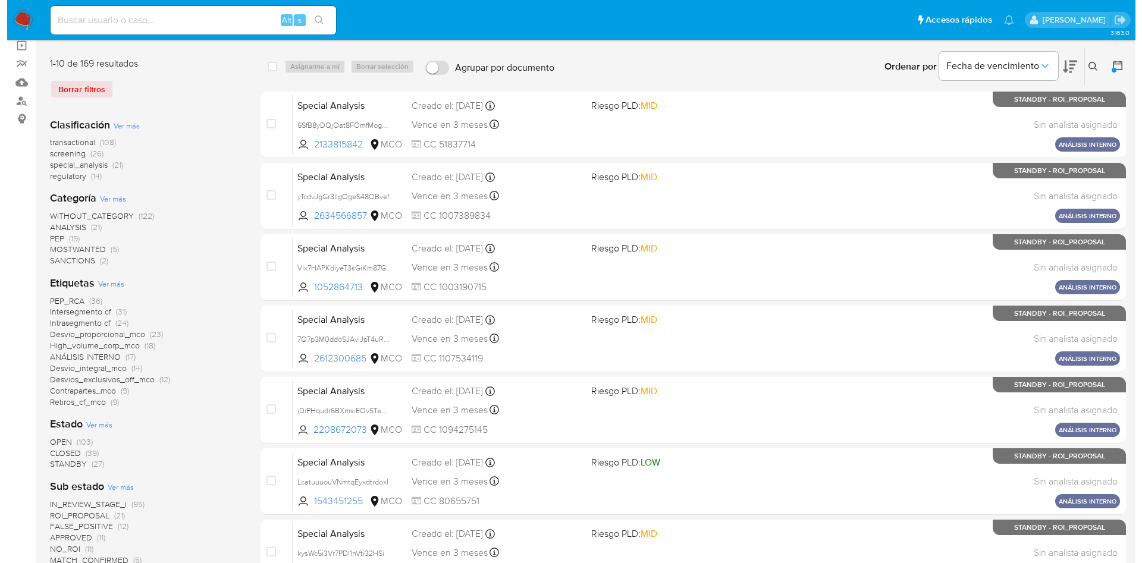
scroll to position [178, 0]
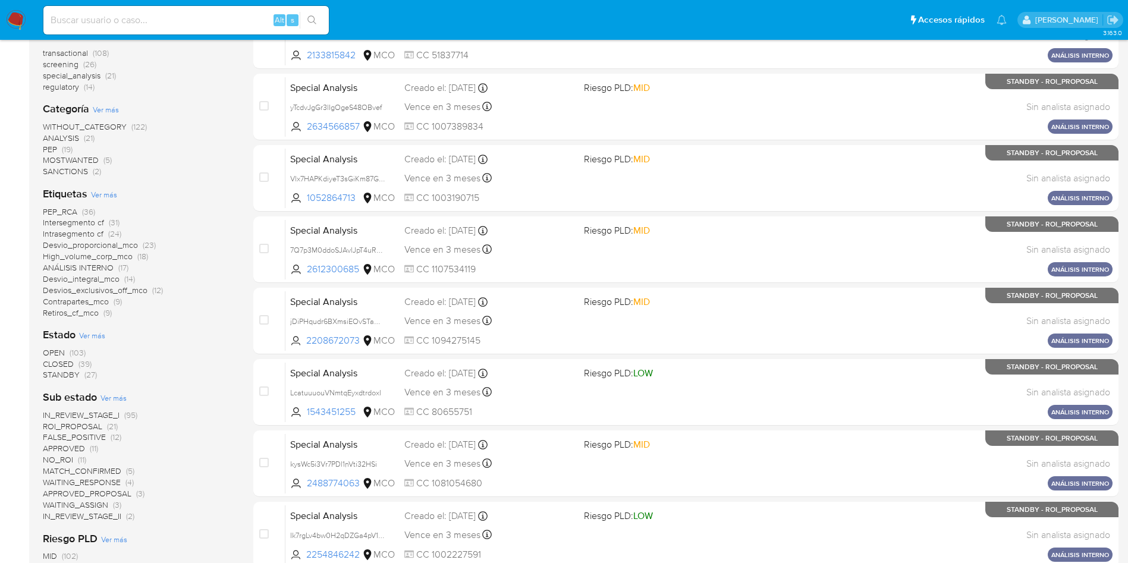
click at [120, 398] on span "Ver más" at bounding box center [114, 398] width 26 height 11
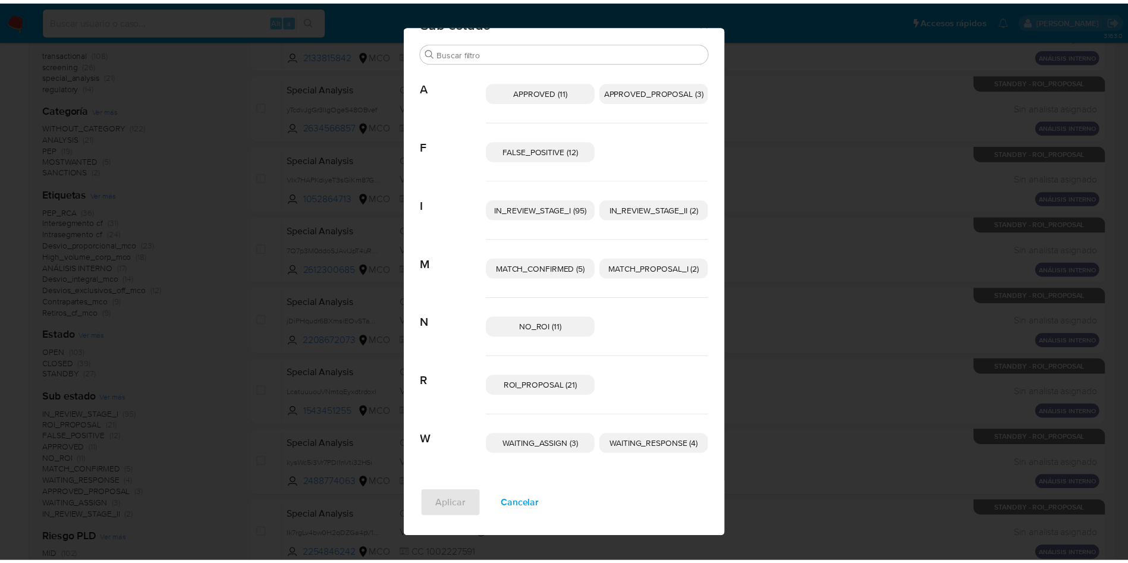
scroll to position [0, 0]
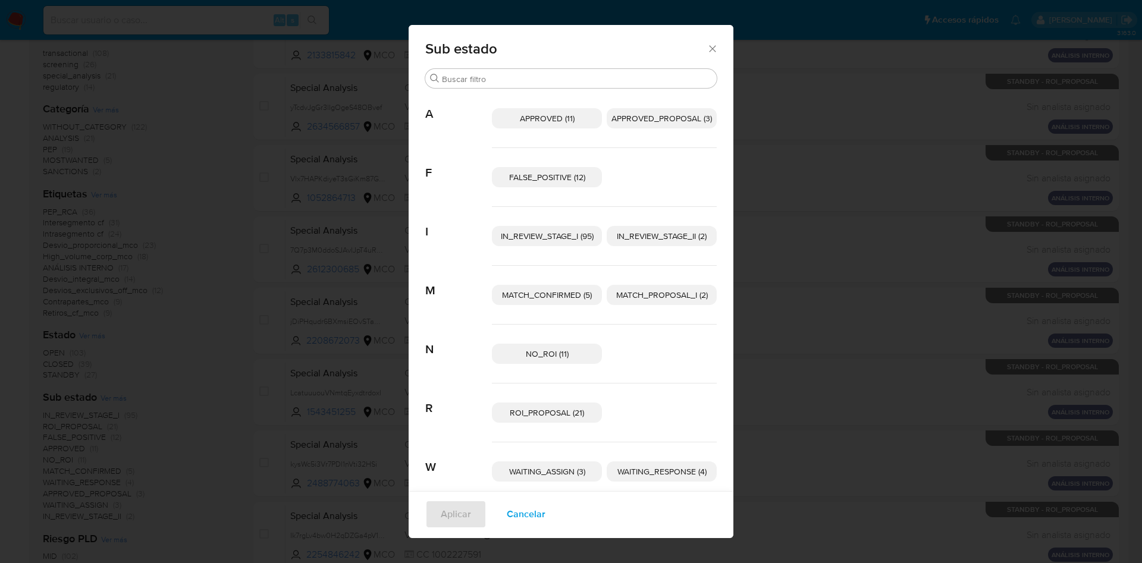
click at [518, 511] on span "Cancelar" at bounding box center [526, 514] width 39 height 26
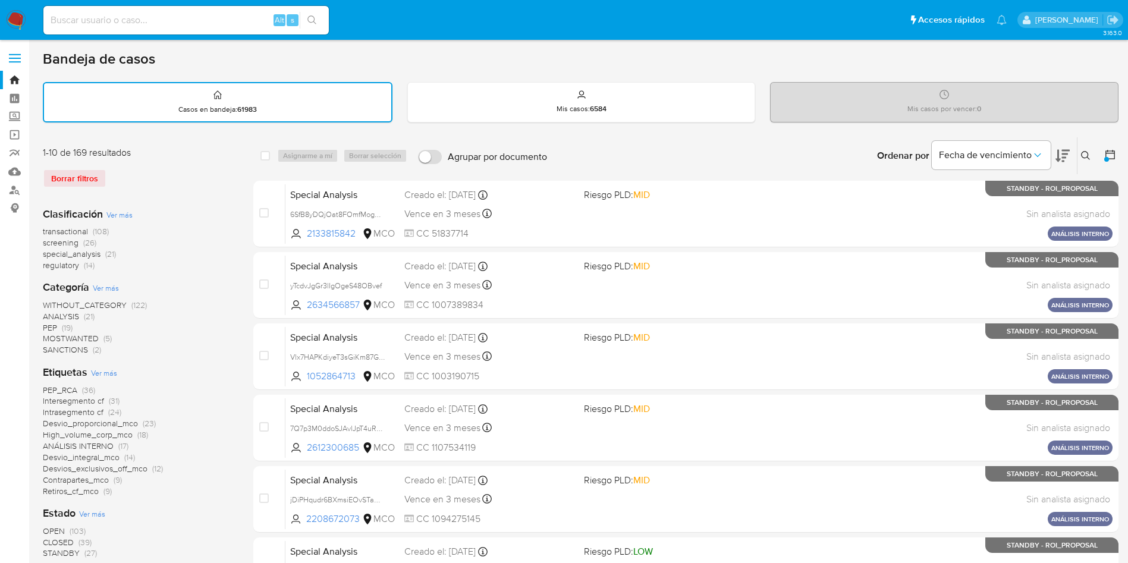
click at [21, 15] on img at bounding box center [16, 20] width 20 height 20
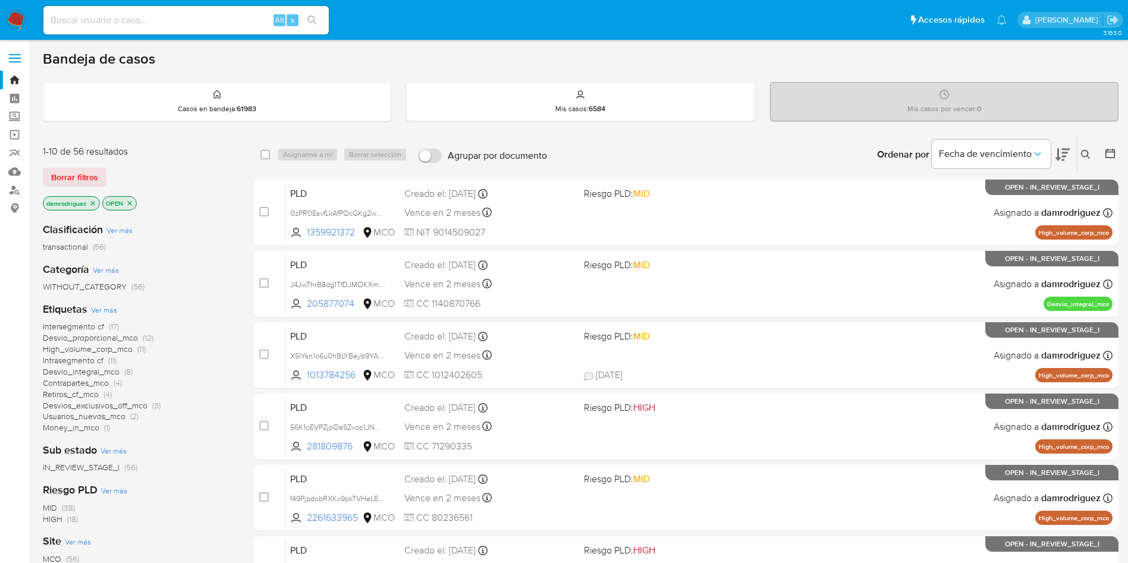
click at [190, 198] on div "damrodriguez OPEN" at bounding box center [138, 204] width 190 height 17
click at [131, 203] on icon "close-filter" at bounding box center [130, 203] width 4 height 4
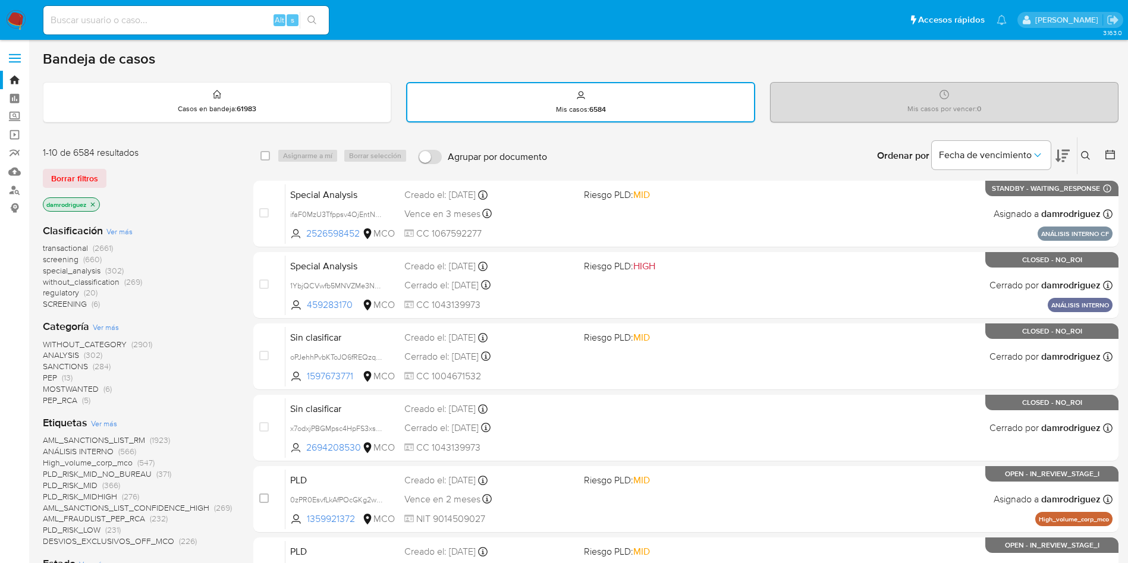
click at [93, 205] on icon "close-filter" at bounding box center [93, 204] width 4 height 4
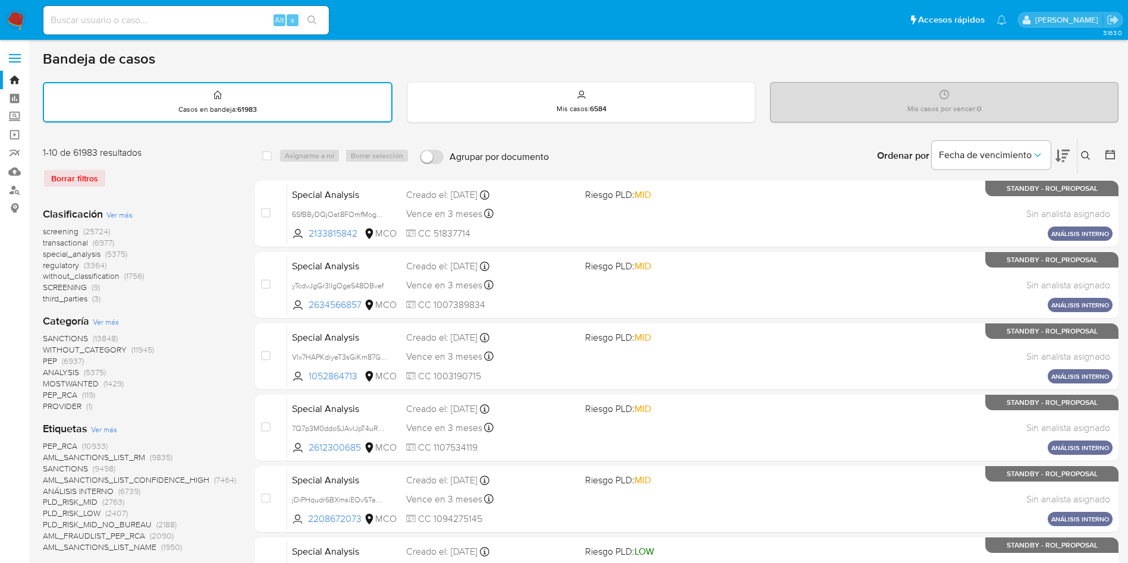
click at [69, 230] on span "screening" at bounding box center [61, 231] width 36 height 12
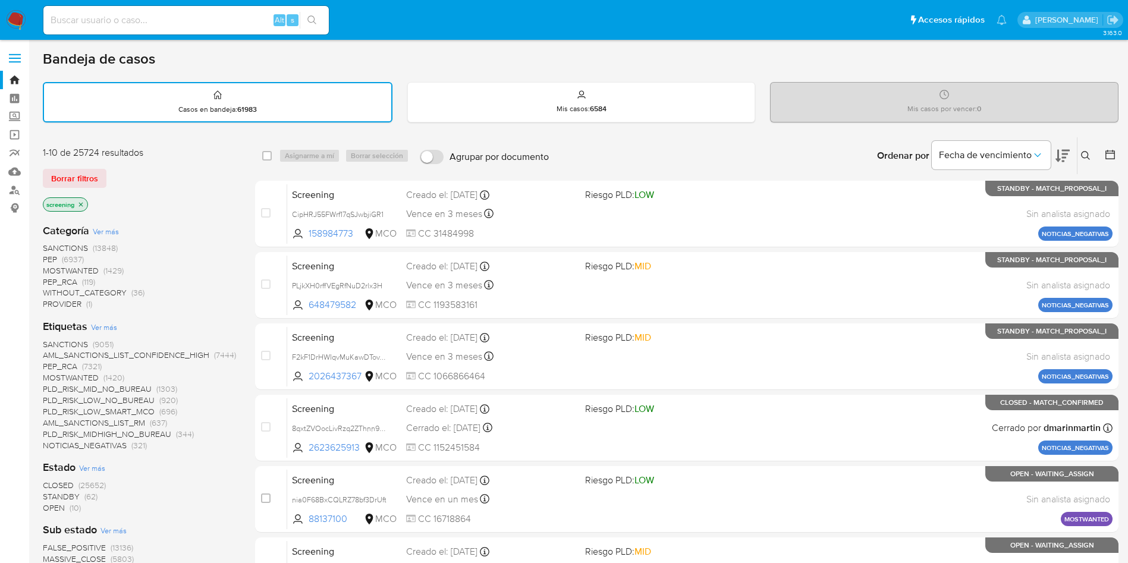
click at [87, 467] on span "Ver más" at bounding box center [92, 468] width 26 height 11
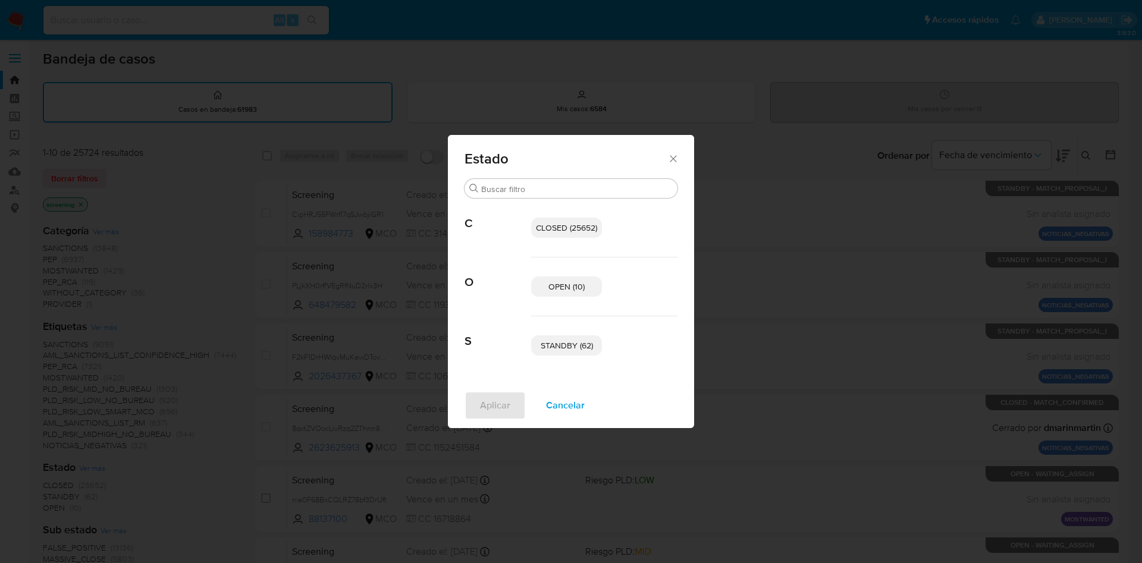
click at [572, 340] on span "STANDBY (62)" at bounding box center [567, 346] width 52 height 12
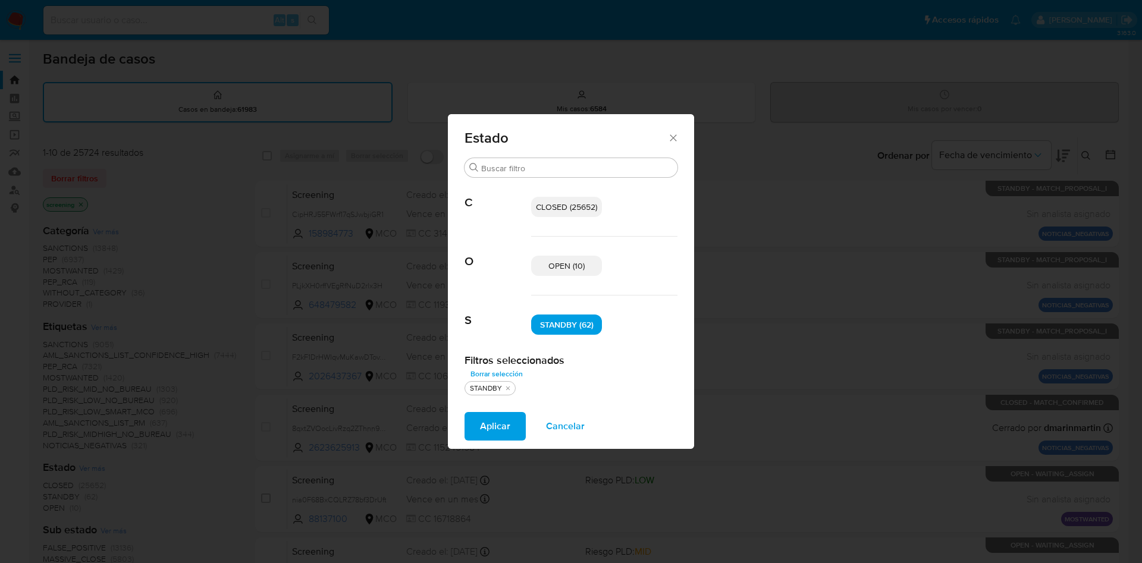
click at [567, 263] on span "OPEN (10)" at bounding box center [566, 266] width 36 height 12
click at [489, 425] on span "Aplicar" at bounding box center [495, 426] width 30 height 26
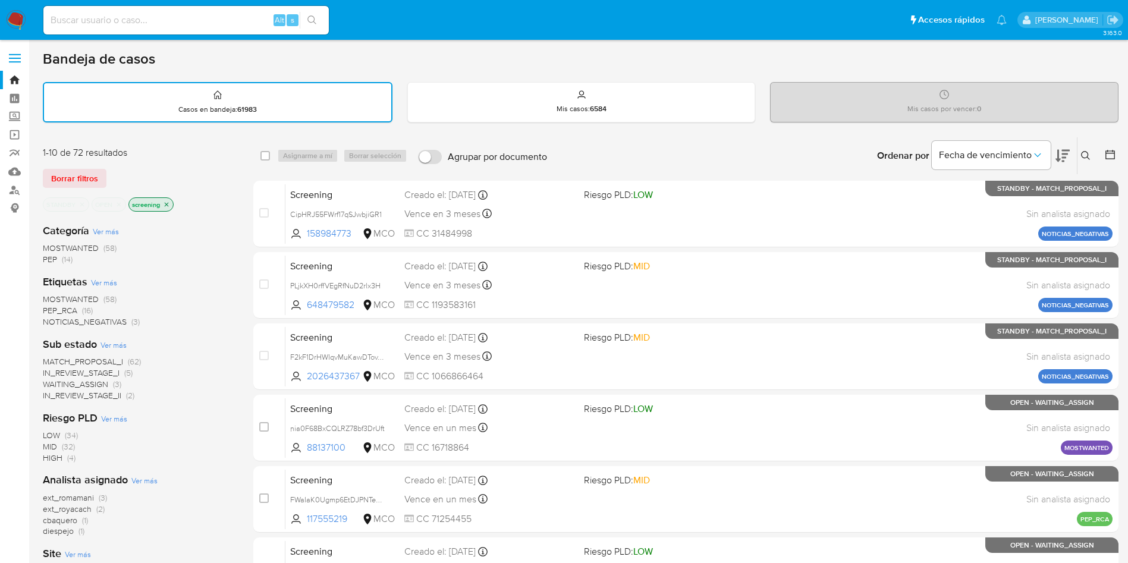
click at [1060, 153] on icon at bounding box center [1063, 156] width 14 height 14
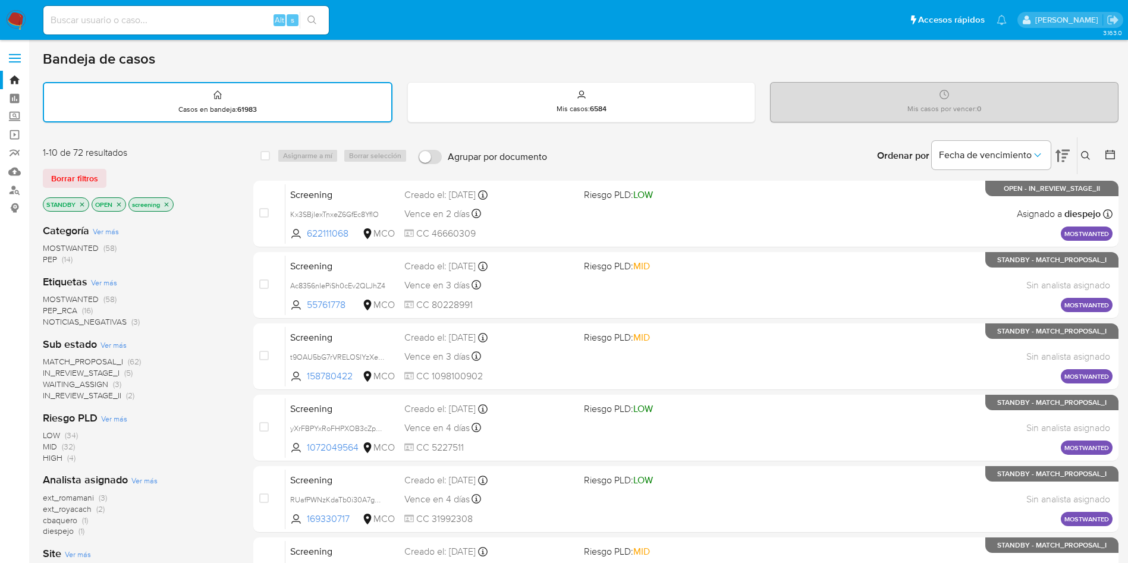
click at [1, 398] on aside "Bandeja Tablero Screening Búsqueda en Listas Watchlist Herramientas Operaciones…" at bounding box center [14, 491] width 29 height 983
click at [14, 20] on img at bounding box center [16, 20] width 20 height 20
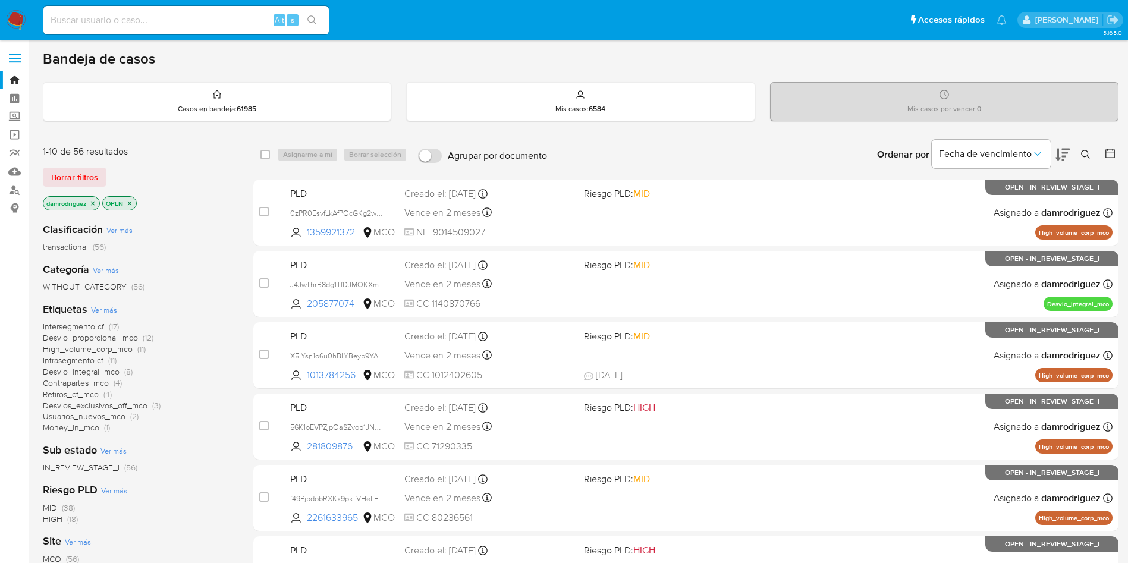
click at [182, 203] on div "damrodriguez OPEN" at bounding box center [138, 204] width 190 height 17
click at [21, 12] on img at bounding box center [16, 20] width 20 height 20
click at [17, 12] on img at bounding box center [16, 20] width 20 height 20
